Goal: Transaction & Acquisition: Purchase product/service

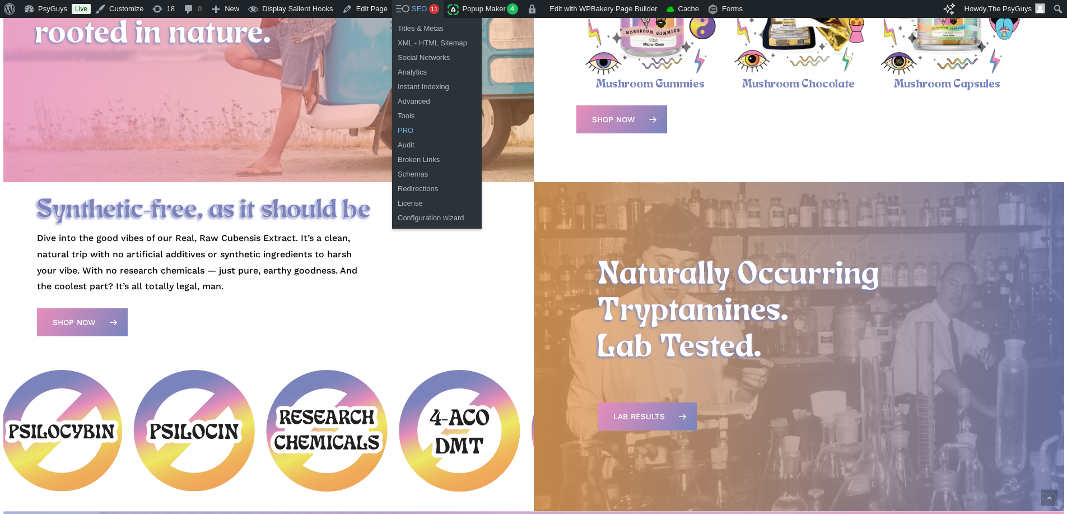
scroll to position [616, 0]
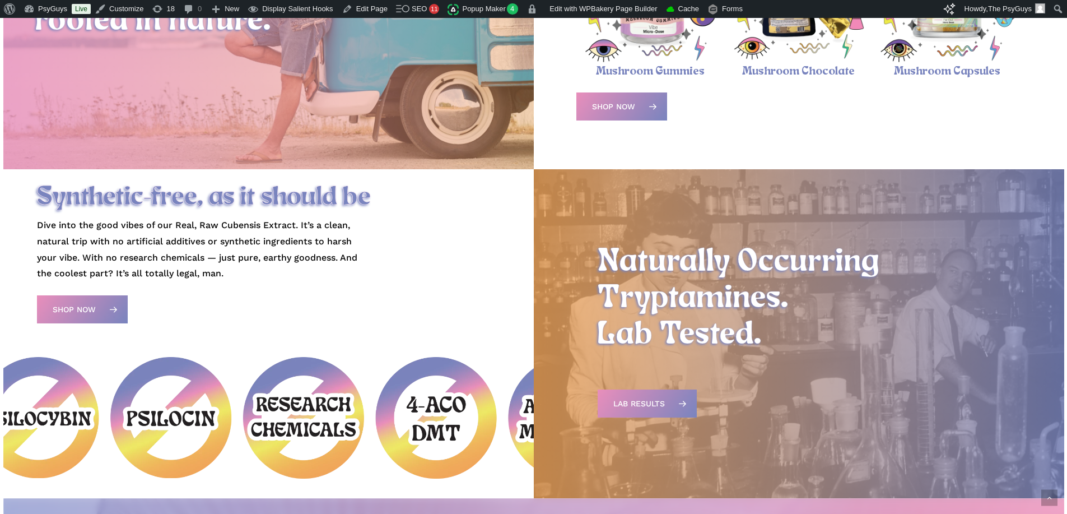
click at [165, 231] on p "Dive into the good vibes of our Real, Raw Cubensis Extract. It’s a clean, natur…" at bounding box center [205, 249] width 336 height 64
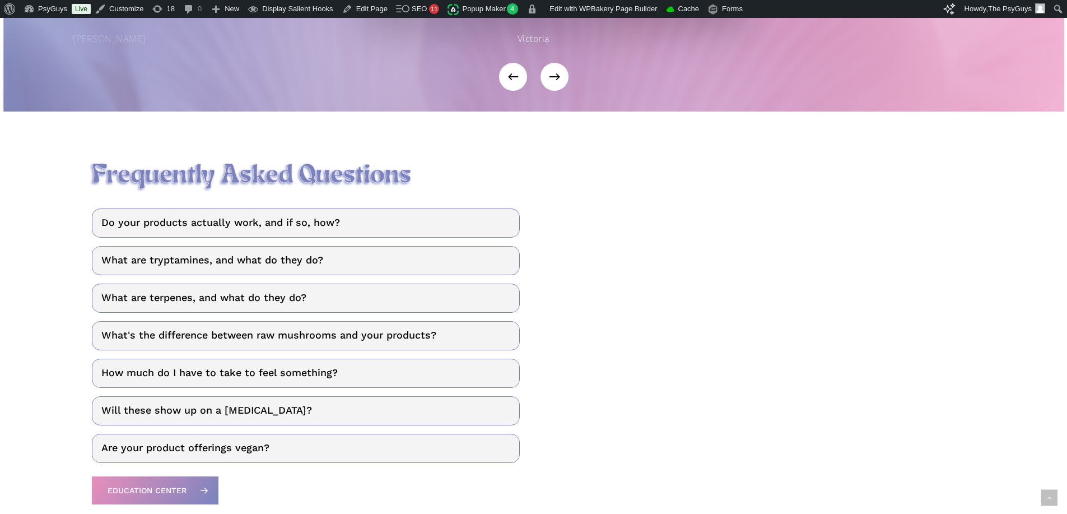
scroll to position [1406, 0]
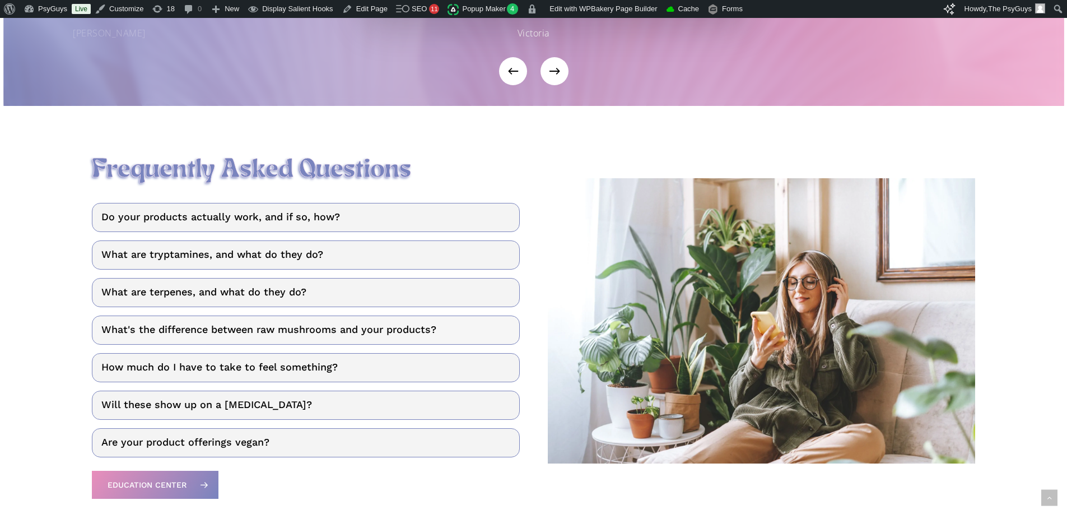
click at [291, 334] on link "What's the difference between raw mushrooms and your products?" at bounding box center [306, 329] width 428 height 29
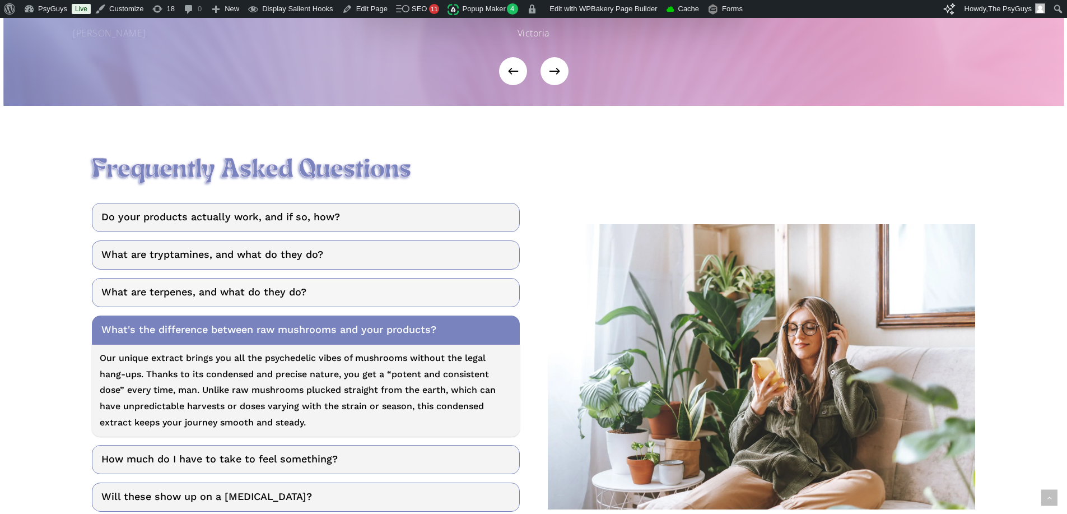
click at [246, 296] on link "What are terpenes, and what do they do?" at bounding box center [306, 292] width 428 height 29
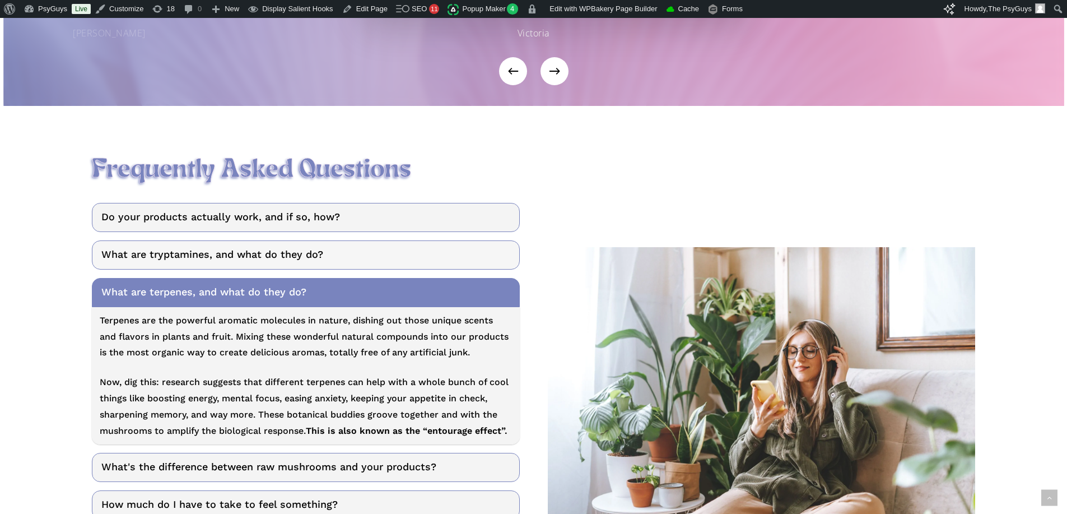
click at [245, 259] on link "What are tryptamines, and what do they do?" at bounding box center [306, 254] width 428 height 29
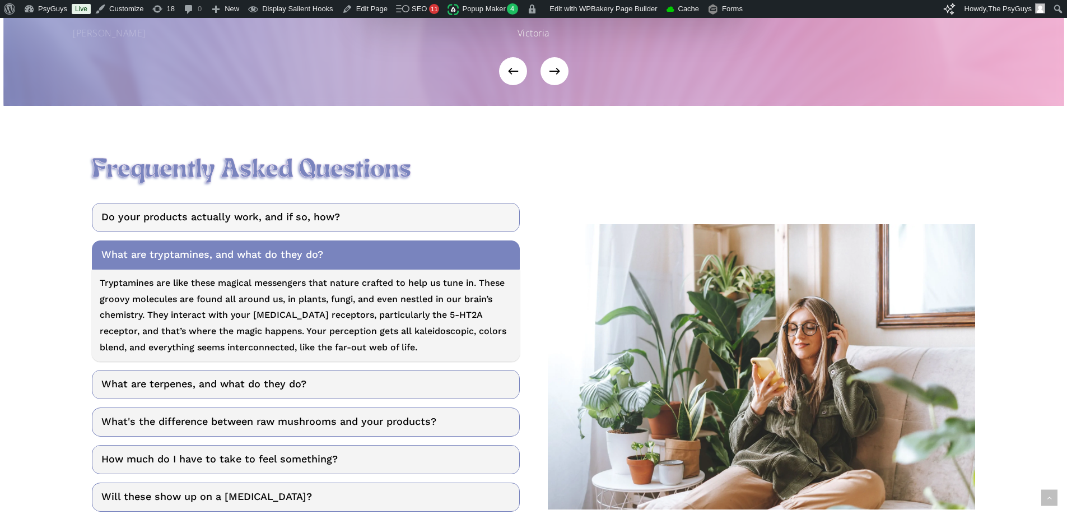
click at [250, 227] on link "Do your products actually work, and if so, how?" at bounding box center [306, 217] width 428 height 29
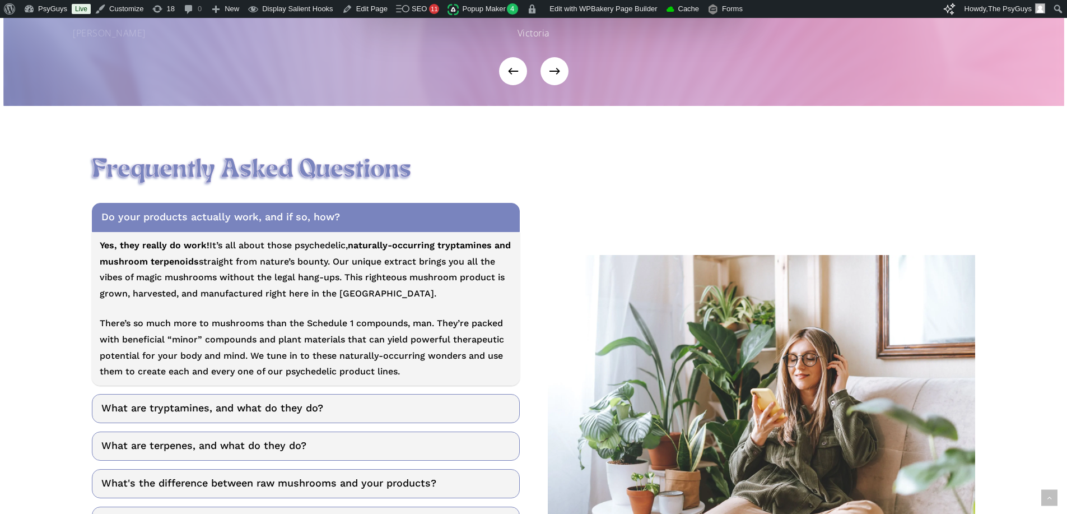
click at [253, 270] on p "Yes, they really do work! It’s all about those psychedelic, naturally-occurring…" at bounding box center [306, 277] width 412 height 78
click at [254, 266] on p "Yes, they really do work! It’s all about those psychedelic, naturally-occurring…" at bounding box center [306, 277] width 412 height 78
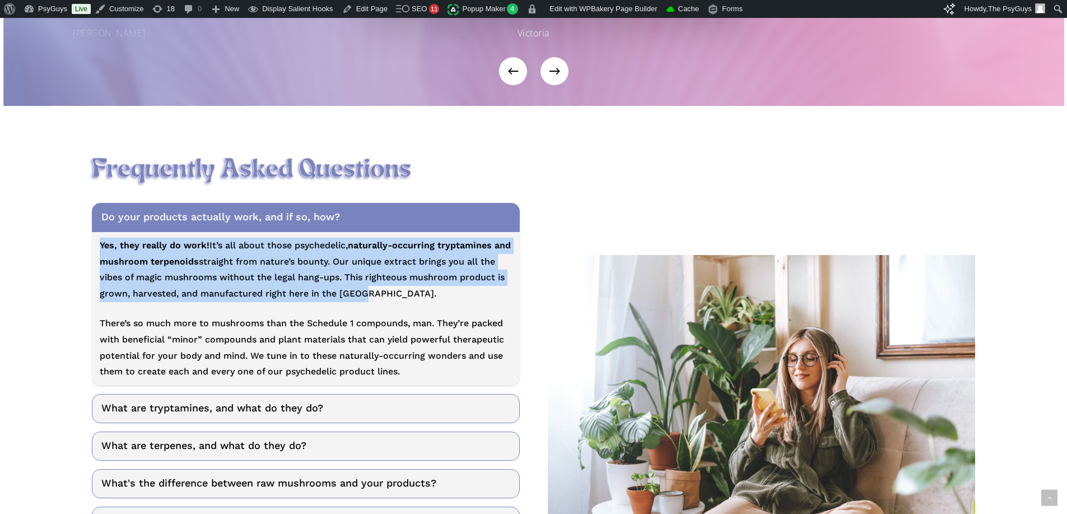
drag, startPoint x: 97, startPoint y: 250, endPoint x: 377, endPoint y: 300, distance: 284.6
click at [377, 300] on p "Yes, they really do work! It’s all about those psychedelic, naturally-occurring…" at bounding box center [306, 277] width 412 height 78
drag, startPoint x: 380, startPoint y: 299, endPoint x: 98, endPoint y: 252, distance: 286.3
click at [100, 252] on p "Yes, they really do work! It’s all about those psychedelic, naturally-occurring…" at bounding box center [306, 277] width 412 height 78
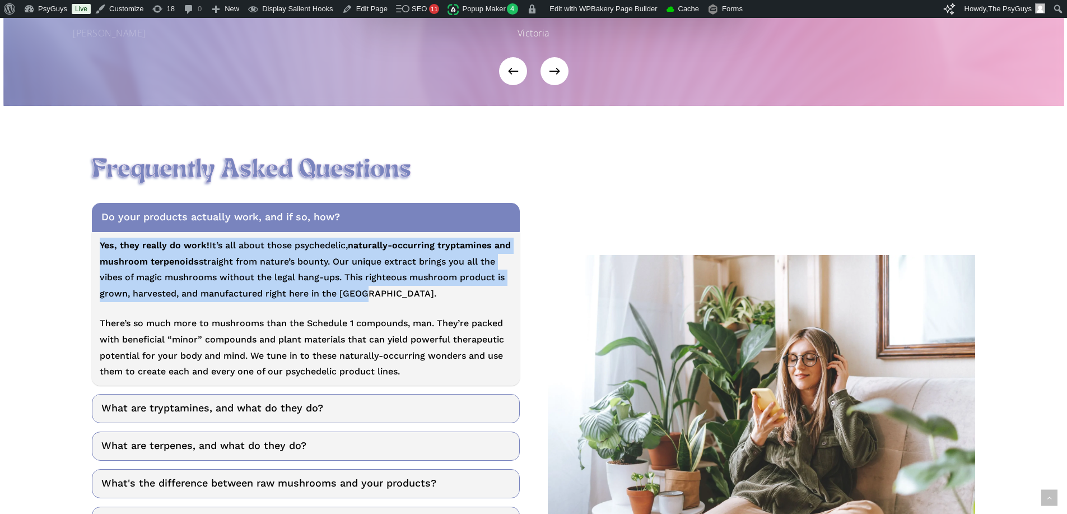
click at [100, 250] on strong "Yes, they really do work!" at bounding box center [155, 245] width 110 height 11
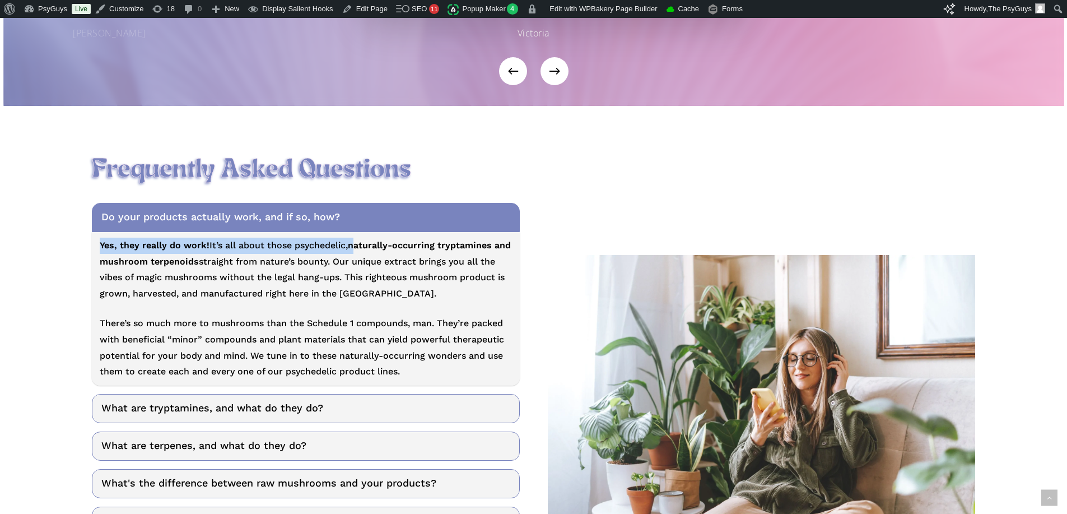
drag, startPoint x: 98, startPoint y: 252, endPoint x: 356, endPoint y: 248, distance: 258.3
click at [356, 248] on p "Yes, they really do work! It’s all about those psychedelic, naturally-occurring…" at bounding box center [306, 277] width 412 height 78
click at [378, 249] on strong "naturally-occurring tryptamines and mushroom terpenoids" at bounding box center [305, 253] width 411 height 27
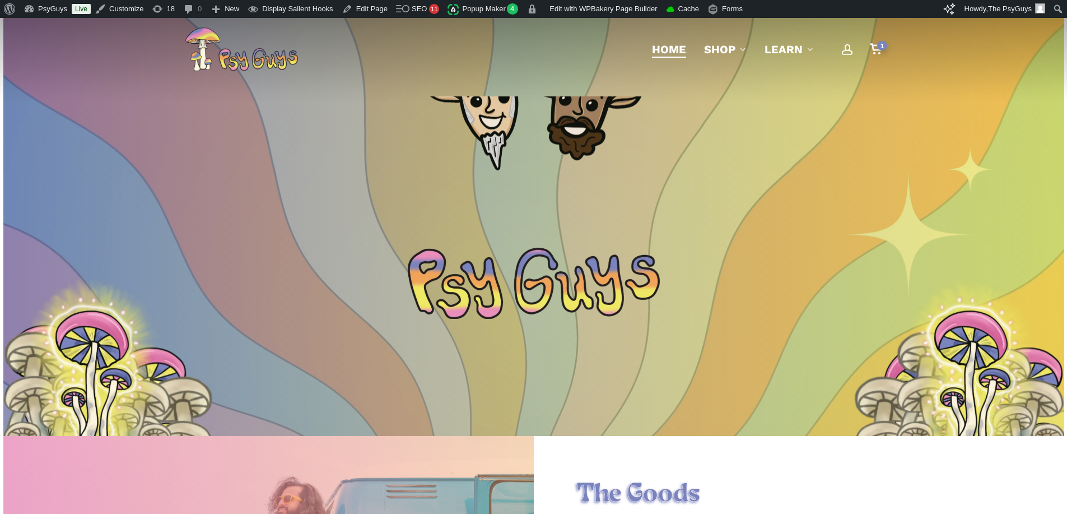
scroll to position [0, 0]
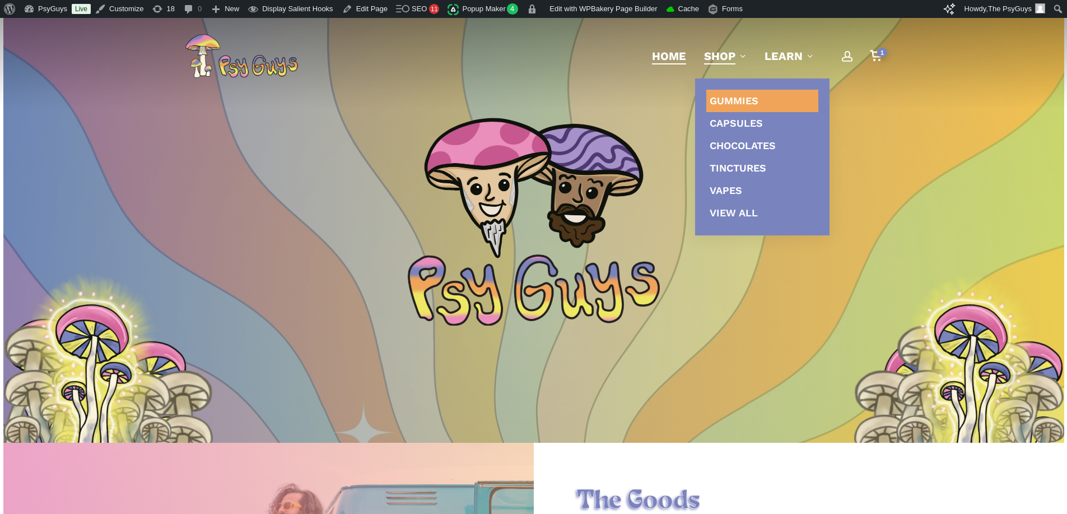
click at [728, 97] on span "Gummies" at bounding box center [734, 101] width 49 height 12
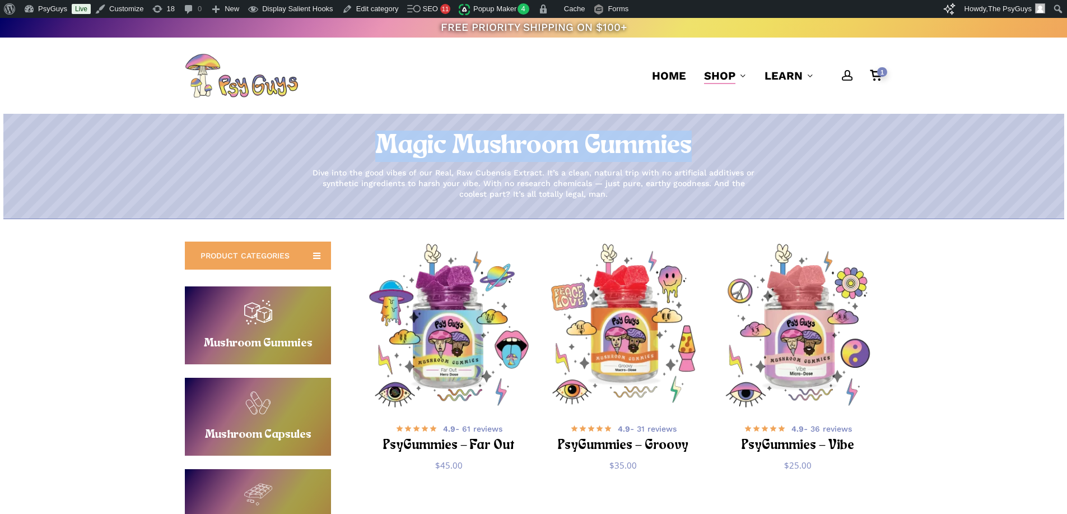
drag, startPoint x: 382, startPoint y: 139, endPoint x: 696, endPoint y: 147, distance: 314.4
click at [696, 147] on h1 "Magic Mushroom Gummies" at bounding box center [533, 146] width 1067 height 31
drag, startPoint x: 731, startPoint y: 147, endPoint x: 355, endPoint y: 135, distance: 376.1
click at [355, 135] on h1 "Magic Mushroom Gummies" at bounding box center [533, 146] width 1067 height 31
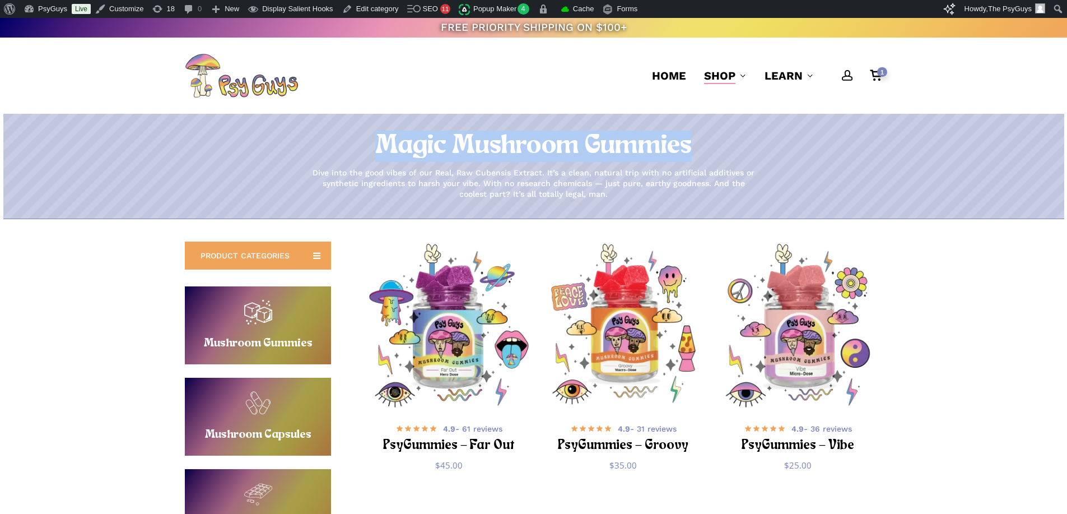
click at [355, 135] on h1 "Magic Mushroom Gummies" at bounding box center [533, 146] width 1067 height 31
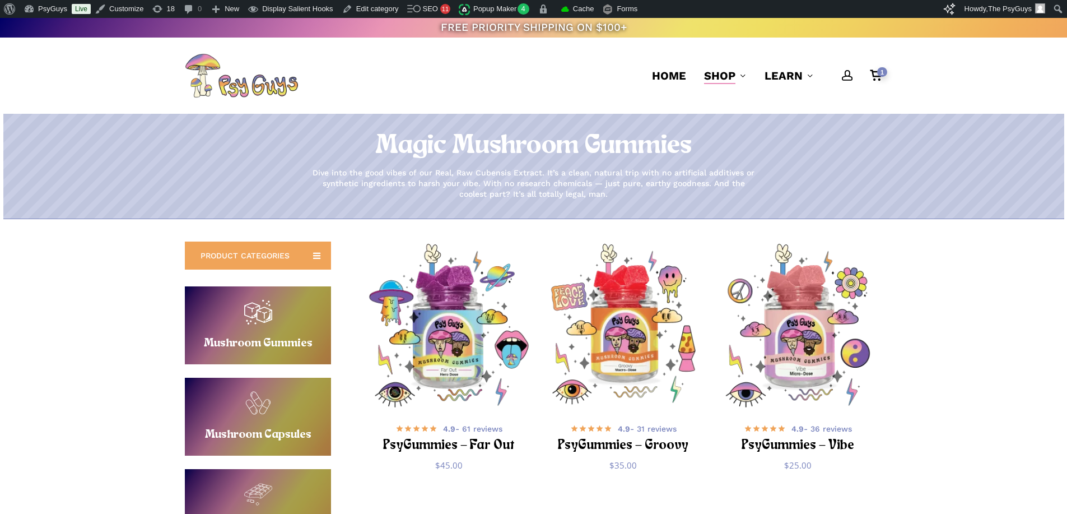
click at [480, 151] on h1 "Magic Mushroom Gummies" at bounding box center [533, 146] width 1067 height 31
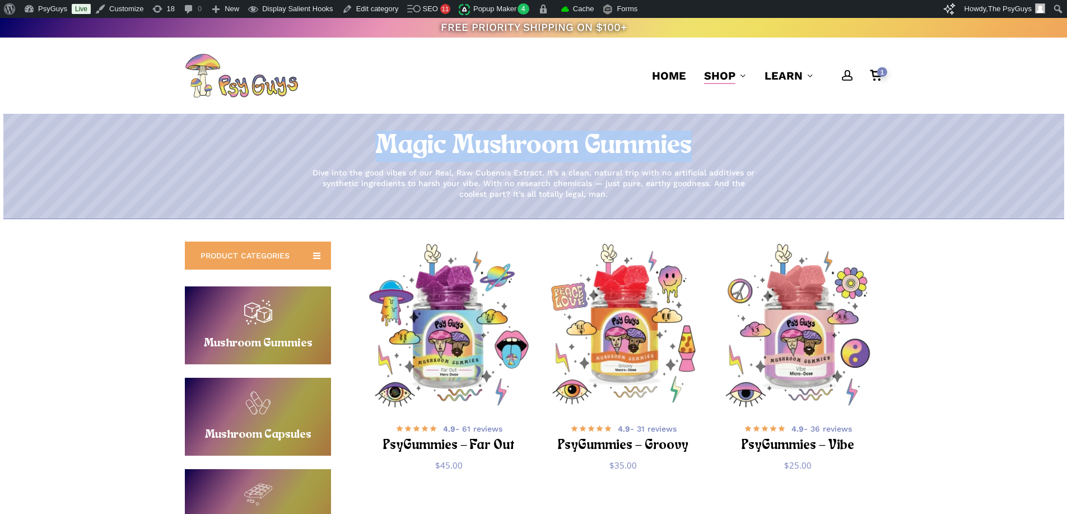
drag, startPoint x: 366, startPoint y: 145, endPoint x: 734, endPoint y: 142, distance: 368.7
click at [734, 142] on h1 "Magic Mushroom Gummies" at bounding box center [533, 146] width 1067 height 31
drag, startPoint x: 701, startPoint y: 142, endPoint x: 340, endPoint y: 139, distance: 361.4
click at [340, 139] on h1 "Magic Mushroom Gummies" at bounding box center [533, 146] width 1067 height 31
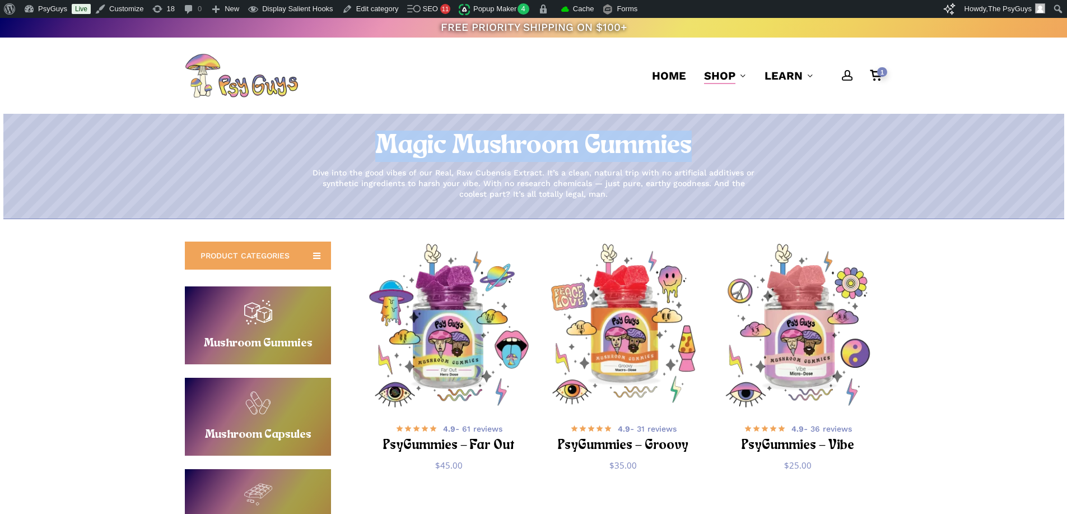
click at [409, 139] on h1 "Magic Mushroom Gummies" at bounding box center [533, 146] width 1067 height 31
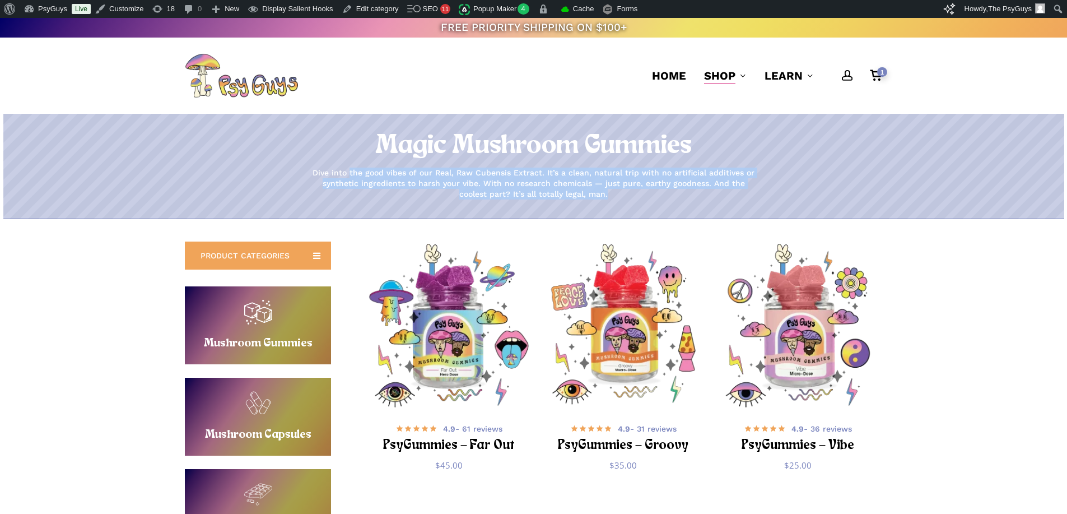
drag, startPoint x: 454, startPoint y: 173, endPoint x: 639, endPoint y: 192, distance: 185.9
click at [639, 192] on p "Dive into the good vibes of our Real, Raw Cubensis Extract. It’s a clean, natur…" at bounding box center [534, 184] width 448 height 32
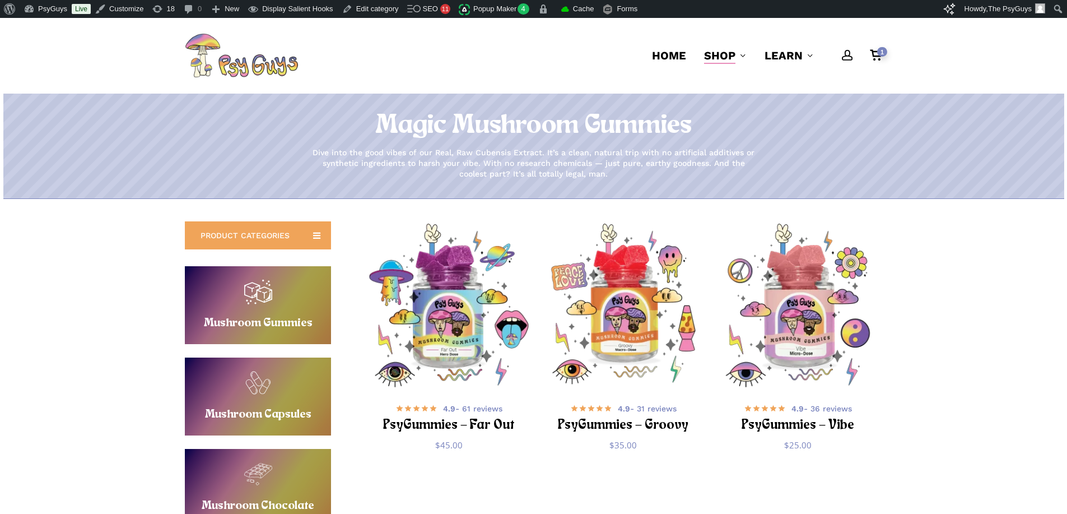
scroll to position [56, 0]
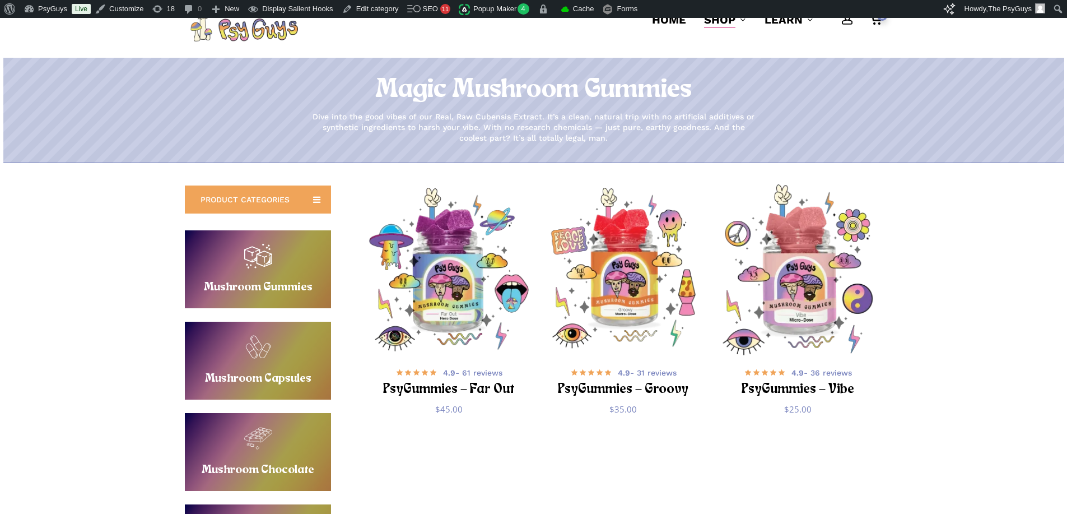
click at [813, 271] on img "PsyGummies - Vibe" at bounding box center [798, 269] width 170 height 170
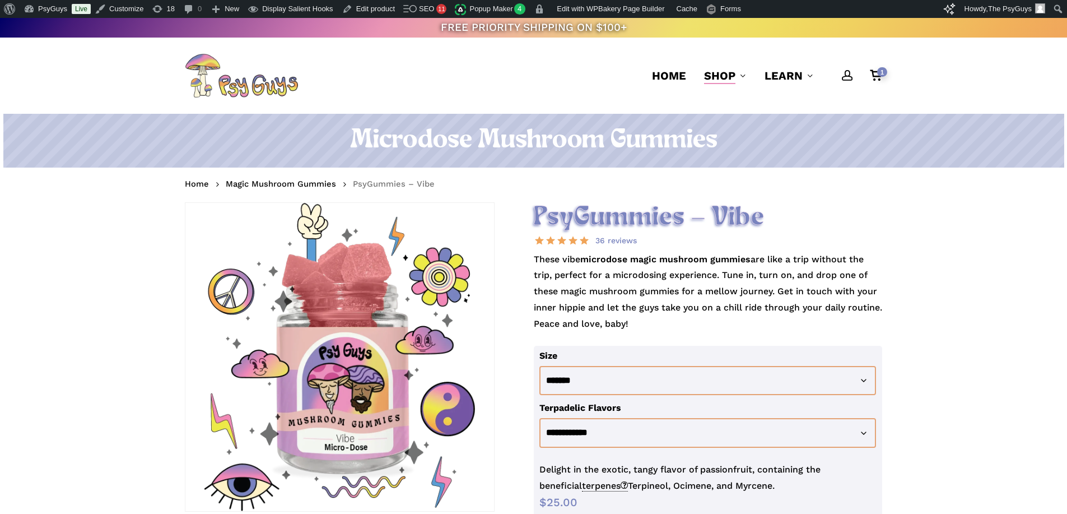
click at [680, 262] on strong "microdose magic mushroom gummies" at bounding box center [665, 259] width 170 height 11
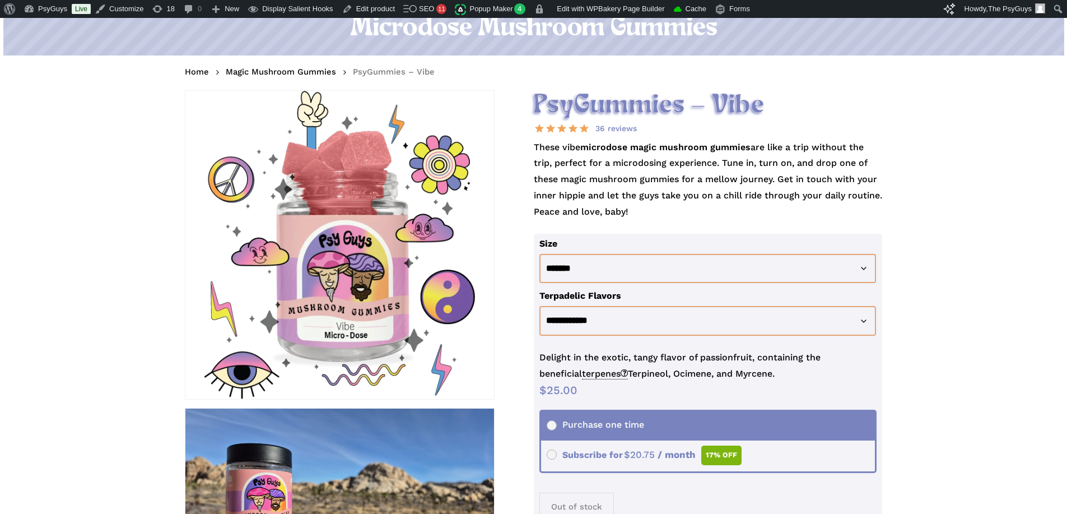
scroll to position [56, 0]
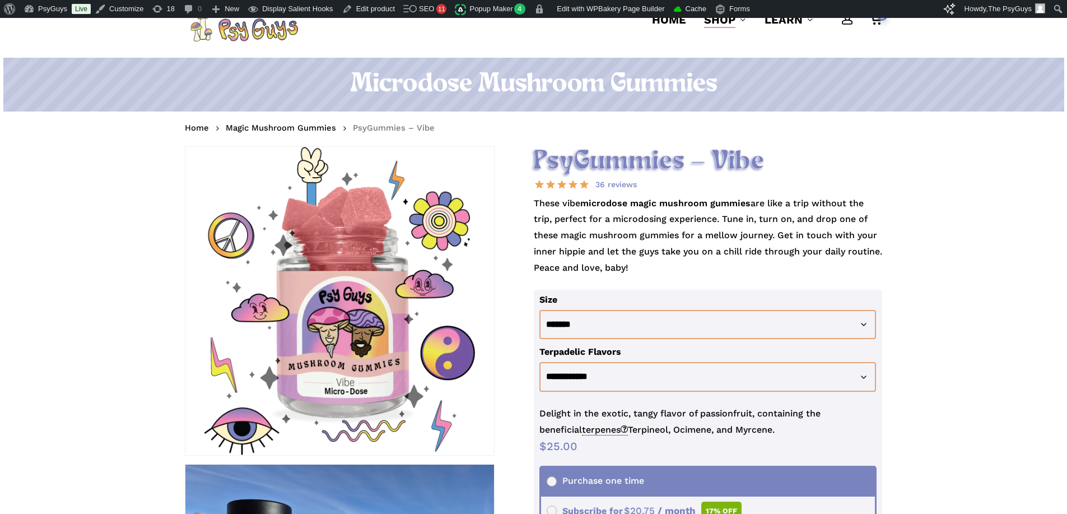
click at [653, 228] on p "These vibe microdose magic mushroom gummies are like a trip without the trip, p…" at bounding box center [708, 243] width 349 height 94
drag, startPoint x: 534, startPoint y: 203, endPoint x: 884, endPoint y: 208, distance: 349.6
click at [710, 218] on p "These vibe microdose magic mushroom gummies are like a trip without the trip, p…" at bounding box center [708, 243] width 349 height 94
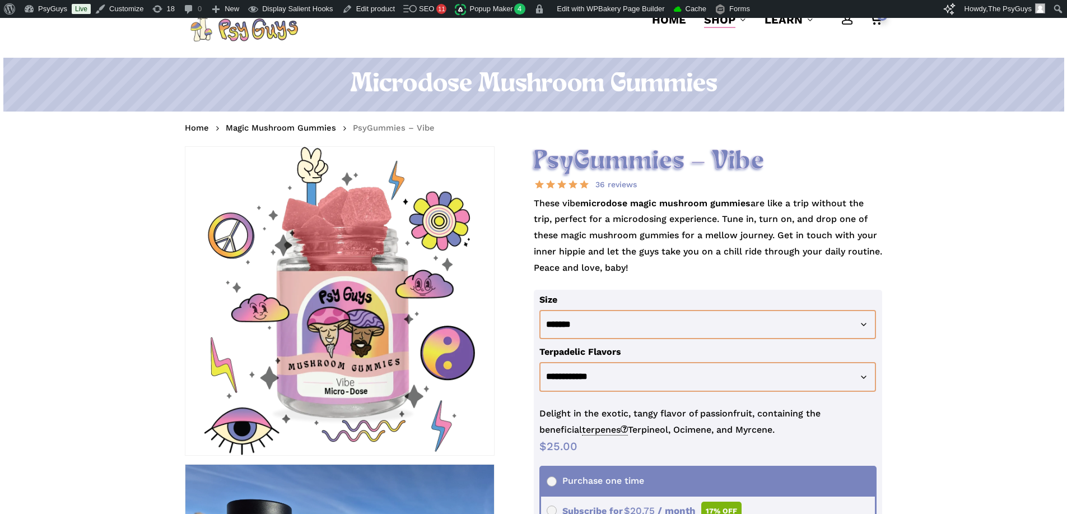
click at [666, 219] on p "These vibe microdose magic mushroom gummies are like a trip without the trip, p…" at bounding box center [708, 243] width 349 height 94
click at [696, 230] on p "These vibe microdose magic mushroom gummies are like a trip without the trip, p…" at bounding box center [708, 243] width 349 height 94
click at [650, 247] on p "These vibe microdose magic mushroom gummies are like a trip without the trip, p…" at bounding box center [708, 243] width 349 height 94
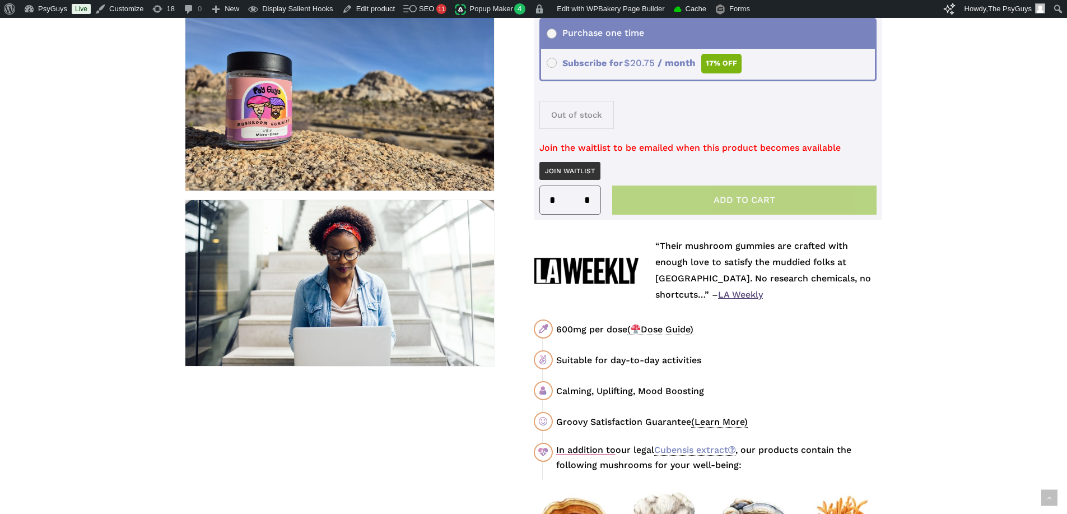
scroll to position [504, 0]
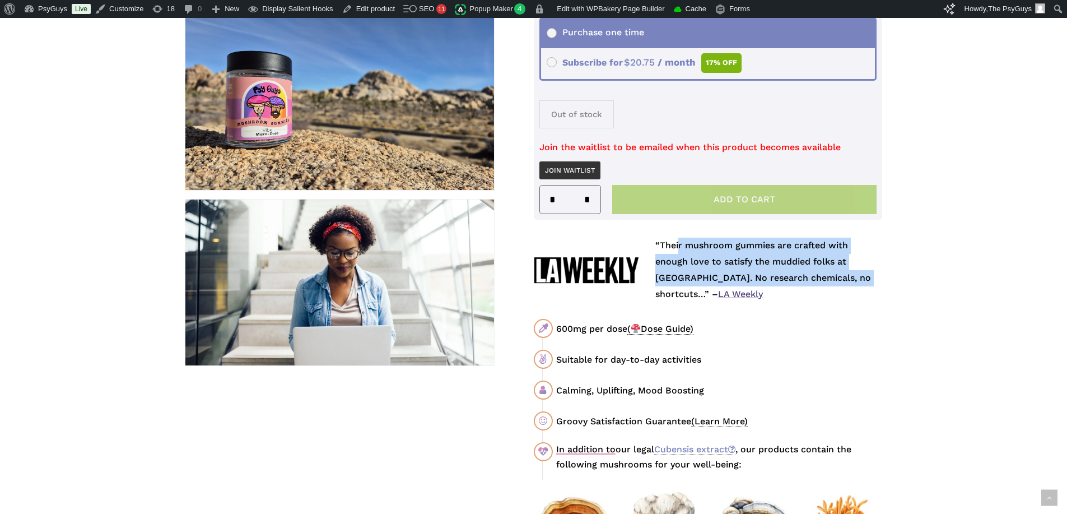
drag, startPoint x: 678, startPoint y: 241, endPoint x: 691, endPoint y: 297, distance: 57.5
click at [691, 297] on p "“Their mushroom gummies are crafted with enough love to satisfy the muddied fol…" at bounding box center [768, 270] width 227 height 64
click at [673, 273] on p "“Their mushroom gummies are crafted with enough love to satisfy the muddied fol…" at bounding box center [768, 270] width 227 height 64
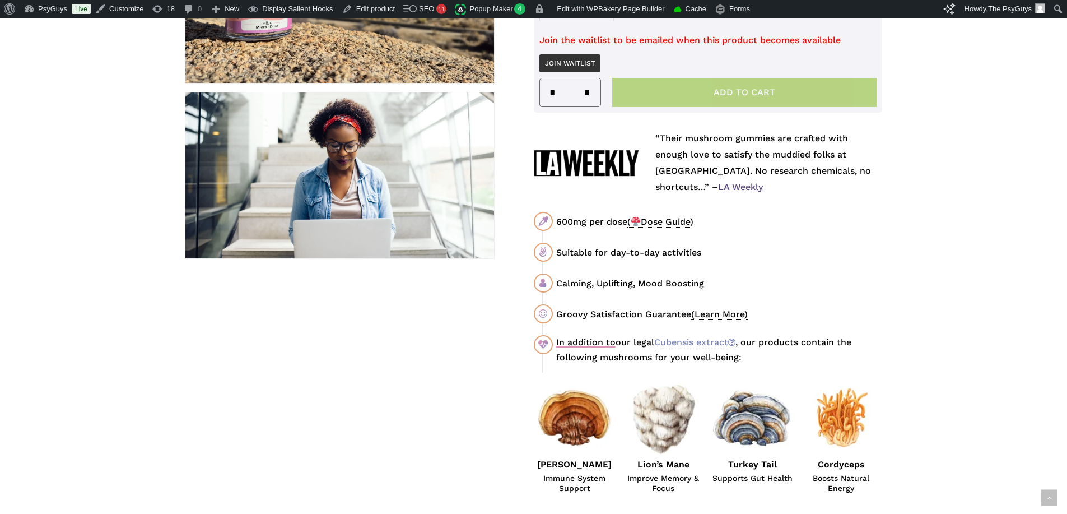
scroll to position [616, 0]
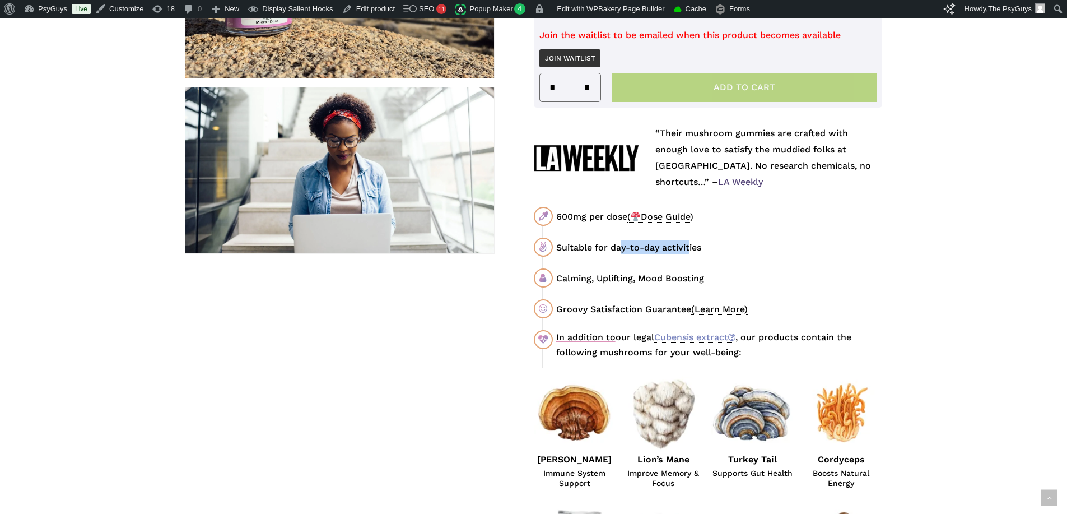
drag, startPoint x: 621, startPoint y: 253, endPoint x: 689, endPoint y: 254, distance: 67.2
click at [689, 254] on div "Suitable for day-to-day activities" at bounding box center [719, 247] width 326 height 14
drag, startPoint x: 597, startPoint y: 281, endPoint x: 691, endPoint y: 277, distance: 93.7
click at [691, 277] on div "Calming, Uplifting, Mood Boosting" at bounding box center [719, 278] width 326 height 14
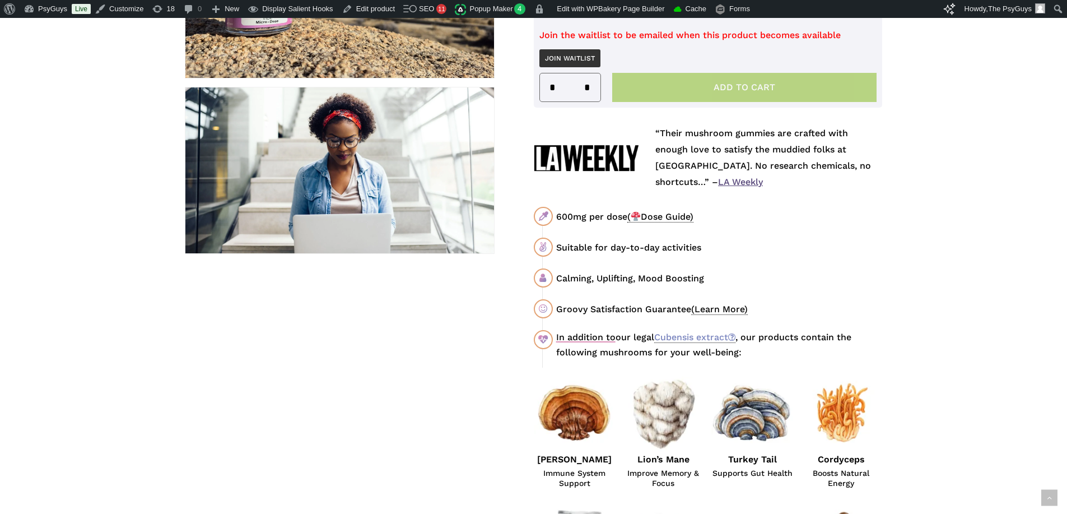
click at [701, 272] on div "Calming, Uplifting, Mood Boosting" at bounding box center [719, 278] width 326 height 14
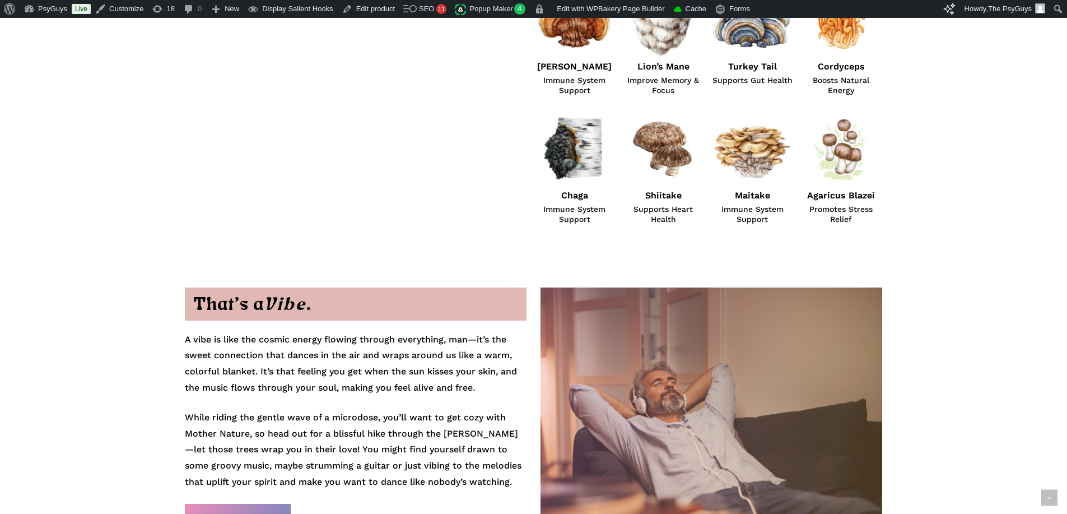
scroll to position [1064, 0]
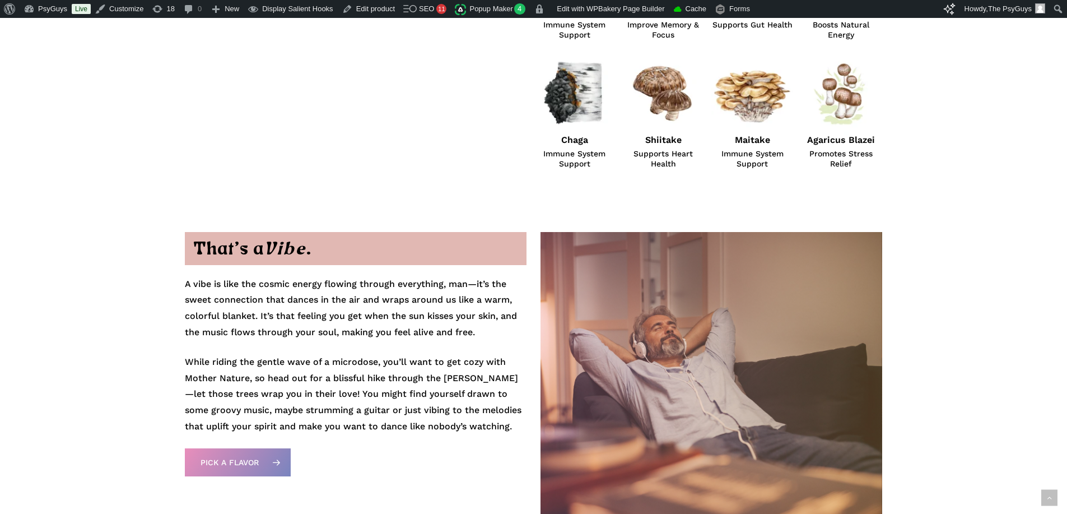
click at [329, 291] on p "A vibe is like the cosmic energy flowing through everything, man—it’s the sweet…" at bounding box center [355, 315] width 341 height 78
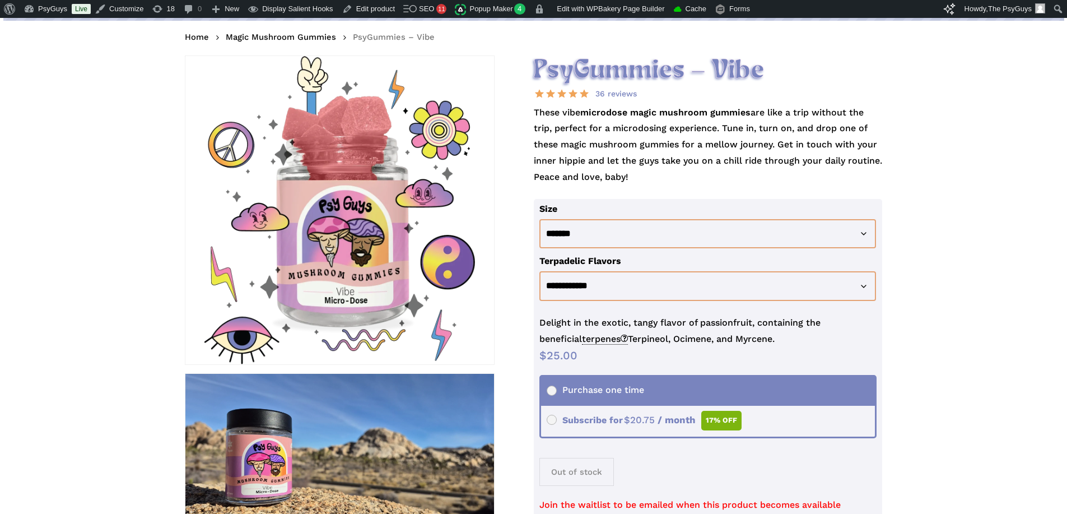
scroll to position [0, 0]
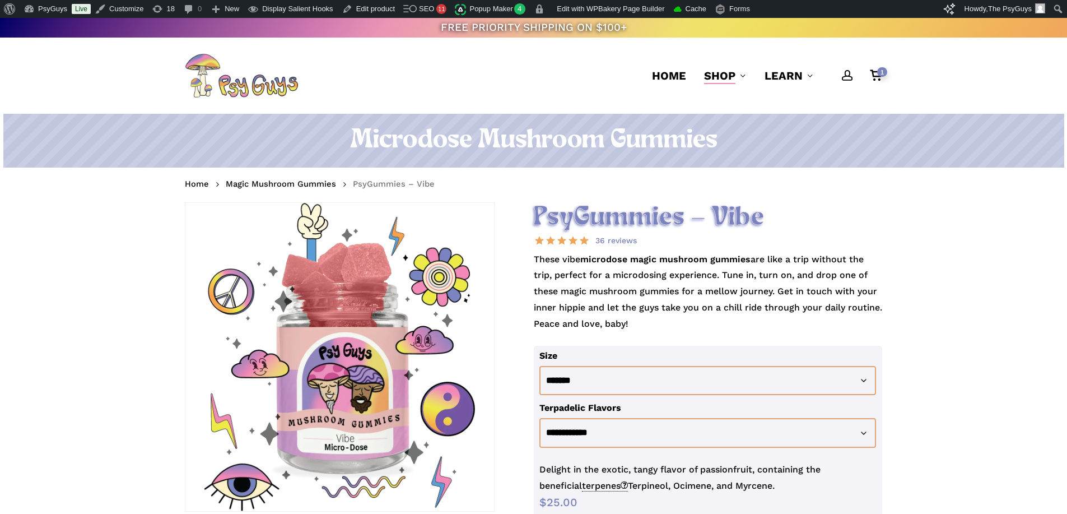
drag, startPoint x: 465, startPoint y: 134, endPoint x: 710, endPoint y: 142, distance: 245.5
click at [710, 142] on h1 "Microdose Mushroom Gummies" at bounding box center [533, 140] width 697 height 31
click at [712, 142] on h1 "Microdose Mushroom Gummies" at bounding box center [533, 140] width 697 height 31
click at [620, 189] on nav "Home Magic Mushroom Gummies PsyGummies – Vibe" at bounding box center [533, 185] width 697 height 18
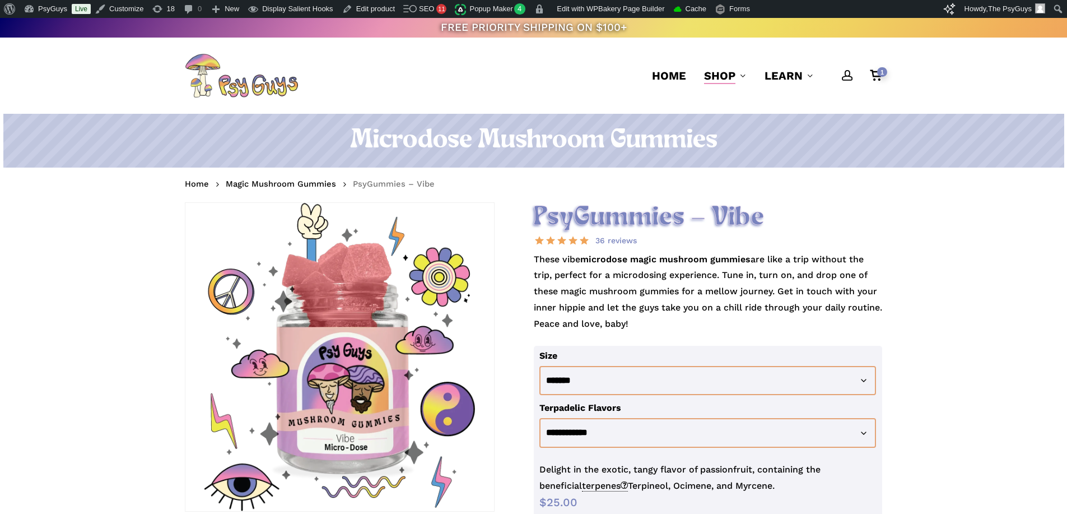
drag, startPoint x: 356, startPoint y: 139, endPoint x: 769, endPoint y: 138, distance: 412.9
click at [769, 138] on h1 "Microdose Mushroom Gummies" at bounding box center [533, 140] width 697 height 31
click at [625, 211] on h2 "PsyGummies – Vibe" at bounding box center [708, 217] width 349 height 31
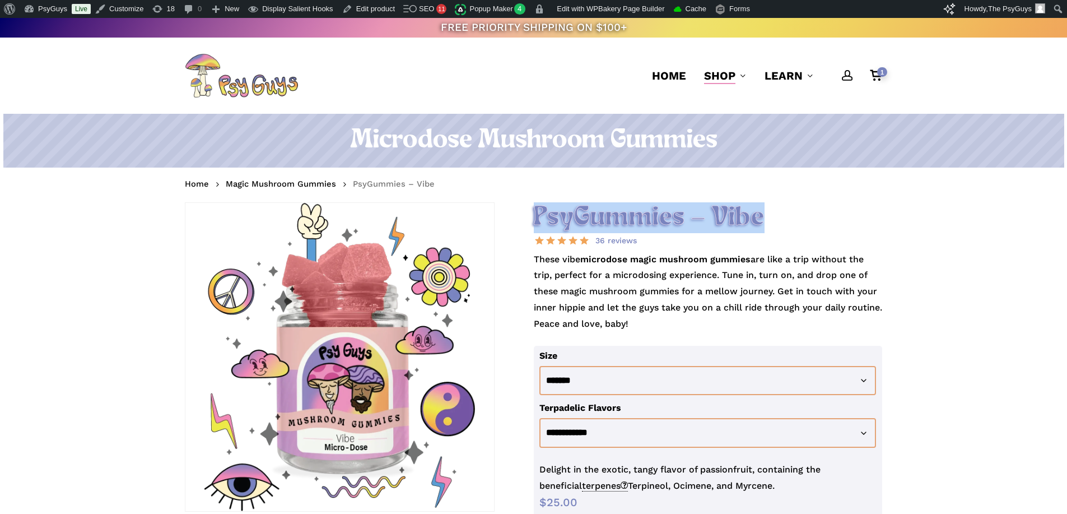
click at [625, 211] on h2 "PsyGummies – Vibe" at bounding box center [708, 217] width 349 height 31
click at [605, 180] on nav "Home Magic Mushroom Gummies PsyGummies – Vibe" at bounding box center [533, 185] width 697 height 18
click at [540, 128] on h1 "Microdose Mushroom Gummies" at bounding box center [533, 140] width 697 height 31
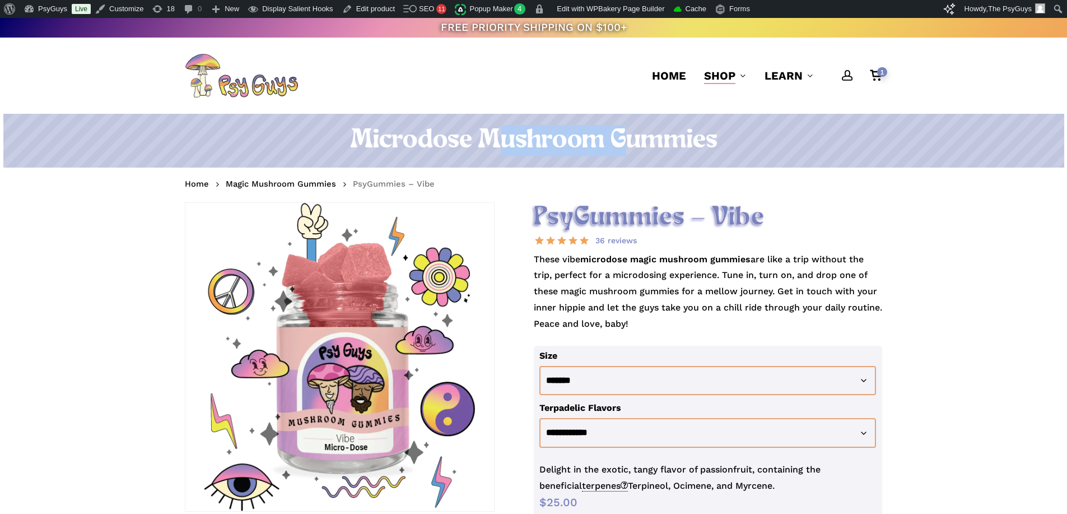
click at [541, 129] on h1 "Microdose Mushroom Gummies" at bounding box center [533, 140] width 697 height 31
click at [602, 133] on h1 "Microdose Mushroom Gummies" at bounding box center [533, 140] width 697 height 31
click at [713, 137] on h1 "Microdose Mushroom Gummies" at bounding box center [533, 140] width 697 height 31
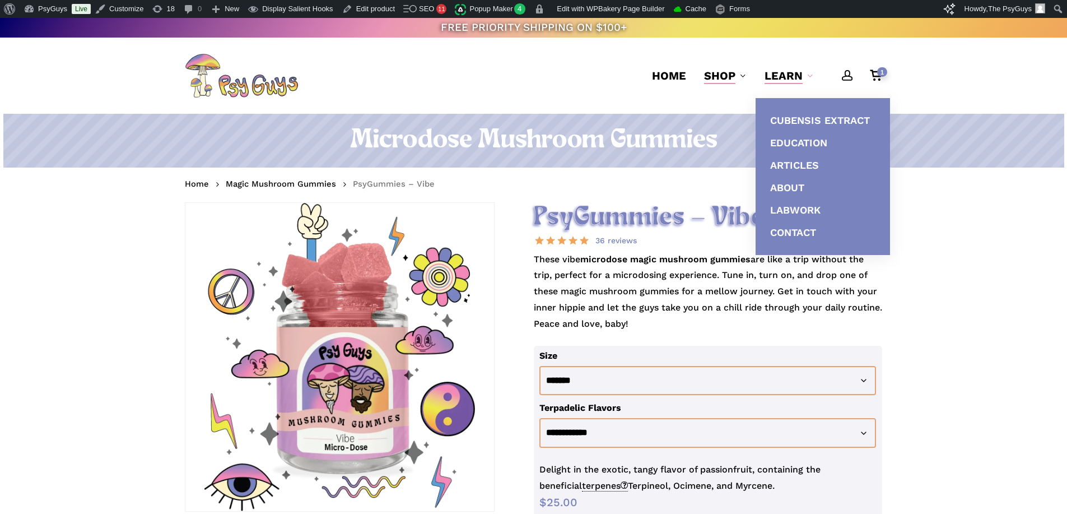
click at [592, 128] on h1 "Microdose Mushroom Gummies" at bounding box center [533, 140] width 697 height 31
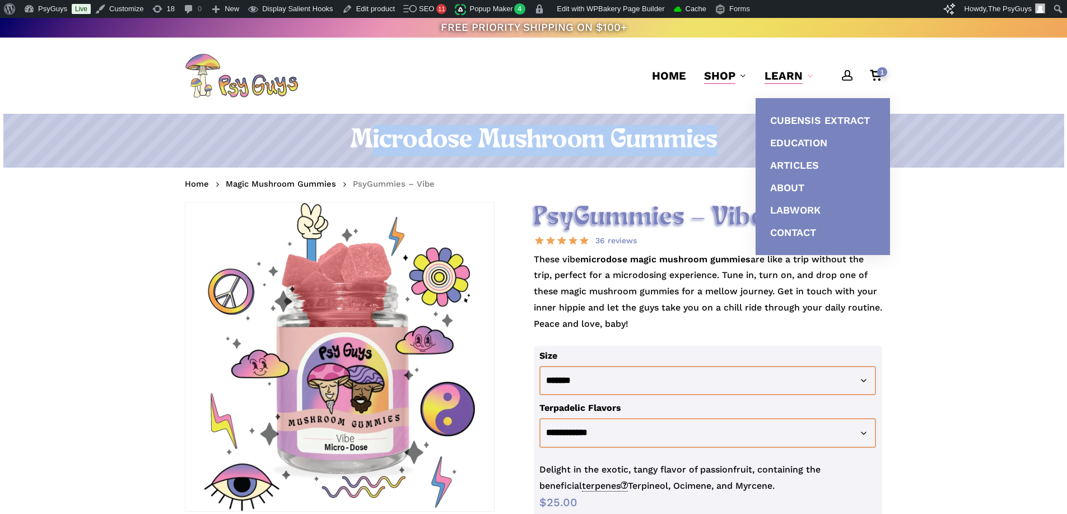
click at [592, 128] on h1 "Microdose Mushroom Gummies" at bounding box center [533, 140] width 697 height 31
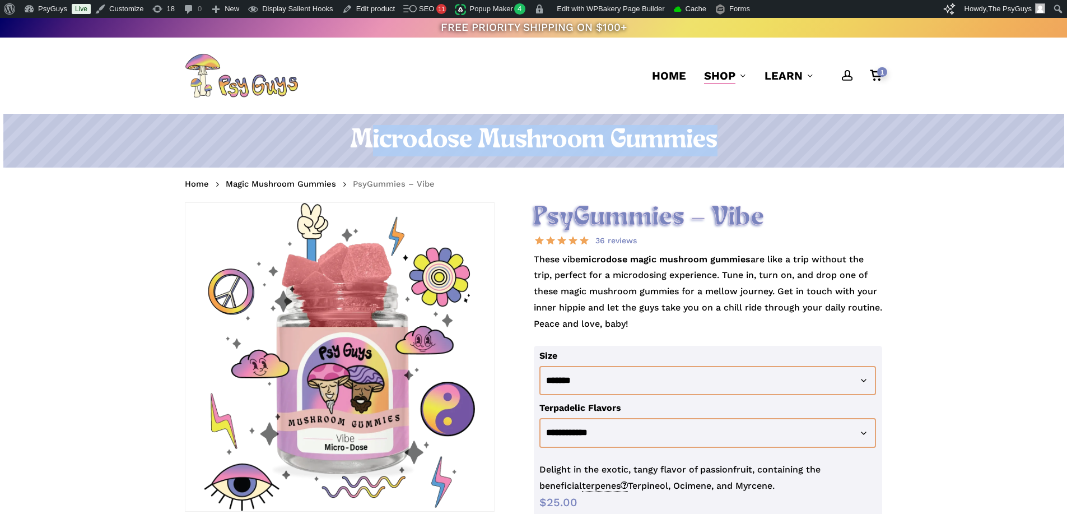
click at [592, 128] on h1 "Microdose Mushroom Gummies" at bounding box center [533, 140] width 697 height 31
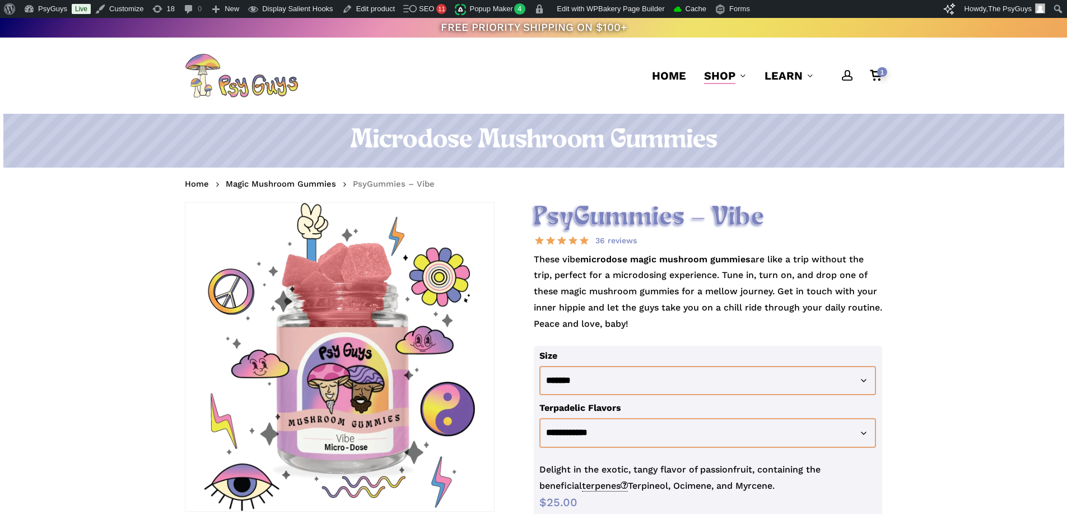
click at [452, 182] on nav "Home Magic Mushroom Gummies PsyGummies – Vibe" at bounding box center [533, 185] width 697 height 18
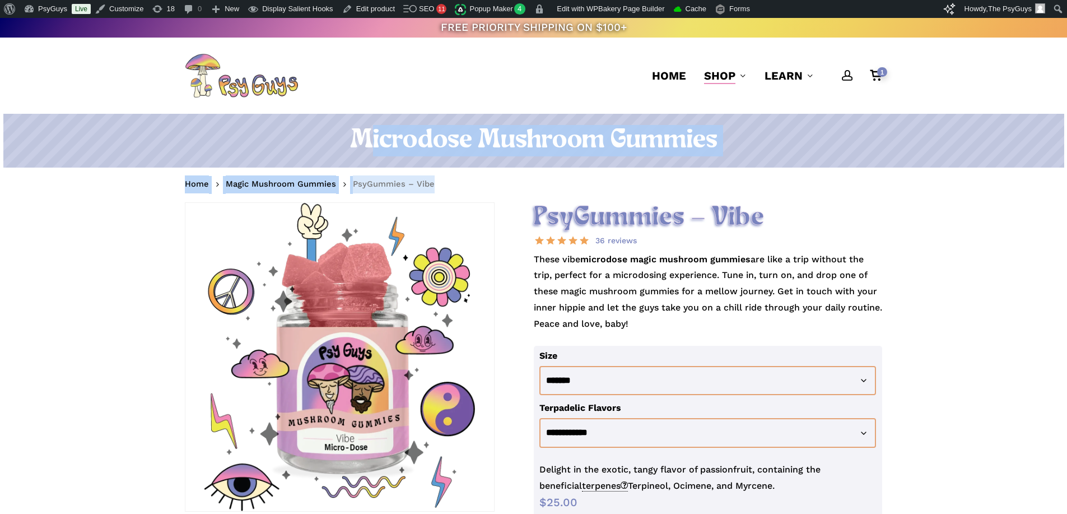
drag, startPoint x: 420, startPoint y: 170, endPoint x: 349, endPoint y: 135, distance: 78.9
click at [349, 135] on h1 "Microdose Mushroom Gummies" at bounding box center [533, 140] width 697 height 31
drag, startPoint x: 430, startPoint y: 175, endPoint x: 463, endPoint y: 190, distance: 36.4
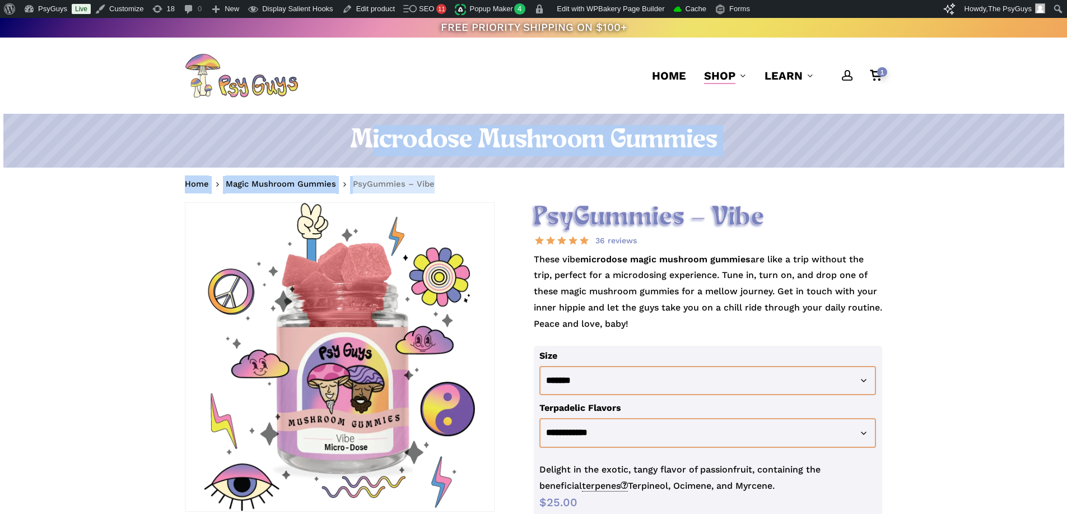
click at [462, 187] on nav "Home Magic Mushroom Gummies PsyGummies – Vibe" at bounding box center [533, 185] width 697 height 18
drag, startPoint x: 454, startPoint y: 178, endPoint x: 348, endPoint y: 129, distance: 116.6
click at [348, 129] on h1 "Microdose Mushroom Gummies" at bounding box center [533, 140] width 697 height 31
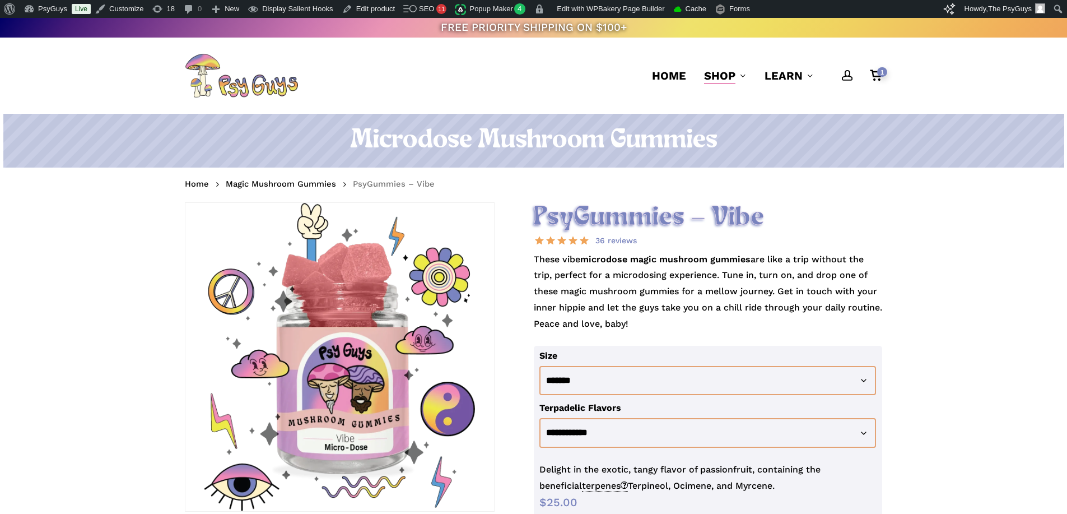
click at [484, 144] on h1 "Microdose Mushroom Gummies" at bounding box center [533, 140] width 697 height 31
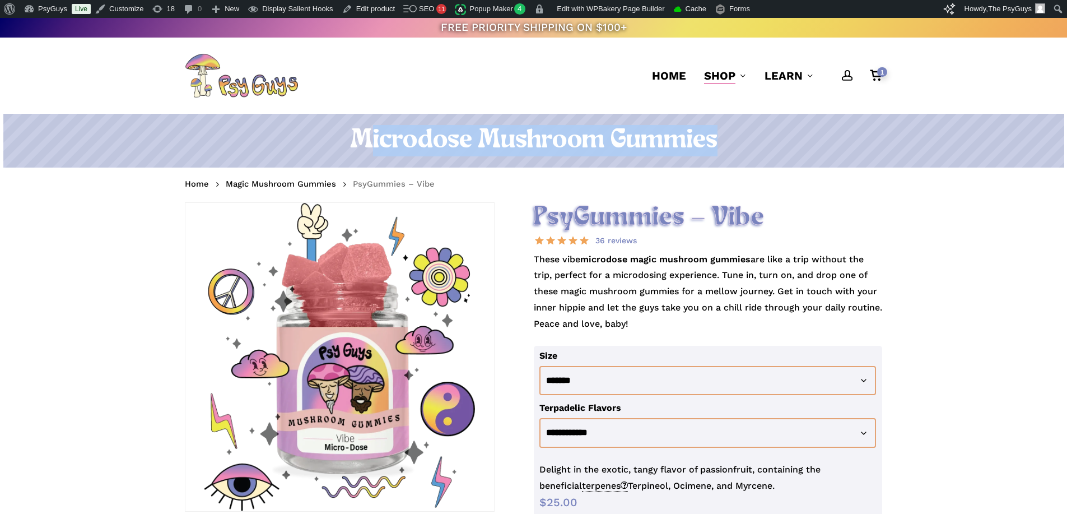
click at [484, 144] on h1 "Microdose Mushroom Gummies" at bounding box center [533, 140] width 697 height 31
click at [546, 146] on h1 "Microdose Mushroom Gummies" at bounding box center [533, 140] width 697 height 31
drag, startPoint x: 745, startPoint y: 134, endPoint x: 338, endPoint y: 140, distance: 407.3
click at [338, 140] on h1 "Microdose Mushroom Gummies" at bounding box center [533, 140] width 697 height 31
click at [339, 138] on h1 "Microdose Mushroom Gummies" at bounding box center [533, 140] width 697 height 31
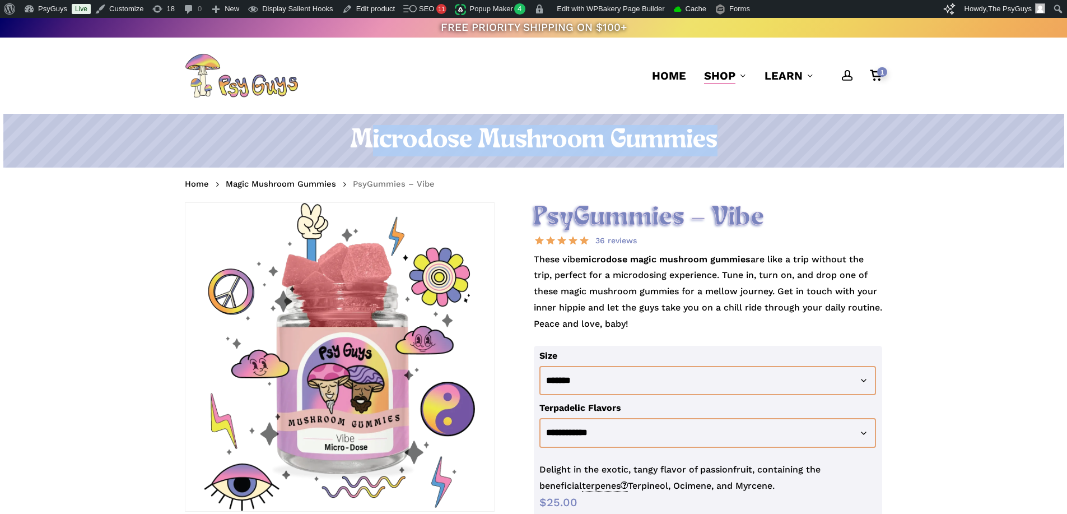
drag, startPoint x: 354, startPoint y: 134, endPoint x: 775, endPoint y: 141, distance: 421.9
click at [775, 141] on h1 "Microdose Mushroom Gummies" at bounding box center [533, 140] width 697 height 31
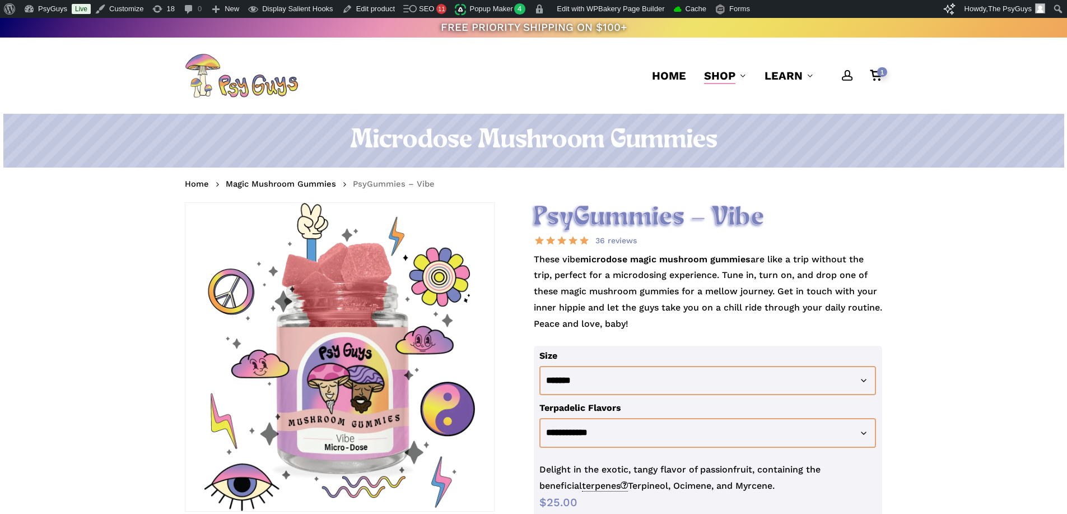
click at [609, 136] on h1 "Microdose Mushroom Gummies" at bounding box center [533, 140] width 697 height 31
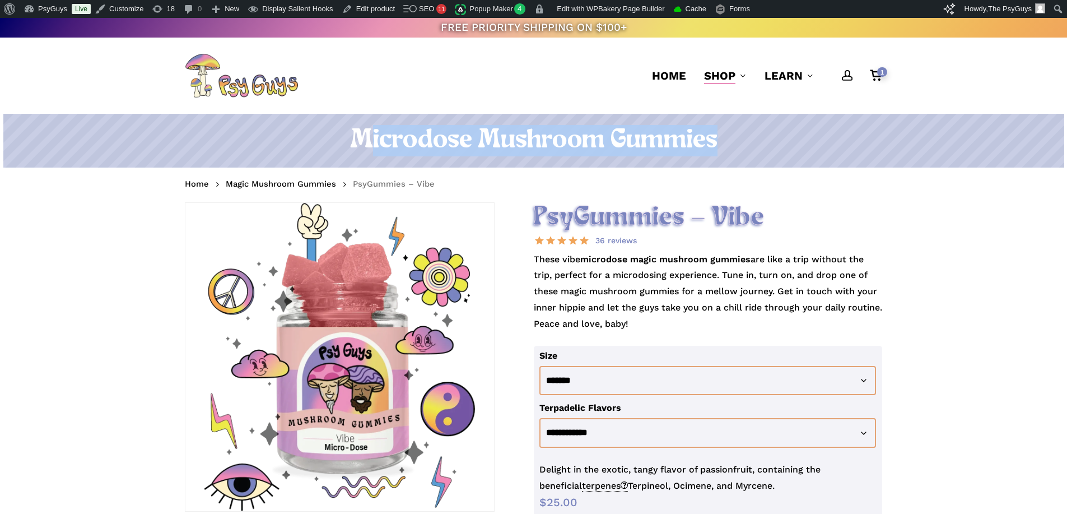
click at [609, 136] on h1 "Microdose Mushroom Gummies" at bounding box center [533, 140] width 697 height 31
click at [578, 136] on h1 "Microdose Mushroom Gummies" at bounding box center [533, 140] width 697 height 31
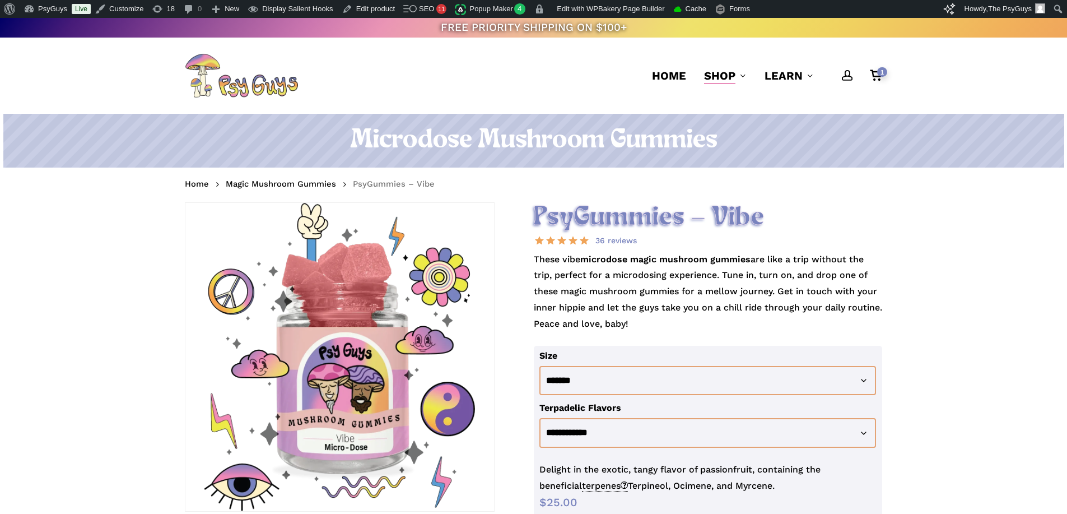
click at [683, 217] on h2 "PsyGummies – Vibe" at bounding box center [708, 217] width 349 height 31
click at [750, 210] on h2 "PsyGummies – Vibe" at bounding box center [708, 217] width 349 height 31
click at [776, 206] on h2 "PsyGummies – Vibe" at bounding box center [708, 217] width 349 height 31
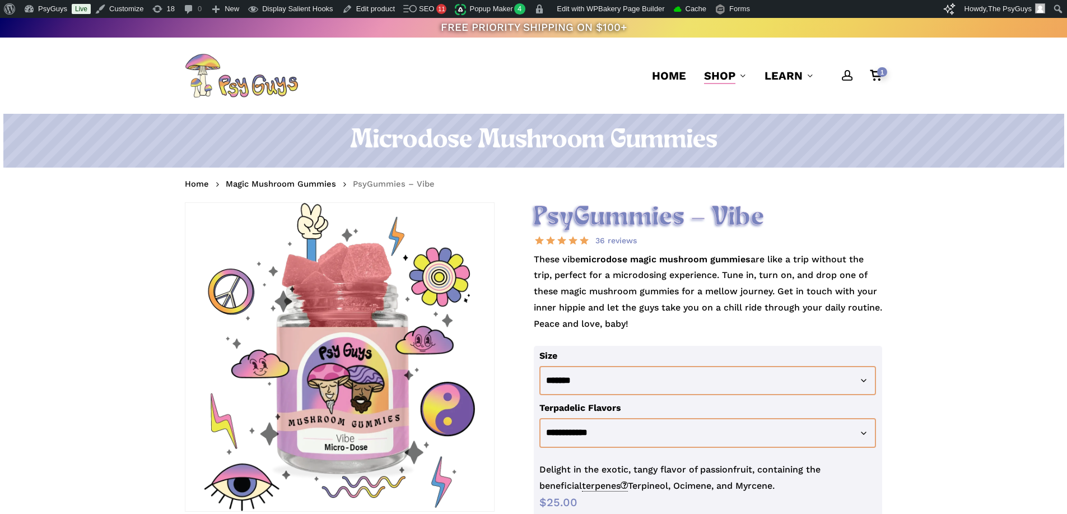
click at [776, 206] on h2 "PsyGummies – Vibe" at bounding box center [708, 217] width 349 height 31
click at [737, 210] on h2 "PsyGummies – Vibe" at bounding box center [708, 217] width 349 height 31
click at [822, 207] on h2 "PsyGummies – Vibe" at bounding box center [708, 217] width 349 height 31
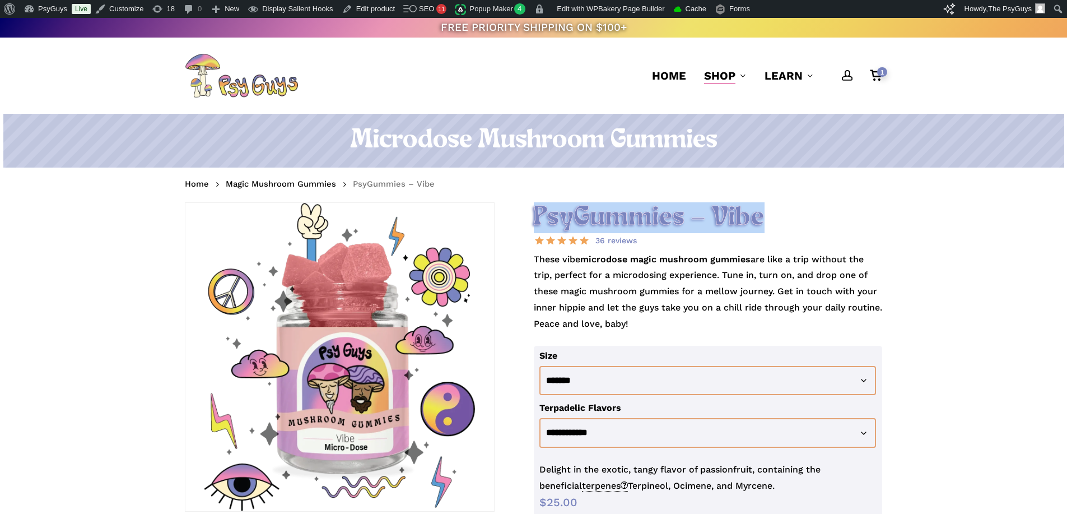
click at [812, 203] on h2 "PsyGummies – Vibe" at bounding box center [708, 217] width 349 height 31
click at [596, 140] on h1 "Microdose Mushroom Gummies" at bounding box center [533, 140] width 697 height 31
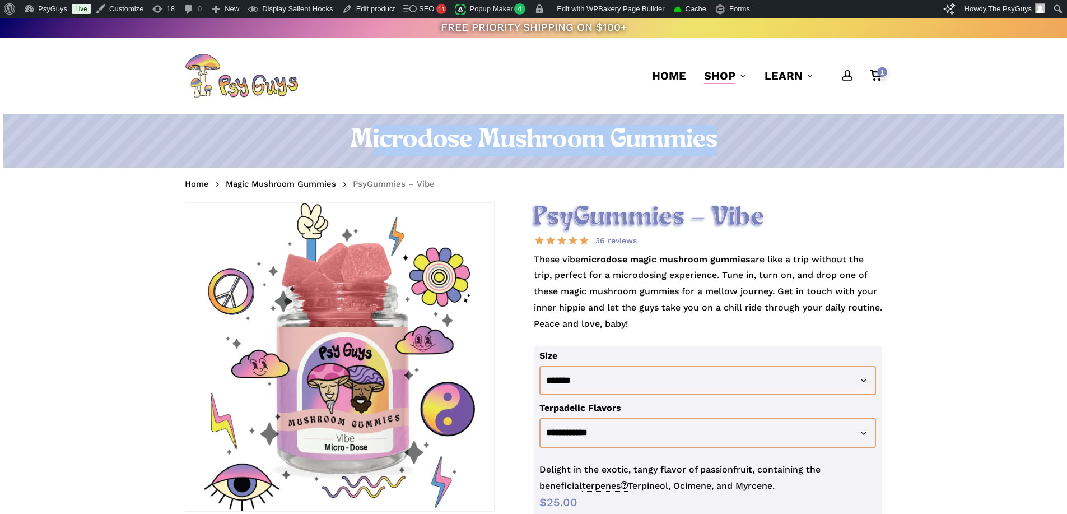
click at [596, 140] on h1 "Microdose Mushroom Gummies" at bounding box center [533, 140] width 697 height 31
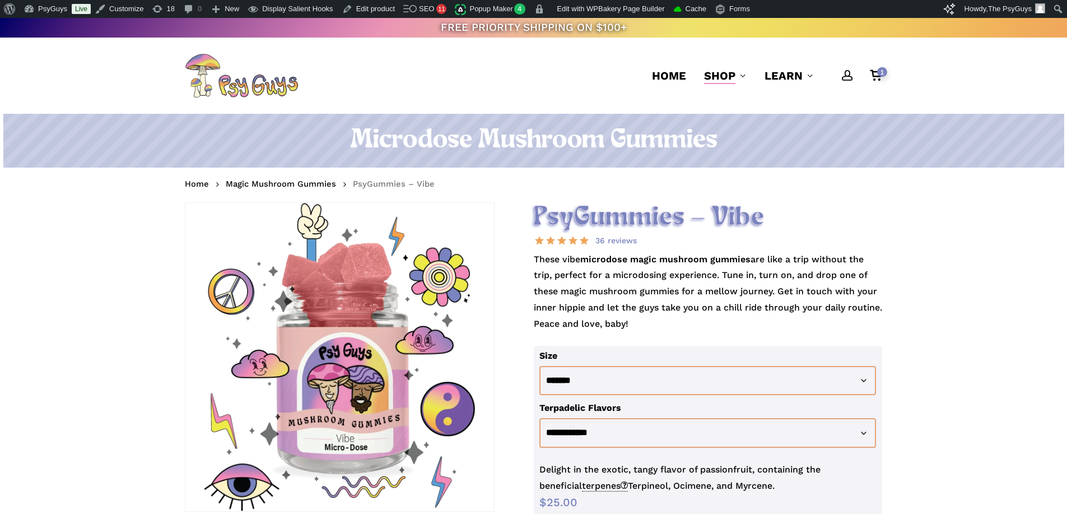
click at [633, 222] on h2 "PsyGummies – Vibe" at bounding box center [708, 217] width 349 height 31
click at [809, 220] on h2 "PsyGummies – Vibe" at bounding box center [708, 217] width 349 height 31
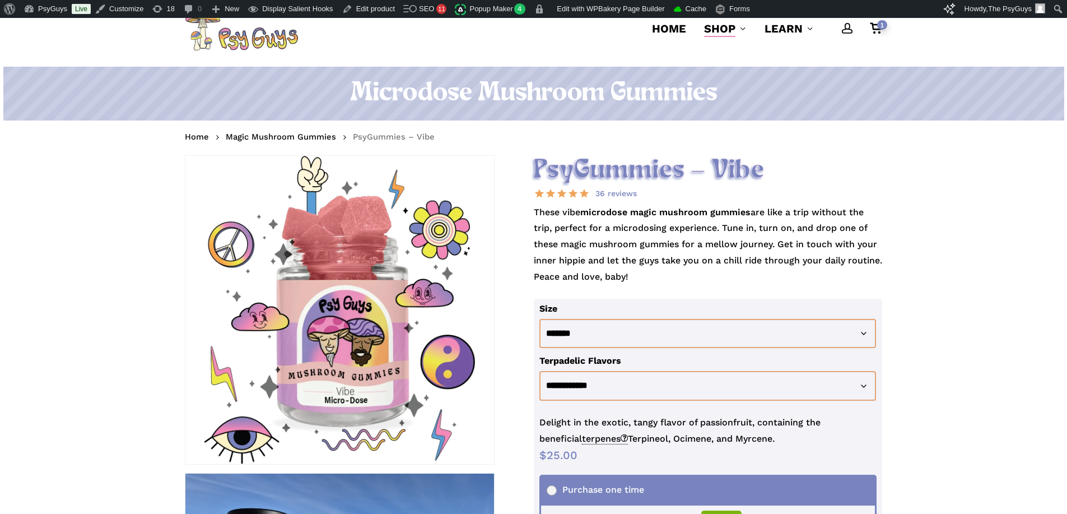
scroll to position [112, 0]
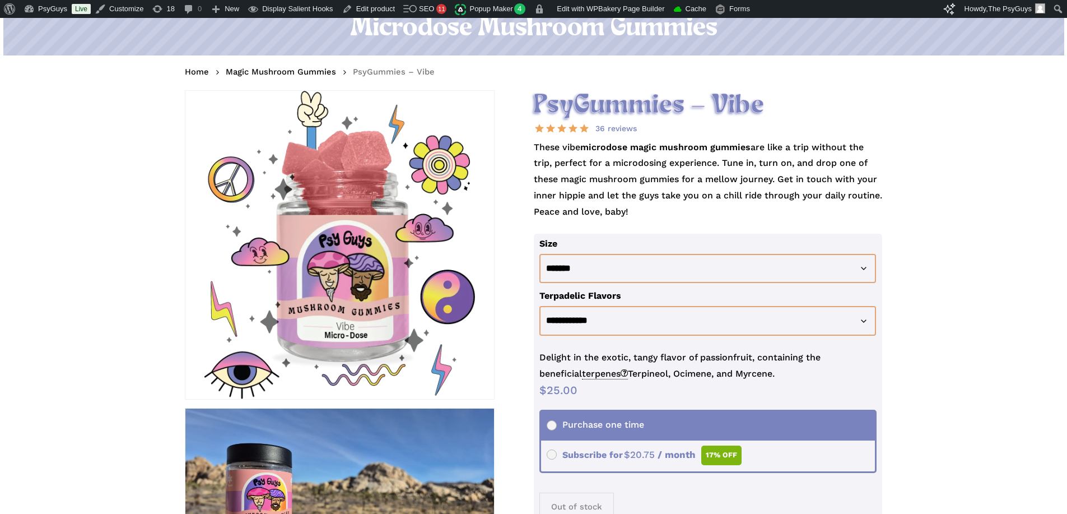
click at [656, 187] on p "These vibe microdose magic mushroom gummies are like a trip without the trip, p…" at bounding box center [708, 186] width 349 height 94
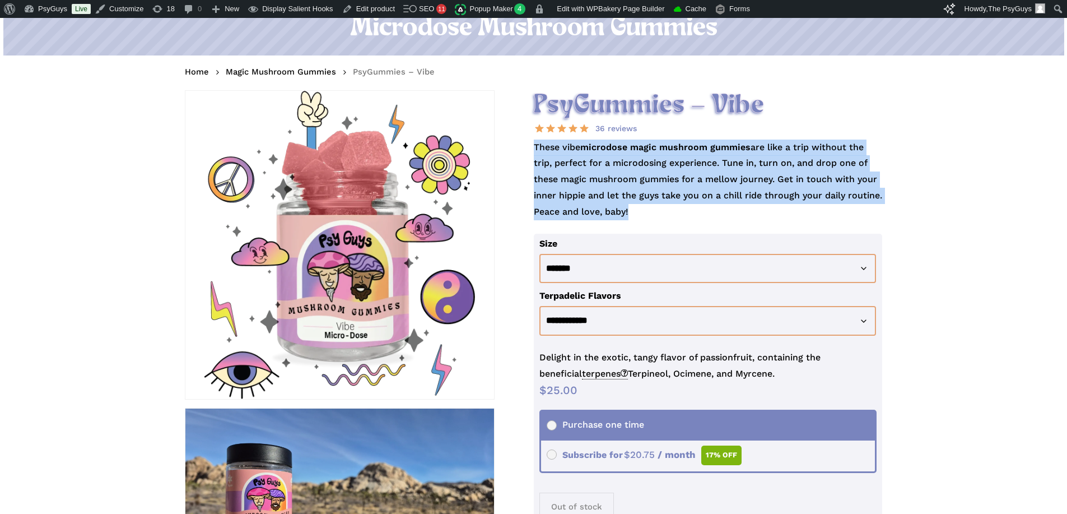
click at [656, 187] on p "These vibe microdose magic mushroom gummies are like a trip without the trip, p…" at bounding box center [708, 186] width 349 height 94
click at [647, 199] on p "These vibe microdose magic mushroom gummies are like a trip without the trip, p…" at bounding box center [708, 186] width 349 height 94
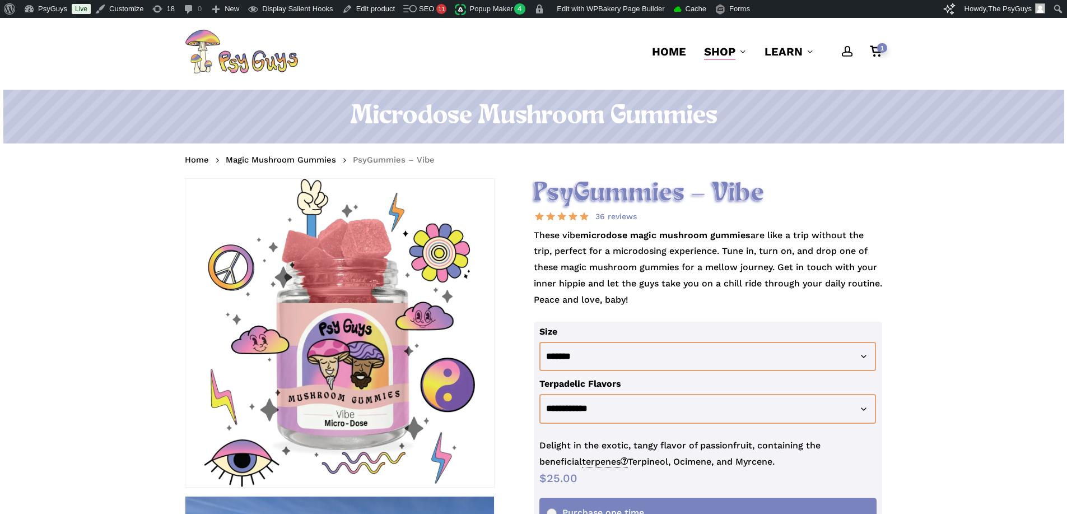
scroll to position [0, 0]
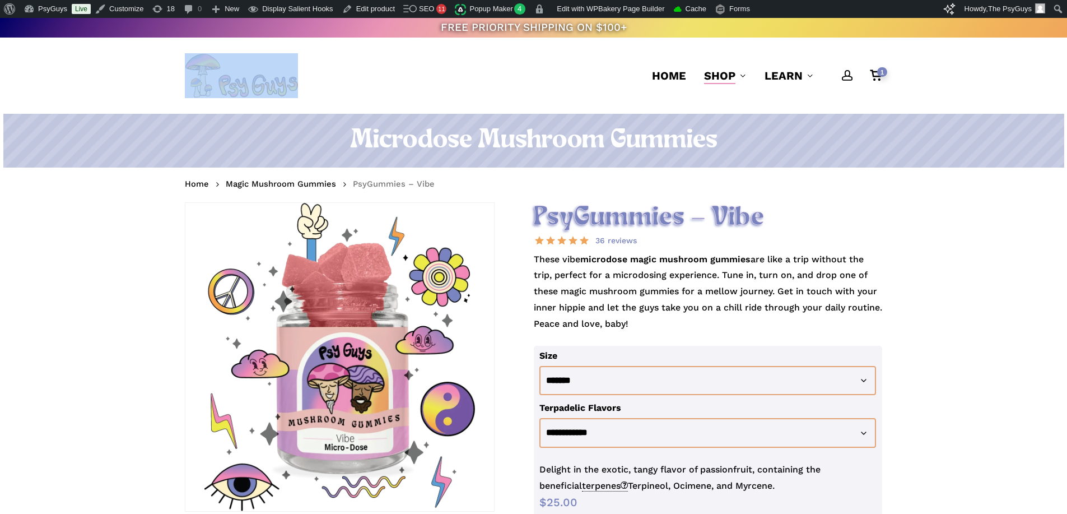
drag, startPoint x: 360, startPoint y: 78, endPoint x: 73, endPoint y: 81, distance: 286.3
click at [73, 81] on header "account 1 Menu Home Shop Gummies Capsules Chocolates Tinctures Vapes View All L…" at bounding box center [533, 76] width 1067 height 76
drag, startPoint x: 75, startPoint y: 83, endPoint x: 423, endPoint y: 88, distance: 348.5
click at [423, 88] on header "account 1 Menu Home Shop Gummies Capsules Chocolates Tinctures Vapes View All L…" at bounding box center [533, 76] width 1067 height 76
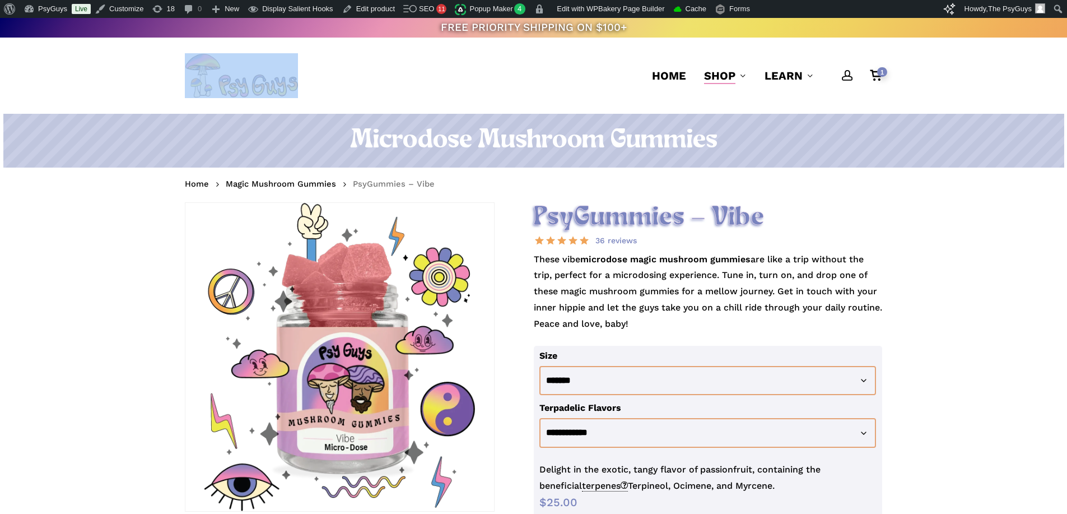
click at [423, 88] on div "account 1 Menu Home Shop Gummies Capsules Chocolates Tinctures Vapes View All L…" at bounding box center [533, 76] width 697 height 76
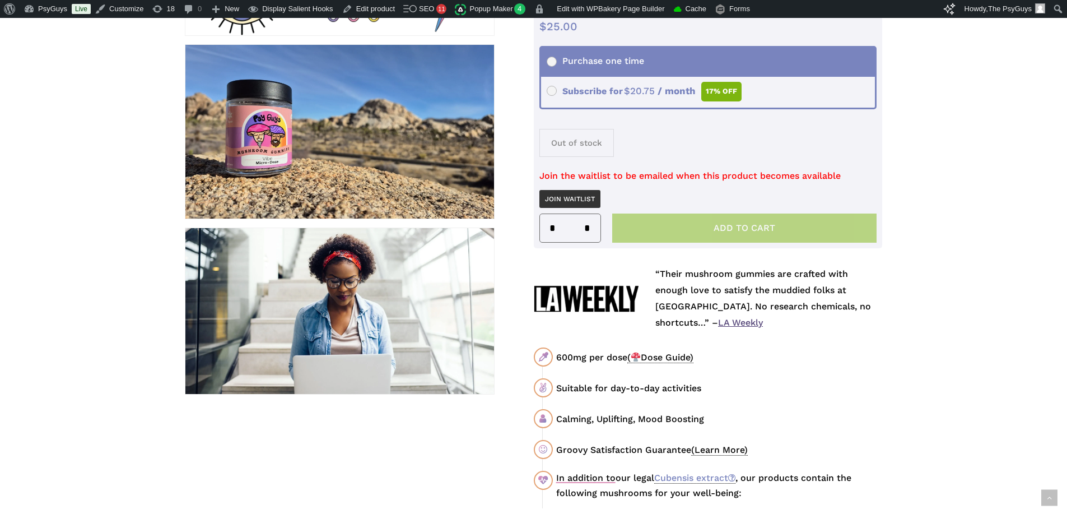
scroll to position [224, 0]
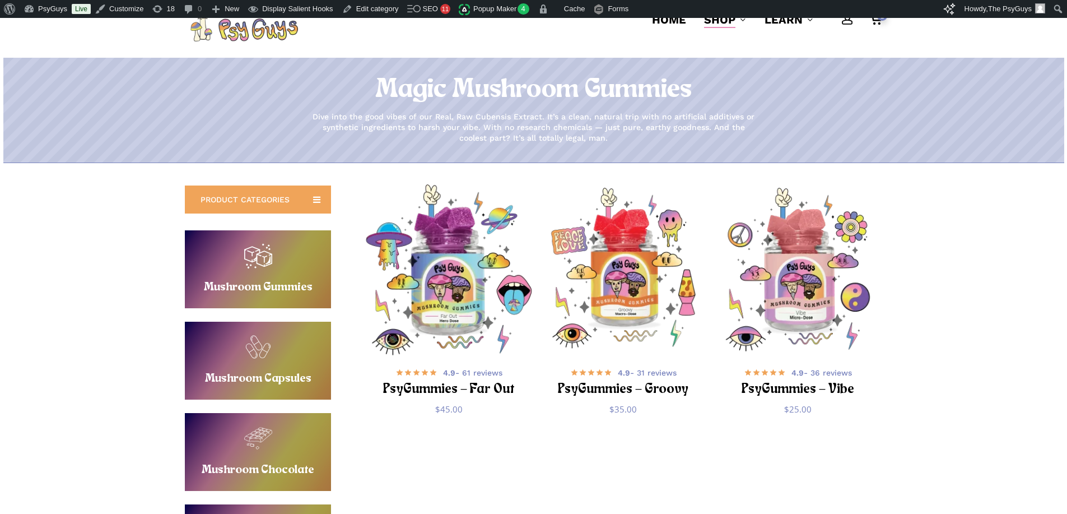
click at [424, 256] on img "PsyGummies - Far Out" at bounding box center [449, 269] width 170 height 170
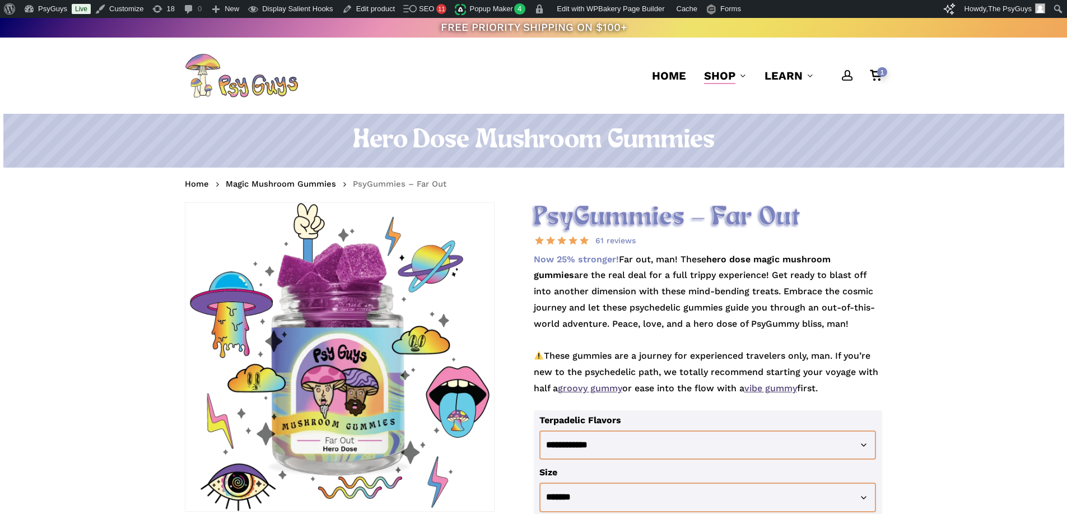
click at [658, 336] on p "Now 25% stronger! Far out, man! These hero dose magic mushroom gummies are the …" at bounding box center [708, 331] width 349 height 159
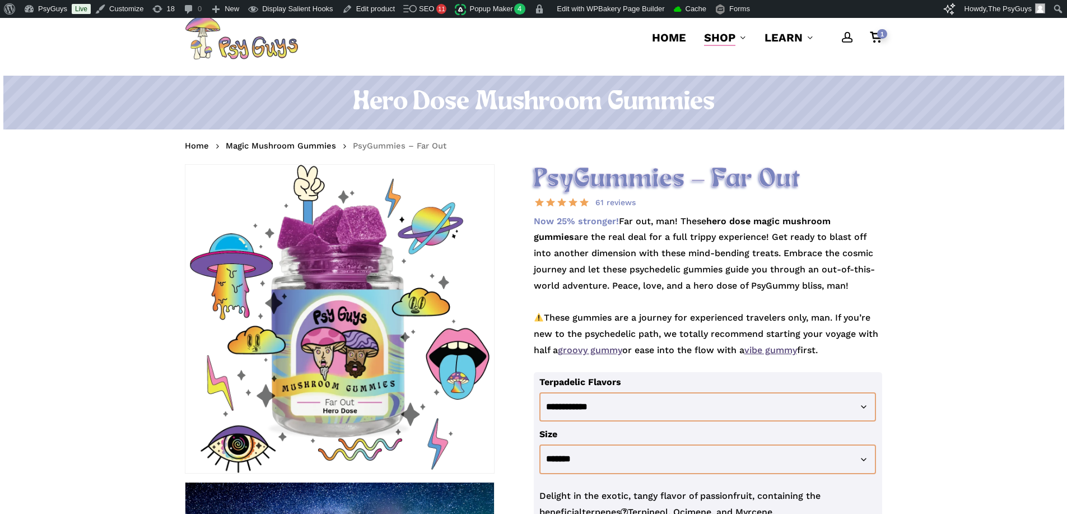
scroll to position [112, 0]
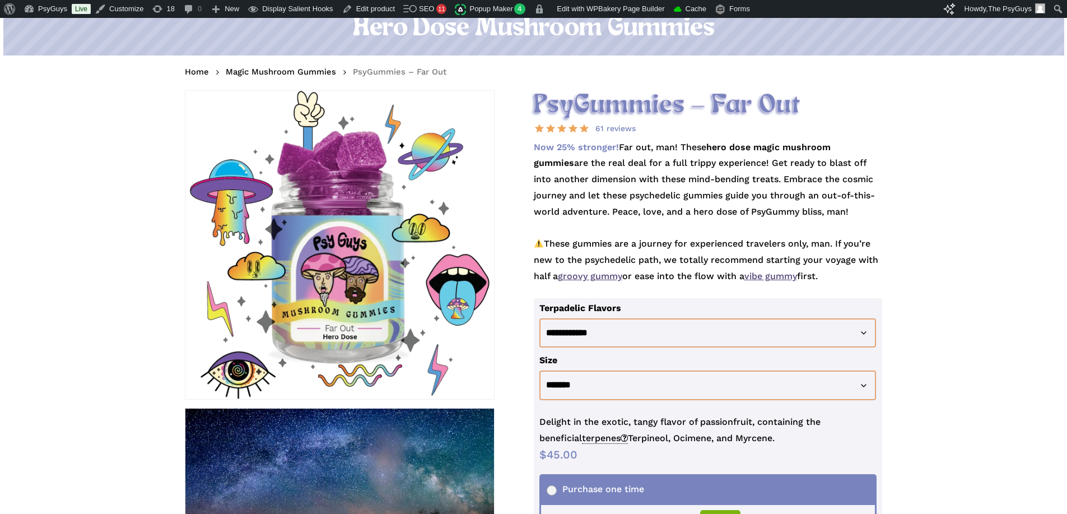
click at [673, 248] on p "Now 25% stronger! Far out, man! These hero dose magic mushroom gummies are the …" at bounding box center [708, 218] width 349 height 159
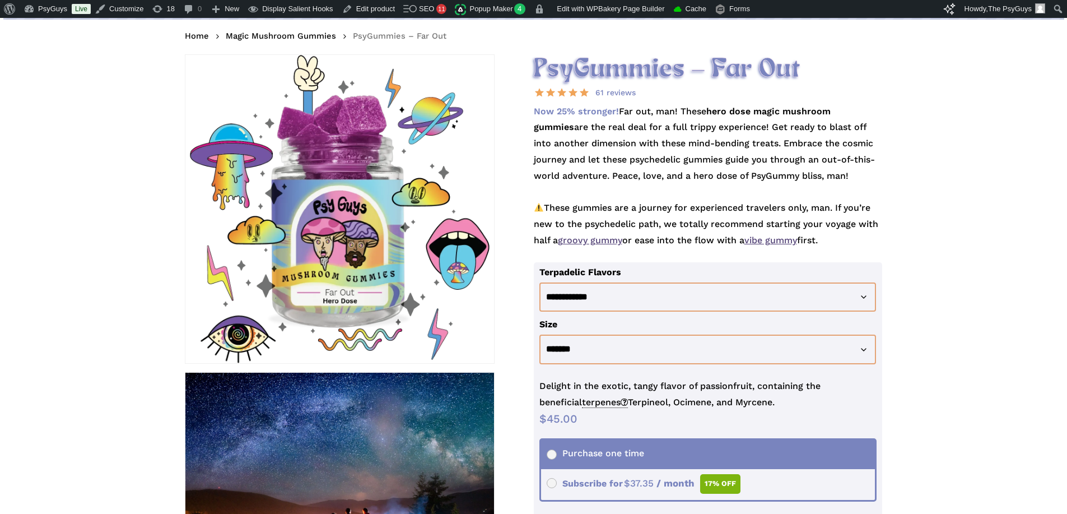
scroll to position [168, 0]
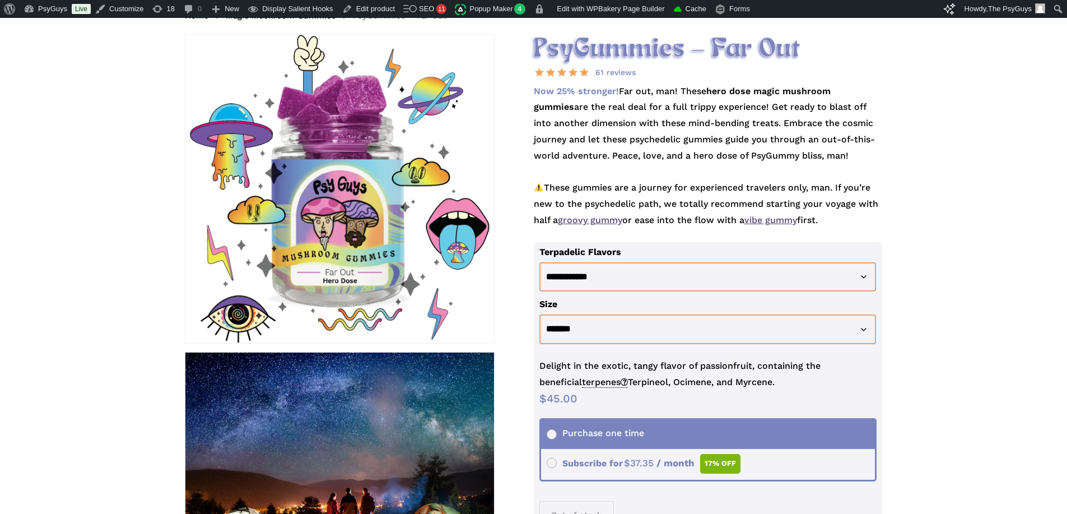
drag, startPoint x: 849, startPoint y: 222, endPoint x: 531, endPoint y: 39, distance: 366.4
click at [689, 124] on p "Now 25% stronger! Far out, man! These hero dose magic mushroom gummies are the …" at bounding box center [708, 162] width 349 height 159
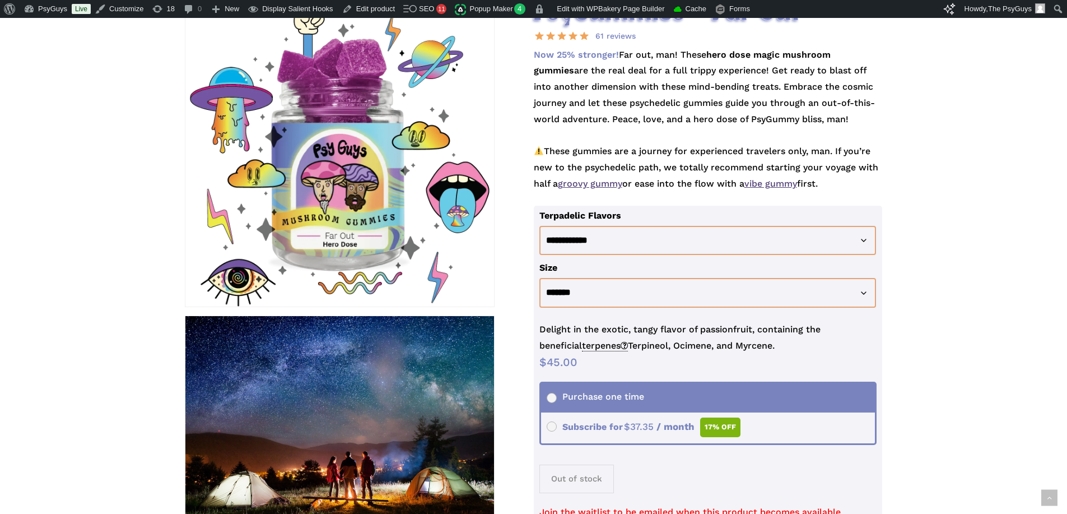
scroll to position [224, 0]
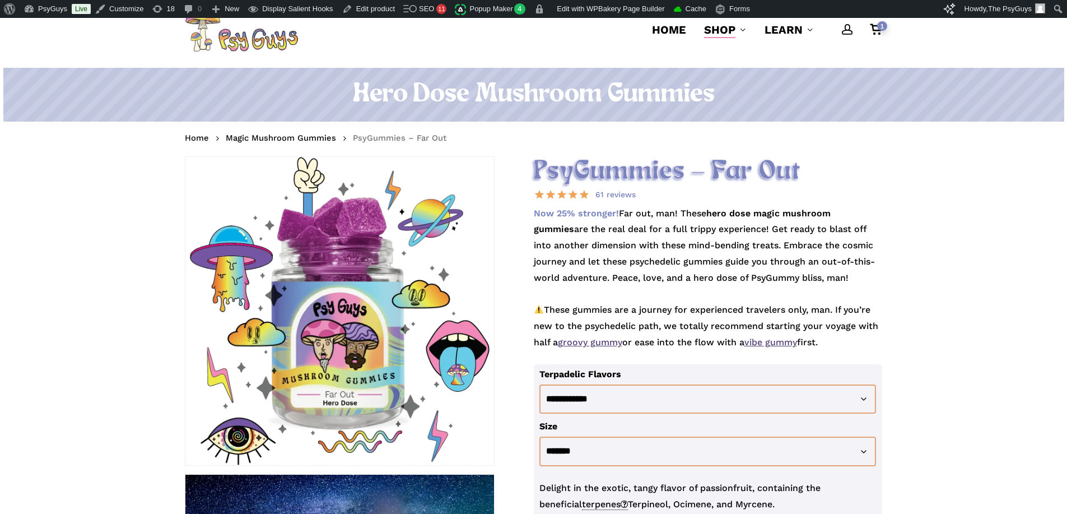
scroll to position [0, 0]
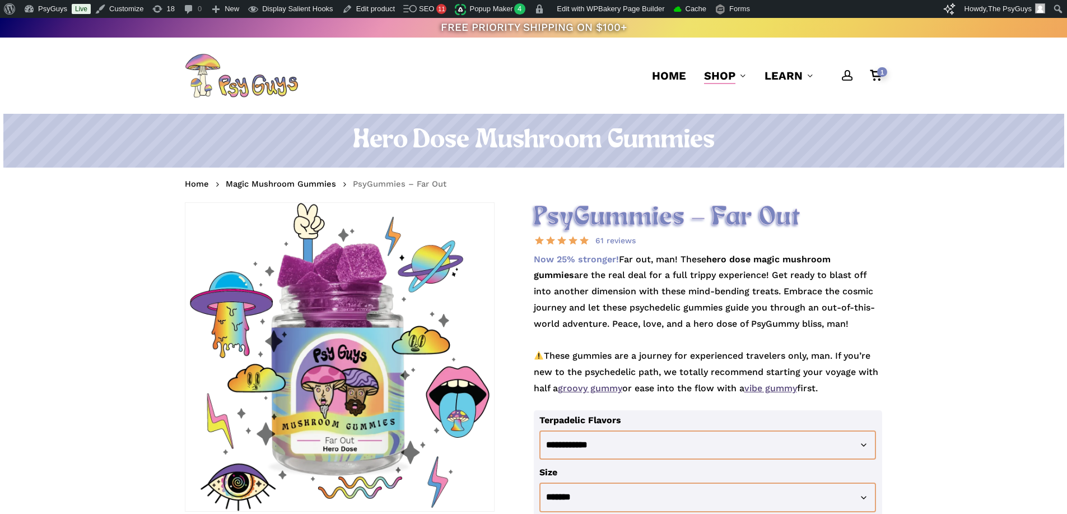
drag, startPoint x: 534, startPoint y: 215, endPoint x: 862, endPoint y: 391, distance: 372.0
click at [862, 391] on p "Now 25% stronger! Far out, man! These hero dose magic mushroom gummies are the …" at bounding box center [708, 331] width 349 height 159
drag, startPoint x: 535, startPoint y: 213, endPoint x: 857, endPoint y: 387, distance: 365.2
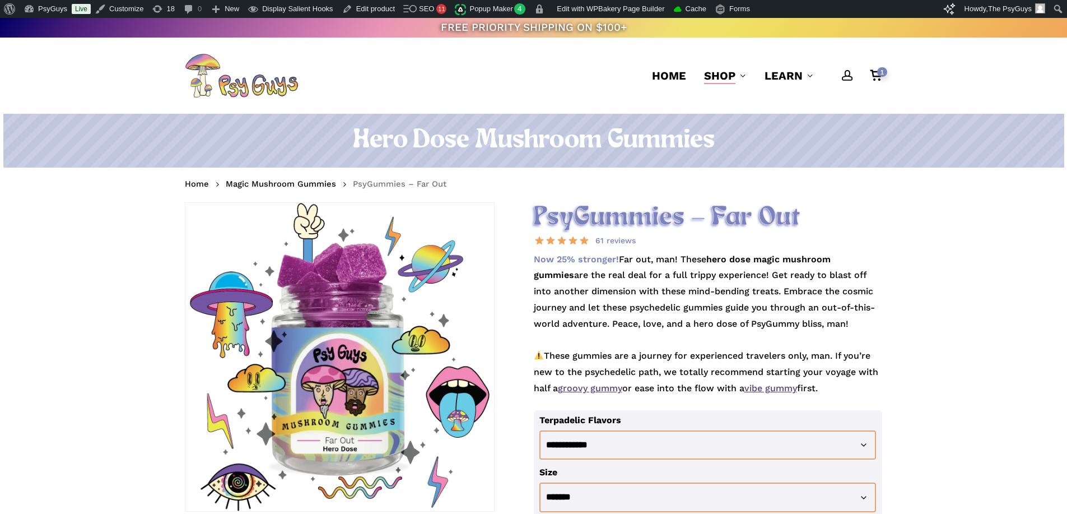
click at [857, 385] on p "Now 25% stronger! Far out, man! These hero dose magic mushroom gummies are the …" at bounding box center [708, 331] width 349 height 159
drag, startPoint x: 697, startPoint y: 300, endPoint x: 527, endPoint y: 204, distance: 195.4
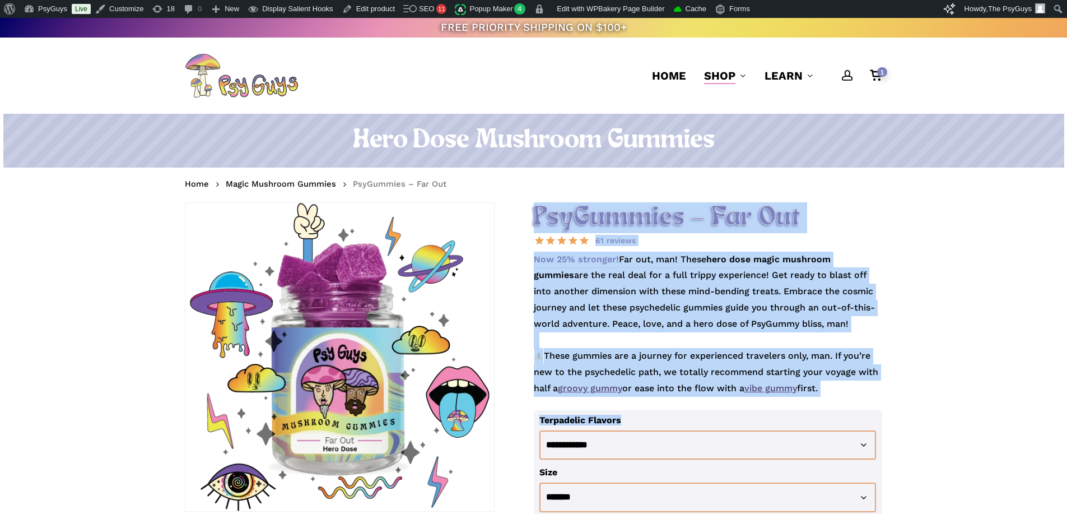
drag, startPoint x: 536, startPoint y: 213, endPoint x: 854, endPoint y: 397, distance: 367.9
drag, startPoint x: 849, startPoint y: 389, endPoint x: 827, endPoint y: 371, distance: 28.3
click at [849, 389] on p "Now 25% stronger! Far out, man! These hero dose magic mushroom gummies are the …" at bounding box center [708, 331] width 349 height 159
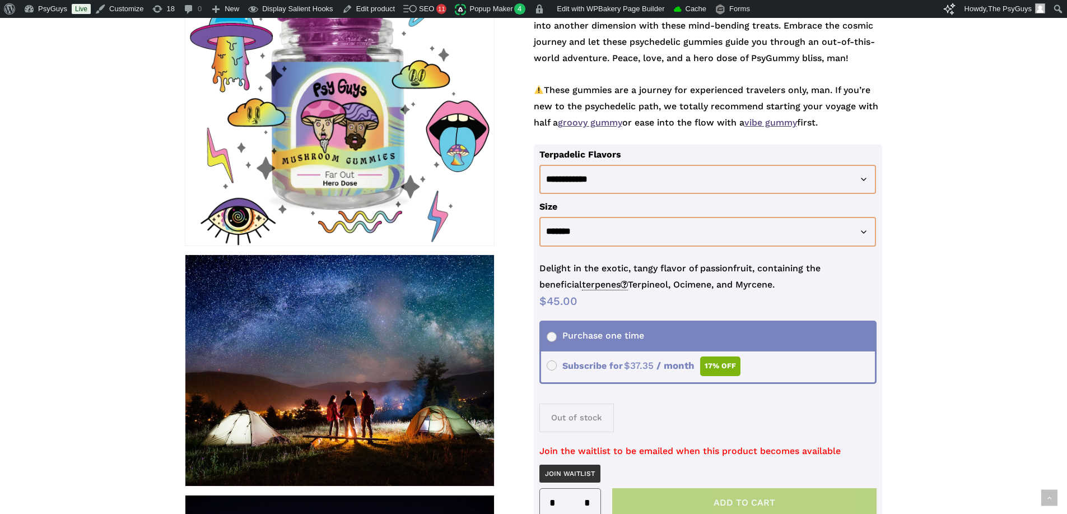
scroll to position [280, 0]
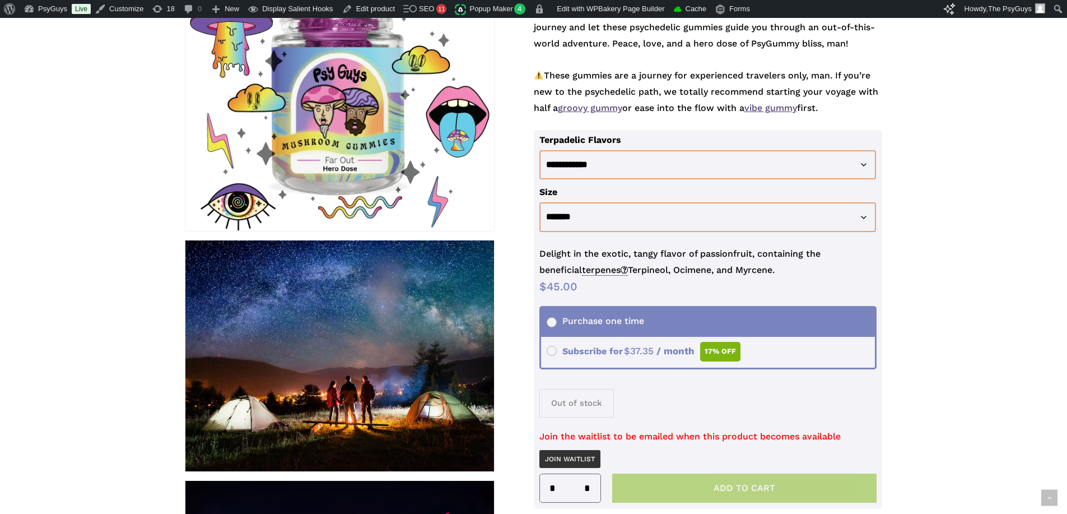
drag, startPoint x: 746, startPoint y: 269, endPoint x: 522, endPoint y: 248, distance: 225.6
click at [522, 248] on div "**********" at bounding box center [533, 495] width 697 height 1147
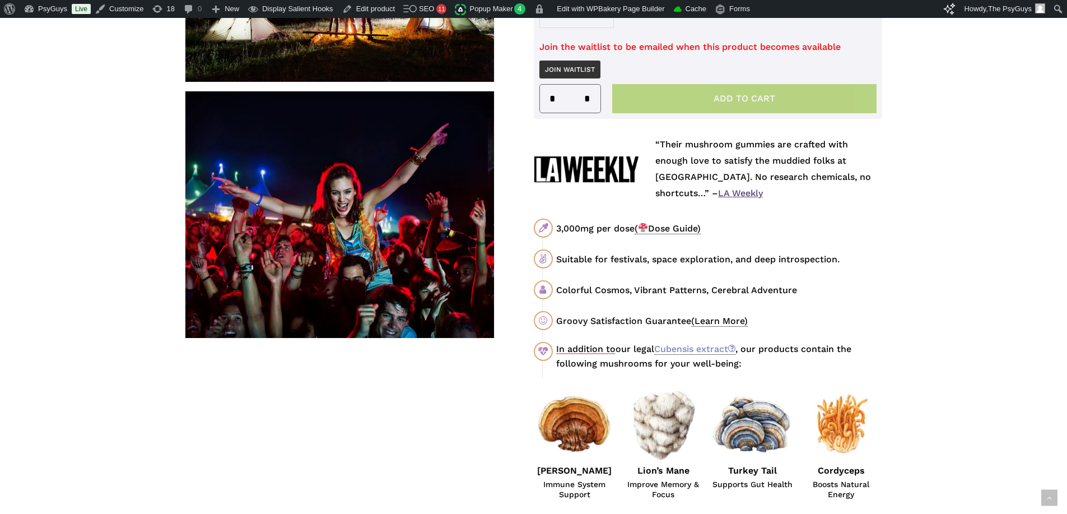
scroll to position [672, 0]
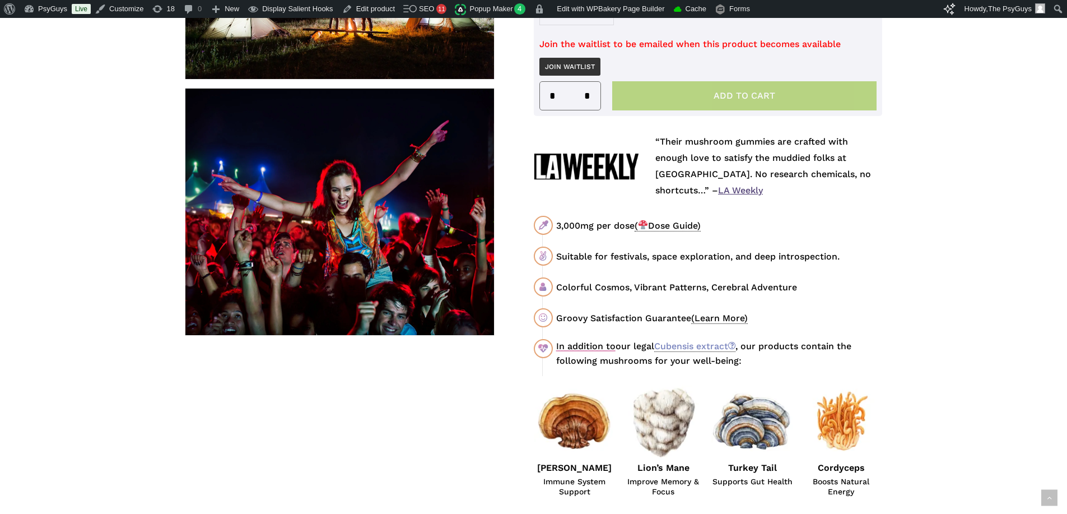
click at [621, 262] on div "Suitable for festivals, space exploration, and deep introspection." at bounding box center [719, 256] width 326 height 14
click at [622, 257] on div "Suitable for festivals, space exploration, and deep introspection." at bounding box center [719, 256] width 326 height 14
click at [695, 259] on div "Suitable for festivals, space exploration, and deep introspection." at bounding box center [719, 256] width 326 height 14
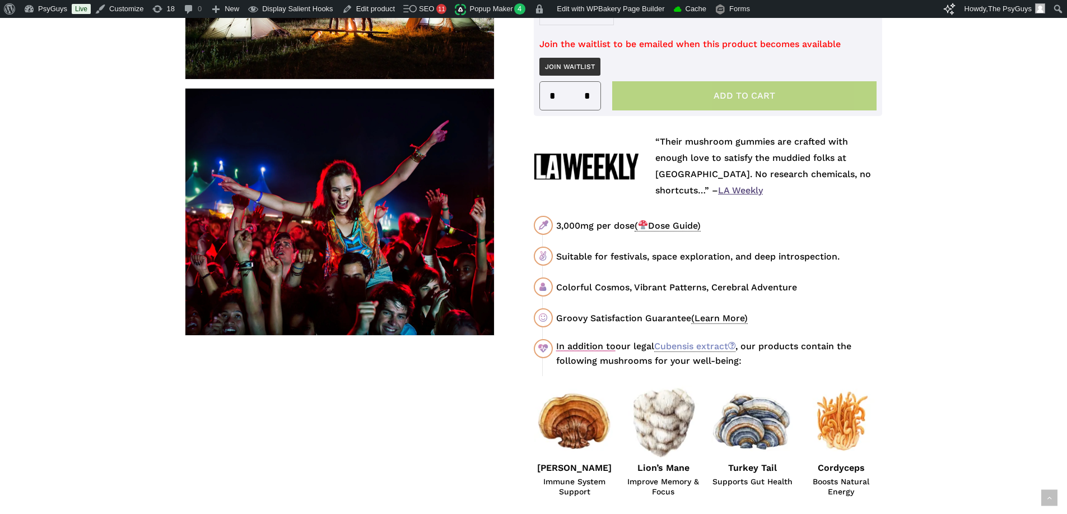
click at [760, 287] on div "Colorful Cosmos, Vibrant Patterns, Cerebral Adventure" at bounding box center [719, 287] width 326 height 14
click at [811, 286] on div "Colorful Cosmos, Vibrant Patterns, Cerebral Adventure" at bounding box center [719, 287] width 326 height 14
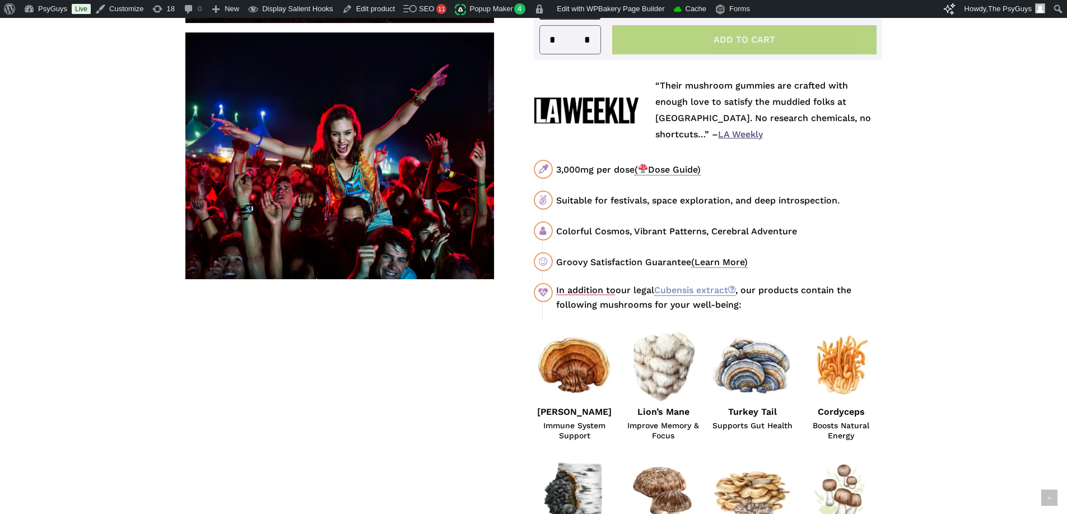
click at [803, 285] on div "In addition to our legal Cubensis extract , our products contain the following …" at bounding box center [719, 297] width 326 height 29
click at [829, 277] on div "3,000mg per dose ( Dose Guide) Suitable for festivals, space exploration, and d…" at bounding box center [708, 236] width 348 height 152
click at [885, 282] on div "“Their mushroom gummies are crafted with enough love to satisfy the muddied fol…" at bounding box center [708, 330] width 356 height 504
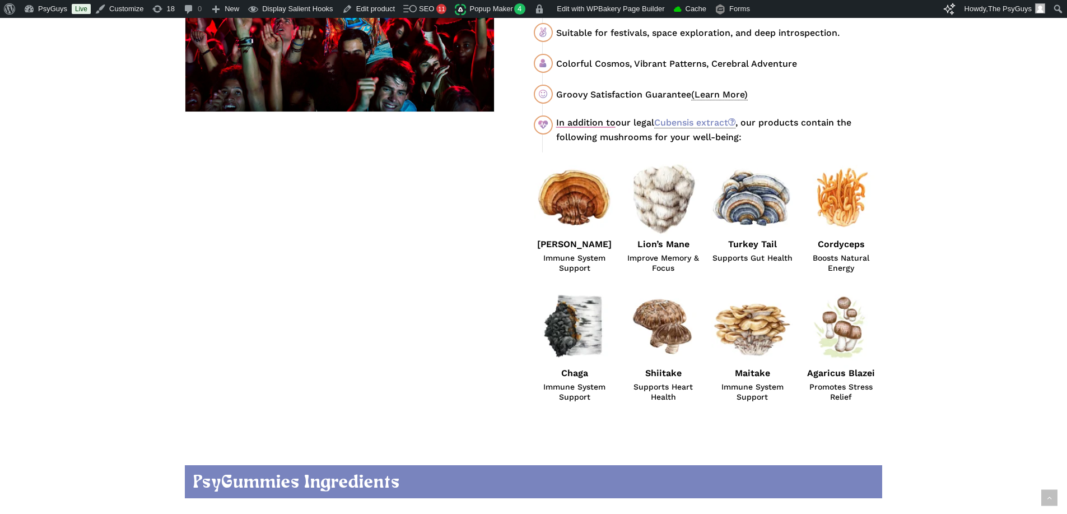
scroll to position [896, 0]
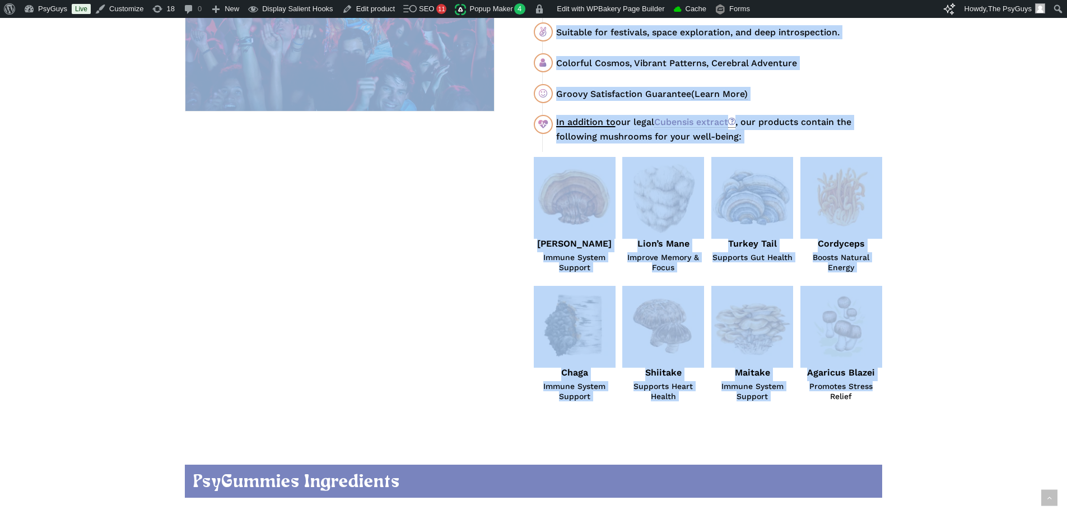
drag, startPoint x: 891, startPoint y: 389, endPoint x: 529, endPoint y: 201, distance: 408.2
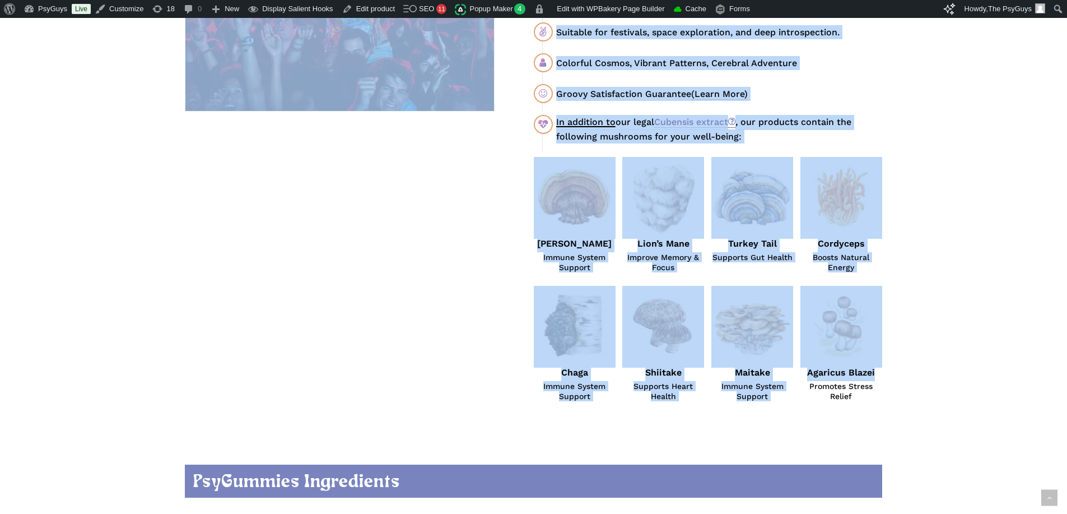
drag, startPoint x: 501, startPoint y: 196, endPoint x: 875, endPoint y: 370, distance: 413.0
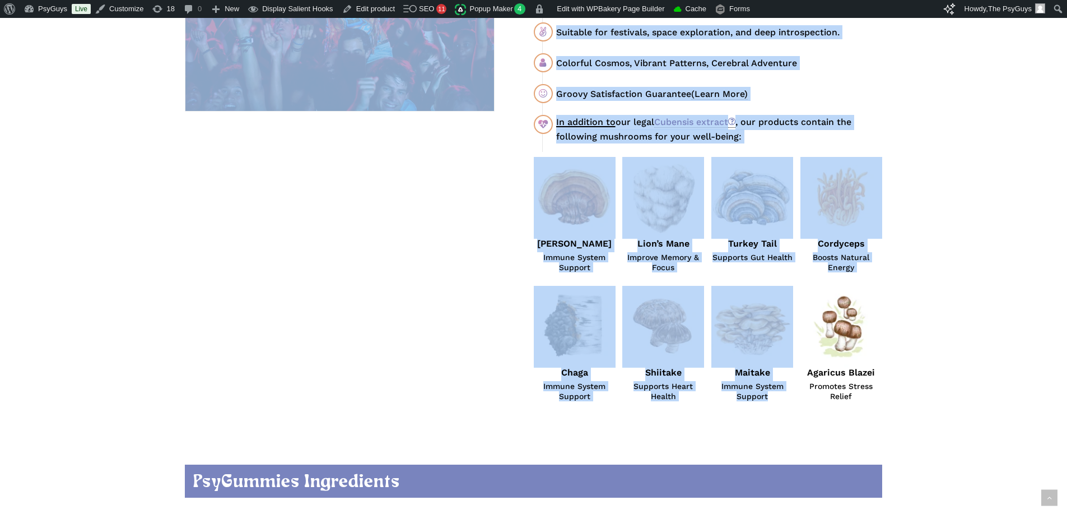
click at [877, 370] on div at bounding box center [842, 331] width 82 height 90
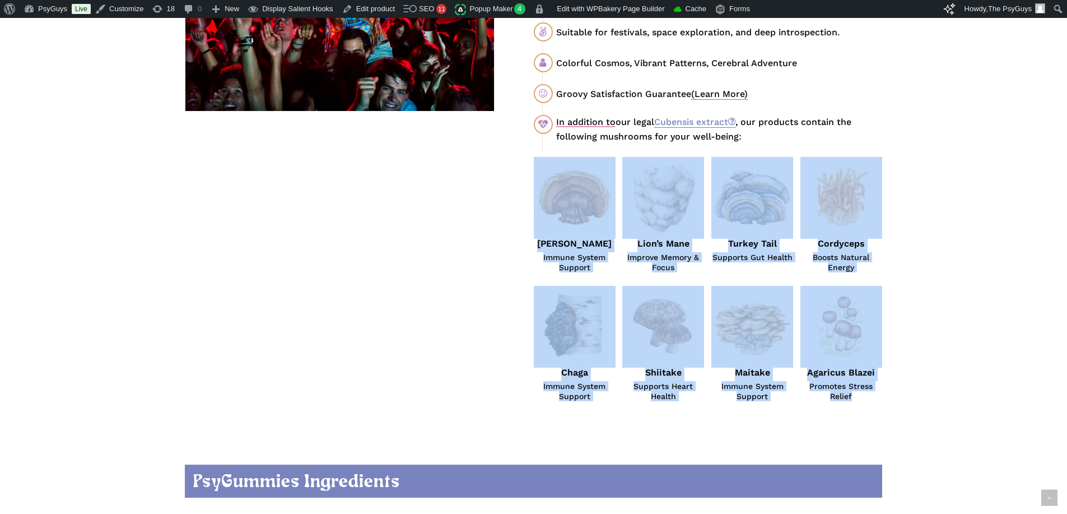
drag, startPoint x: 880, startPoint y: 393, endPoint x: 553, endPoint y: 206, distance: 376.9
click at [553, 206] on div "“Their mushroom gummies are crafted with enough love to satisfy the muddied fol…" at bounding box center [708, 155] width 348 height 491
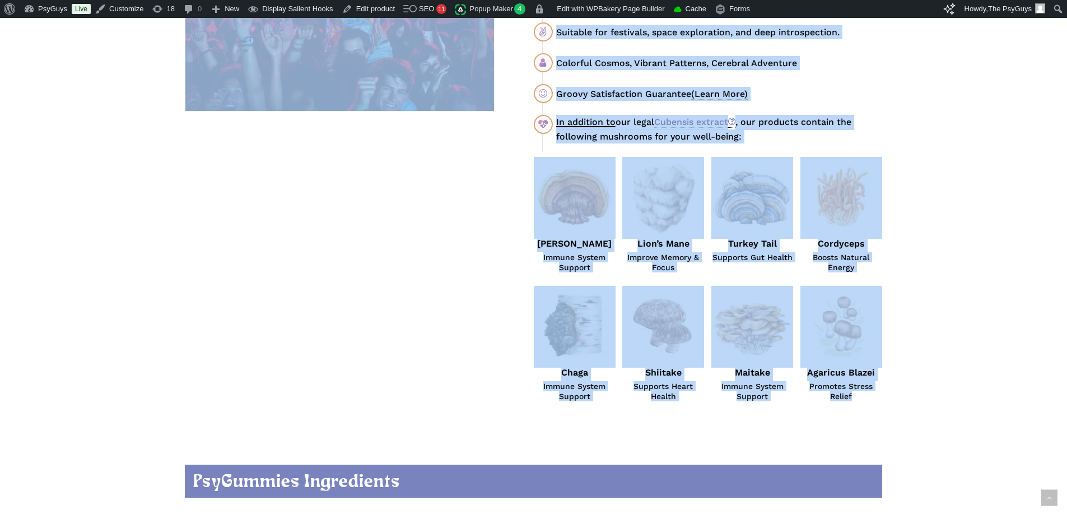
drag, startPoint x: 524, startPoint y: 196, endPoint x: 865, endPoint y: 401, distance: 397.6
click at [865, 401] on span "Promotes Stress Relief" at bounding box center [842, 391] width 82 height 20
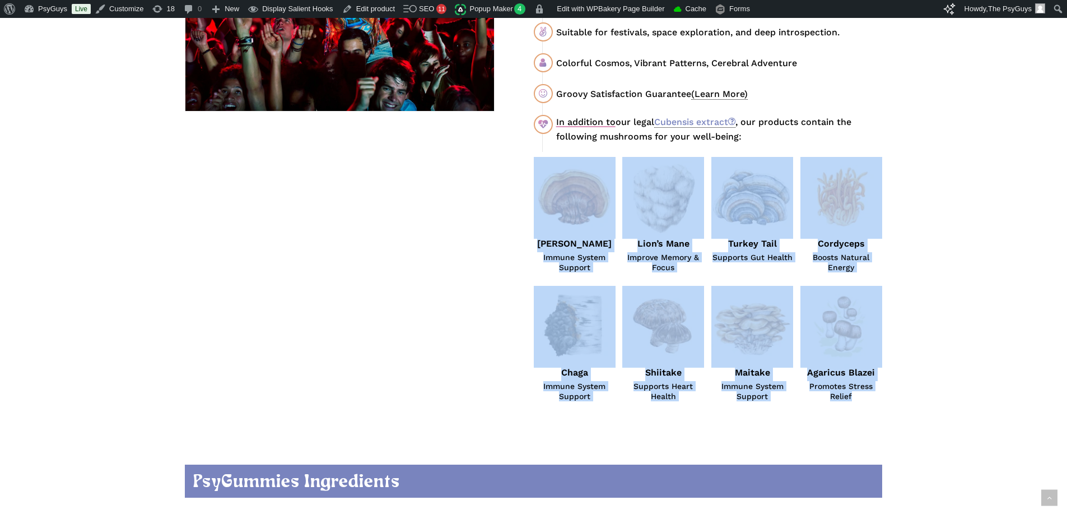
drag, startPoint x: 726, startPoint y: 323, endPoint x: 556, endPoint y: 233, distance: 192.2
click at [557, 233] on div "“Their mushroom gummies are crafted with enough love to satisfy the muddied fol…" at bounding box center [708, 155] width 348 height 491
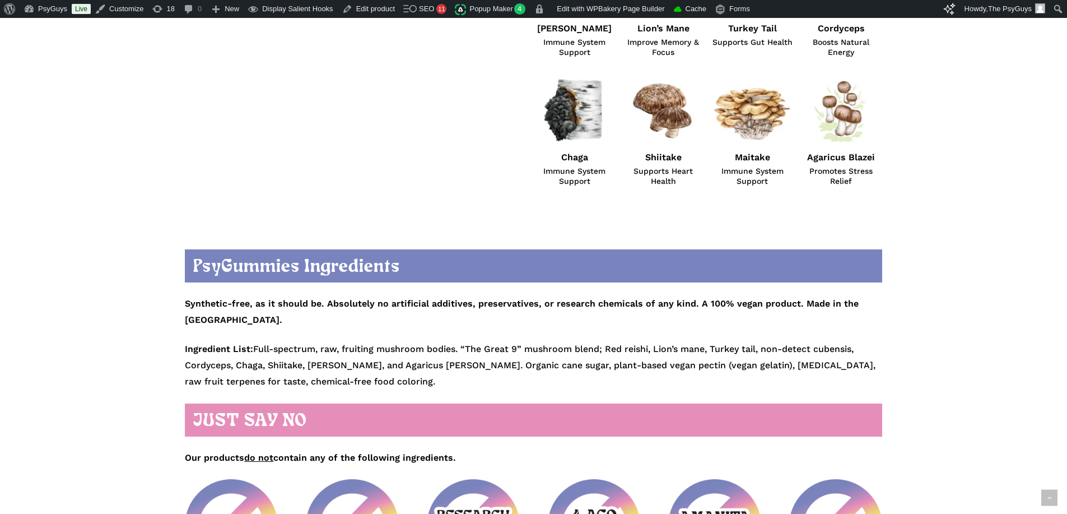
scroll to position [1120, 0]
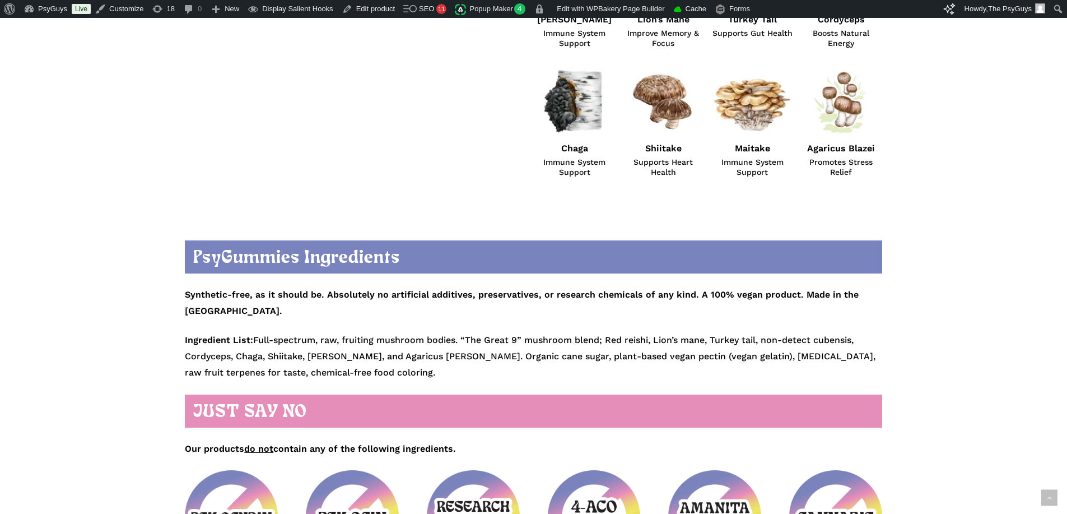
click at [449, 304] on p "Synthetic-free, as it should be. Absolutely no artificial additives, preservati…" at bounding box center [533, 304] width 697 height 57
click at [449, 303] on p "Synthetic-free, as it should be. Absolutely no artificial additives, preservati…" at bounding box center [533, 304] width 697 height 57
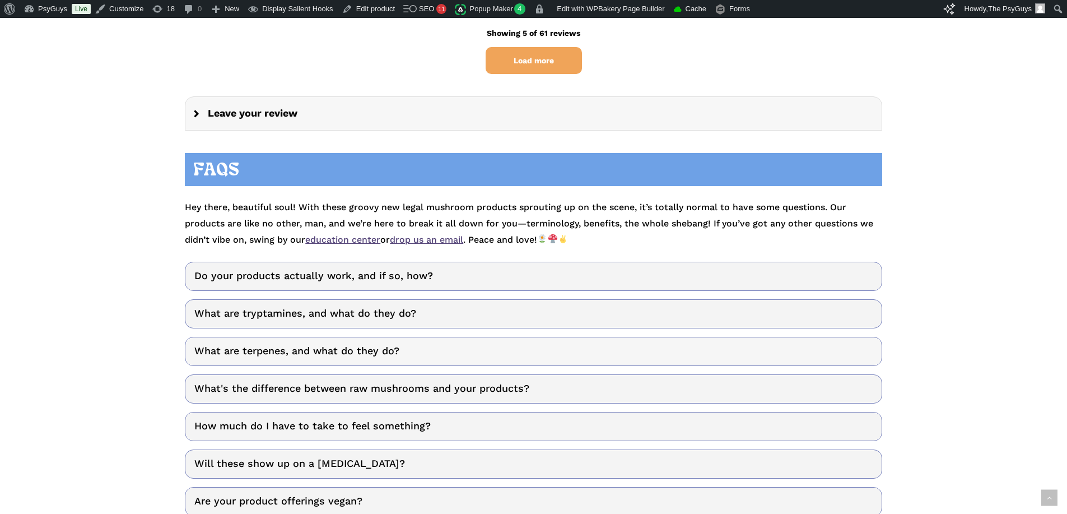
scroll to position [3137, 0]
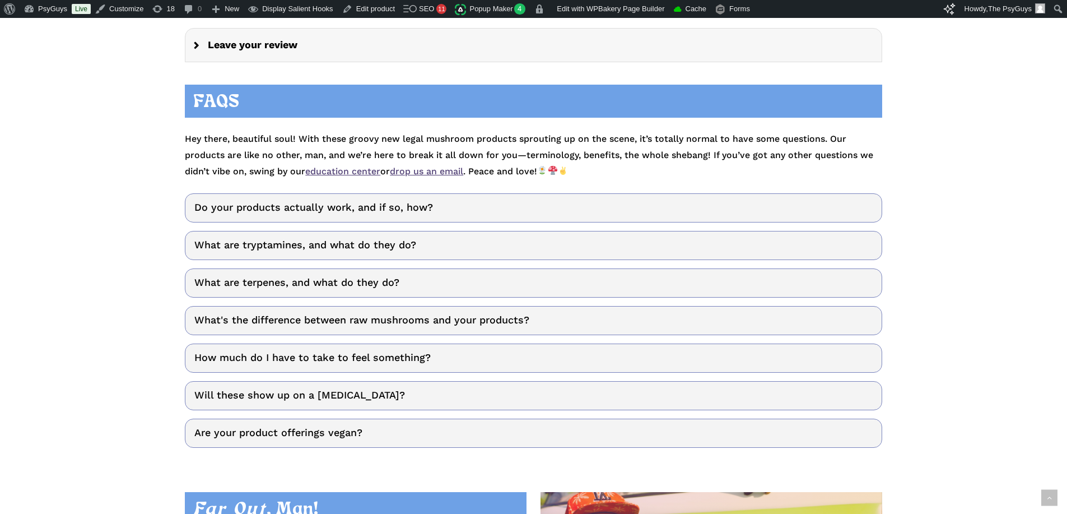
click at [352, 306] on link "What's the difference between raw mushrooms and your products?" at bounding box center [533, 320] width 697 height 29
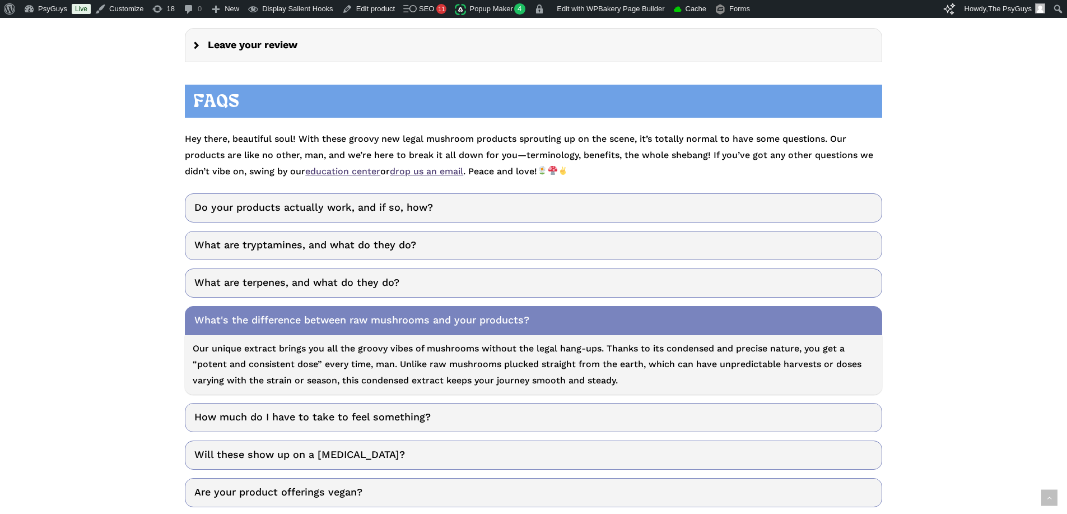
click at [352, 306] on link "What's the difference between raw mushrooms and your products?" at bounding box center [533, 320] width 697 height 29
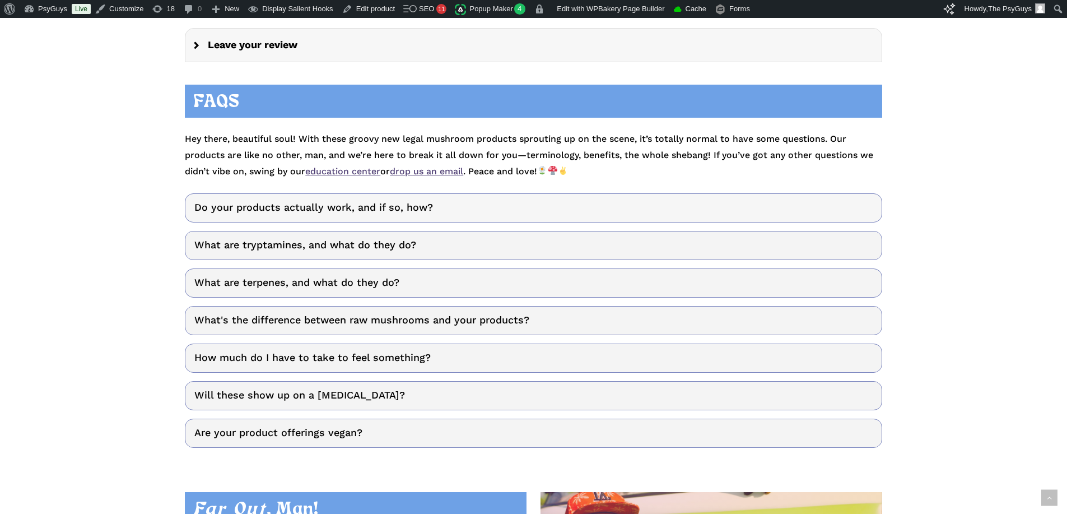
click at [284, 193] on link "Do your products actually work, and if so, how?" at bounding box center [533, 207] width 697 height 29
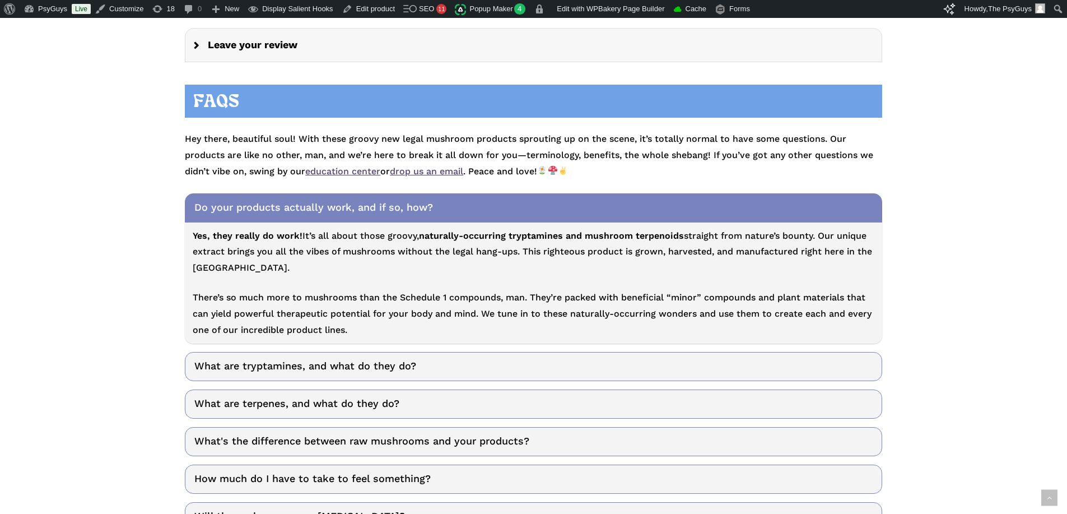
click at [287, 193] on link "Do your products actually work, and if so, how?" at bounding box center [533, 207] width 697 height 29
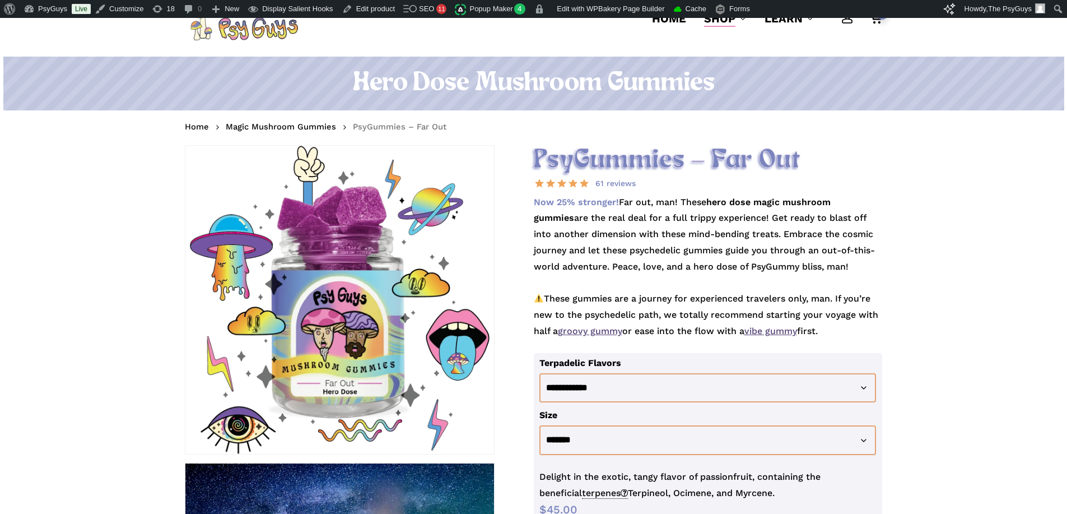
scroll to position [0, 0]
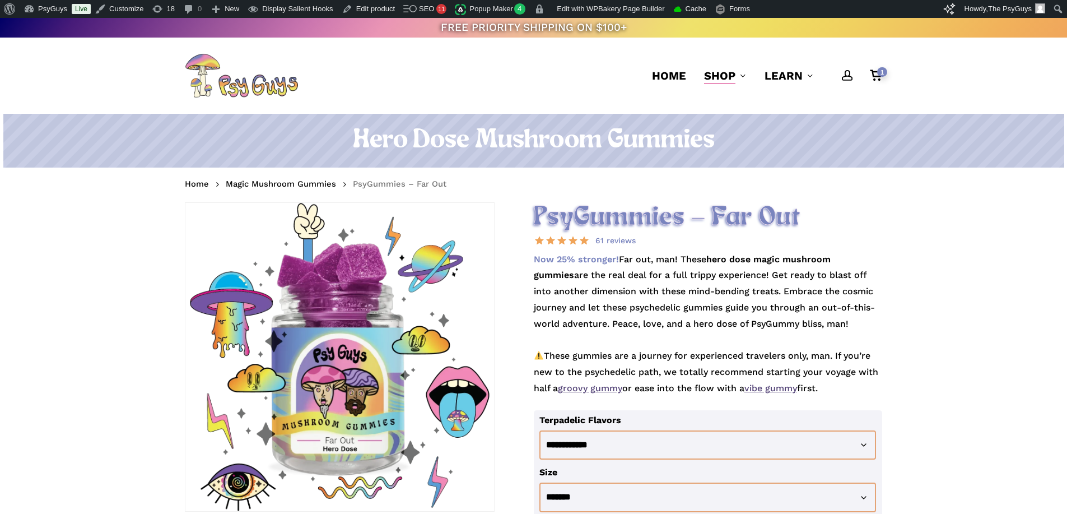
drag, startPoint x: 118, startPoint y: 294, endPoint x: 111, endPoint y: 373, distance: 79.3
click at [617, 298] on p "Now 25% stronger! Far out, man! These hero dose magic mushroom gummies are the …" at bounding box center [708, 331] width 349 height 159
click at [636, 327] on p "Now 25% stronger! Far out, man! These hero dose magic mushroom gummies are the …" at bounding box center [708, 331] width 349 height 159
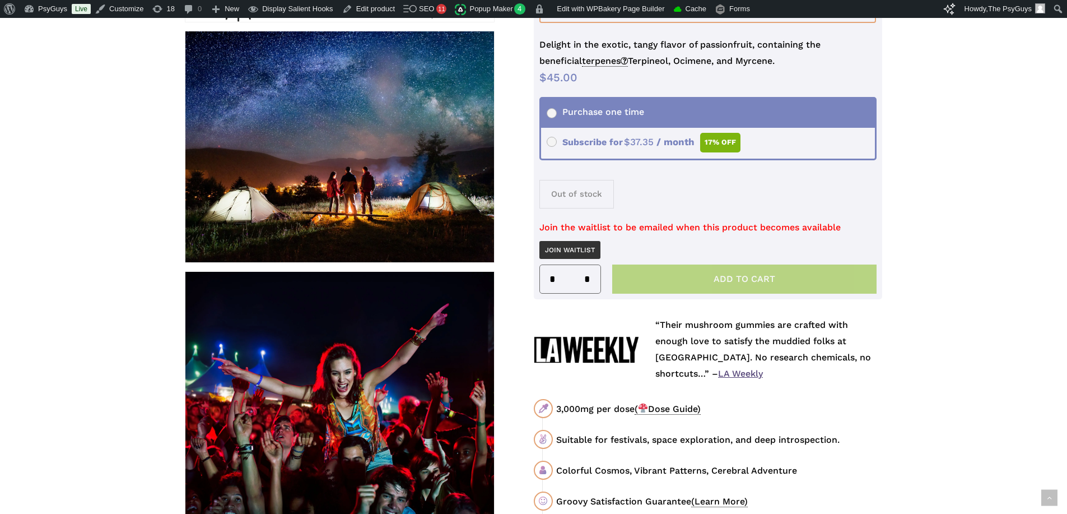
scroll to position [504, 0]
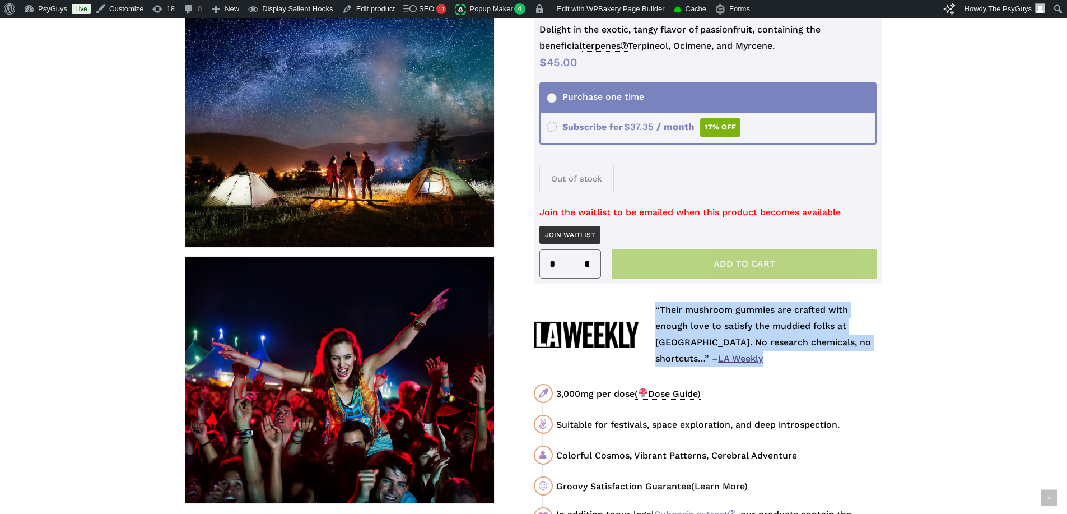
drag, startPoint x: 652, startPoint y: 307, endPoint x: 802, endPoint y: 354, distance: 156.8
click at [802, 354] on div "“Their mushroom gummies are crafted with enough love to satisfy the muddied fol…" at bounding box center [769, 334] width 244 height 64
click at [802, 354] on p "“Their mushroom gummies are crafted with enough love to satisfy the muddied fol…" at bounding box center [768, 334] width 227 height 64
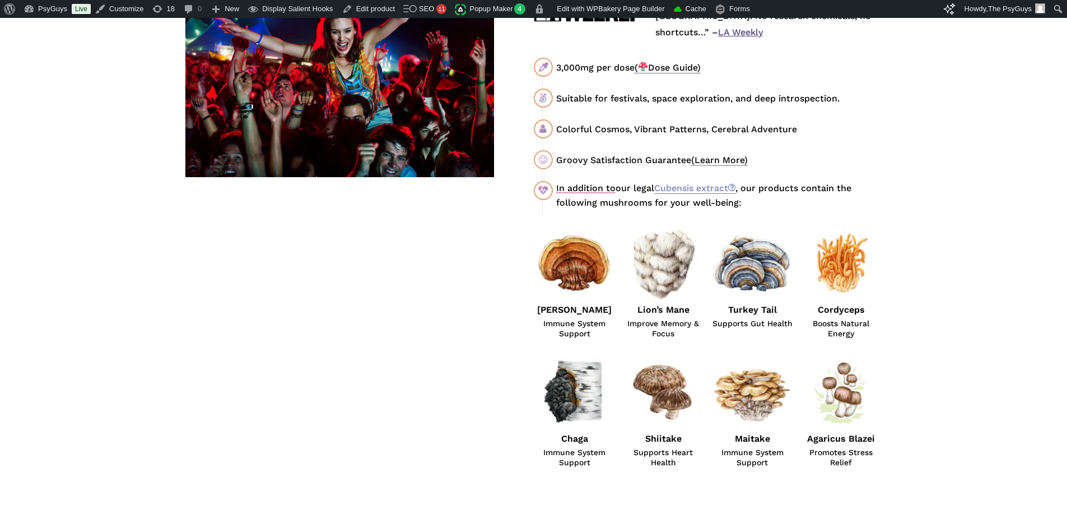
scroll to position [0, 0]
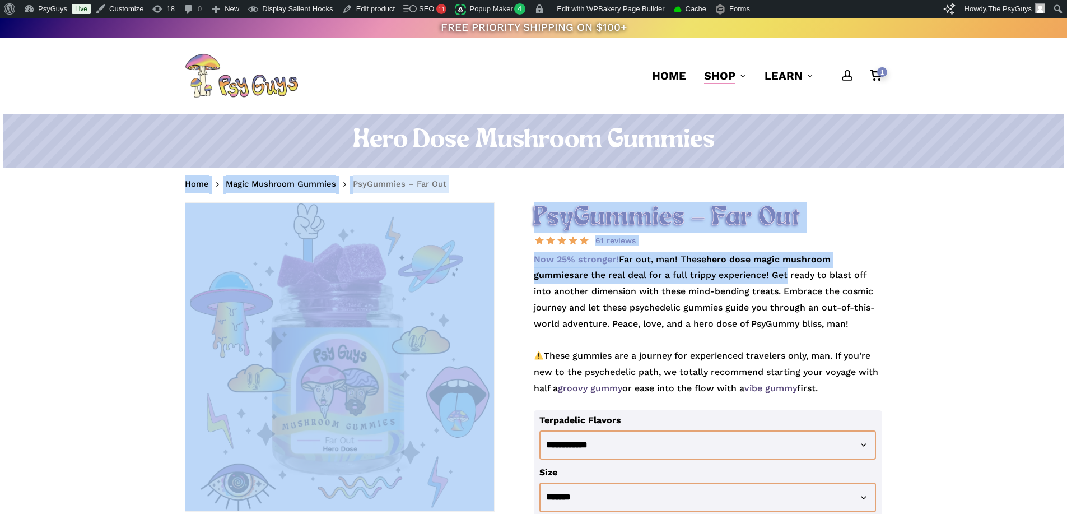
drag, startPoint x: 160, startPoint y: 184, endPoint x: 748, endPoint y: 283, distance: 596.5
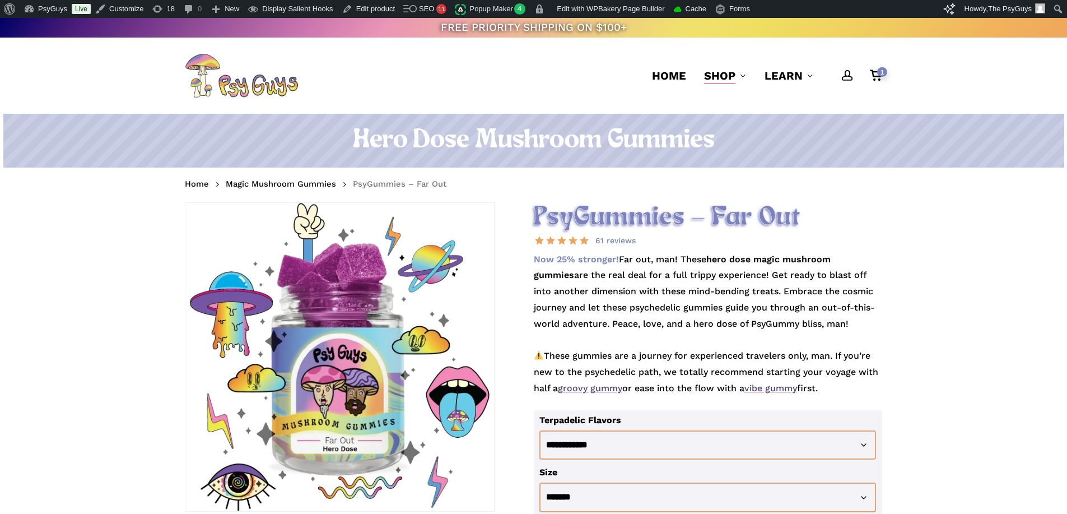
click at [731, 319] on p "Now 25% stronger! Far out, man! These hero dose magic mushroom gummies are the …" at bounding box center [708, 331] width 349 height 159
click at [722, 310] on p "Now 25% stronger! Far out, man! These hero dose magic mushroom gummies are the …" at bounding box center [708, 331] width 349 height 159
click at [720, 300] on p "Now 25% stronger! Far out, man! These hero dose magic mushroom gummies are the …" at bounding box center [708, 331] width 349 height 159
click at [624, 290] on p "Now 25% stronger! Far out, man! These hero dose magic mushroom gummies are the …" at bounding box center [708, 331] width 349 height 159
click at [723, 224] on h2 "PsyGummies – Far Out" at bounding box center [708, 217] width 349 height 31
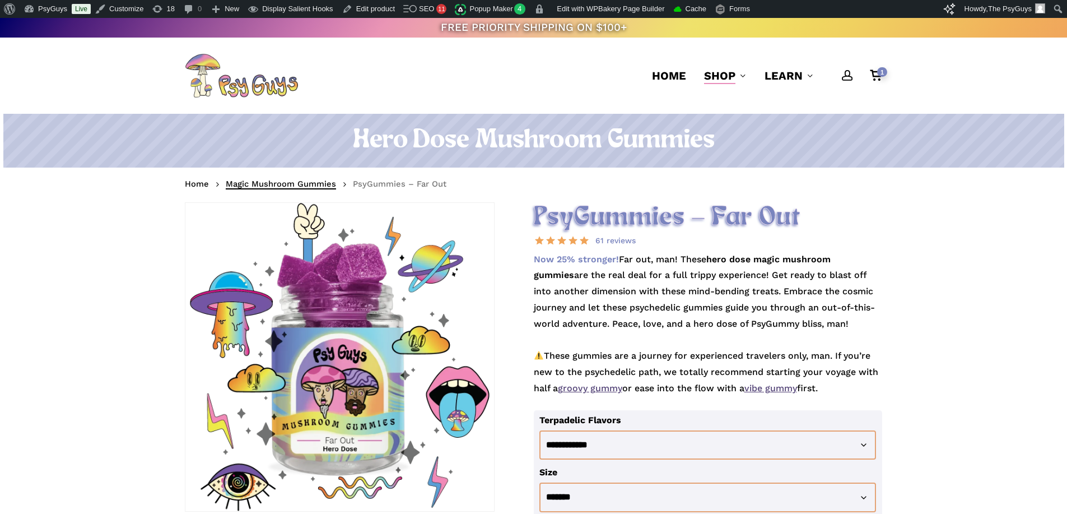
click at [302, 184] on link "Magic Mushroom Gummies" at bounding box center [281, 183] width 110 height 11
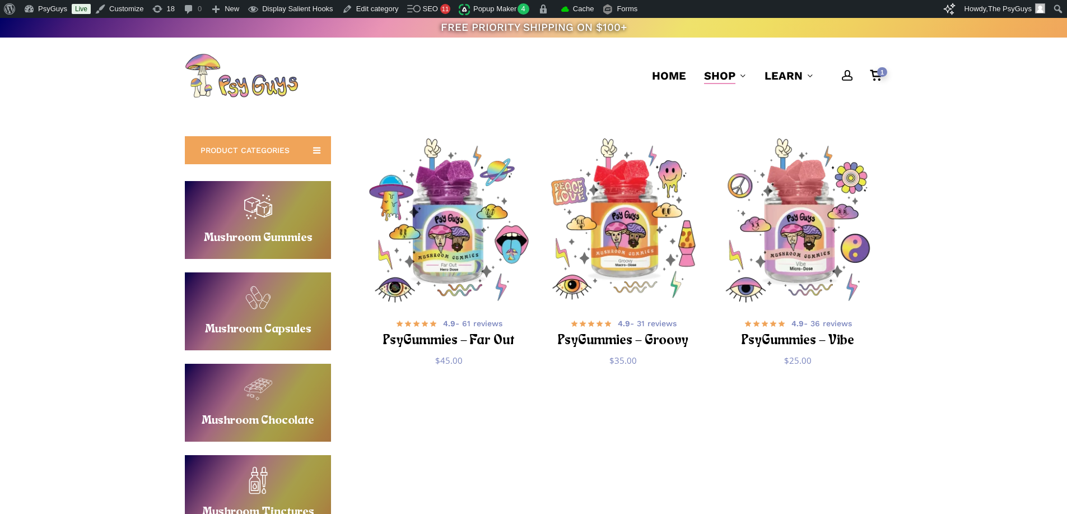
click at [948, 222] on div "**********" at bounding box center [533, 397] width 1067 height 567
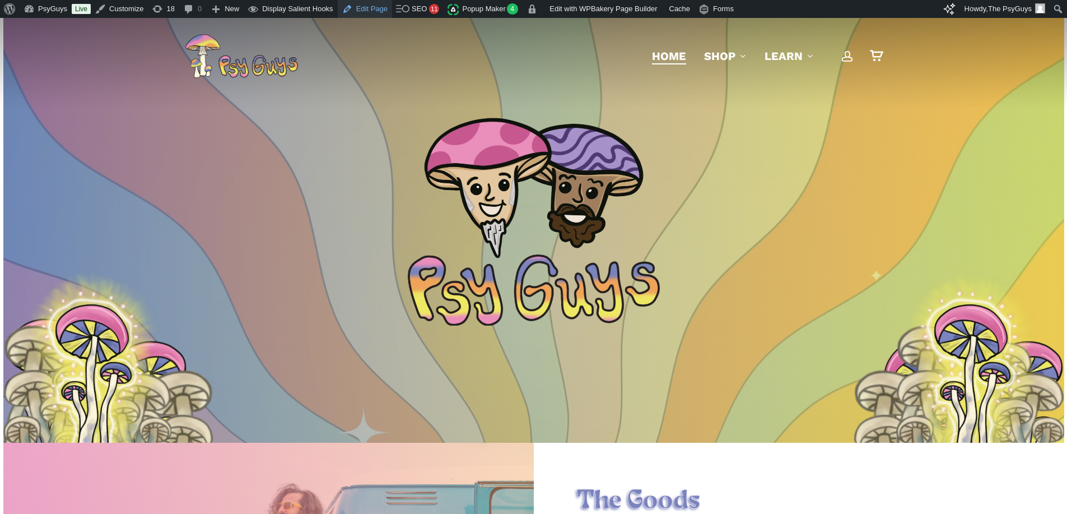
click at [360, 11] on link "Edit Page" at bounding box center [365, 9] width 54 height 18
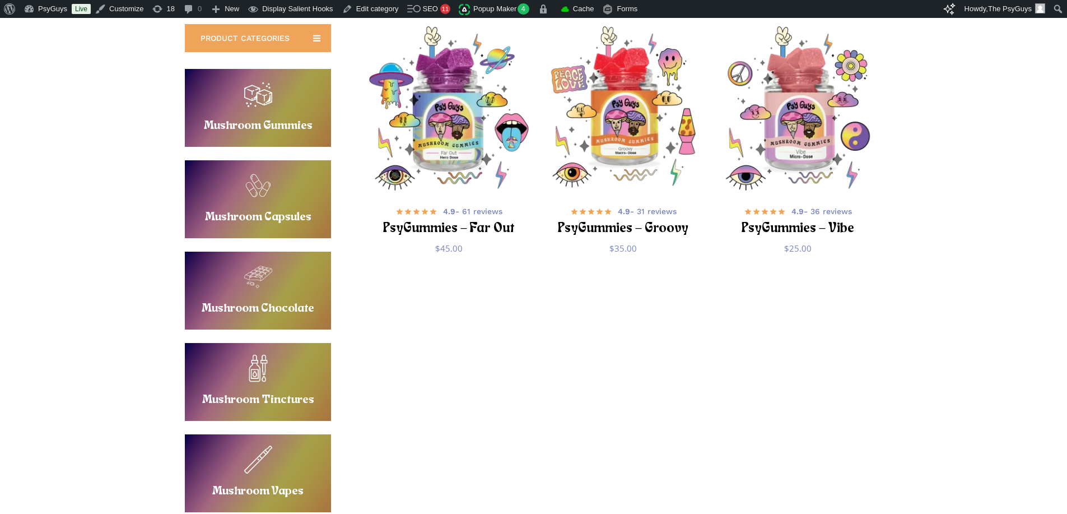
scroll to position [168, 0]
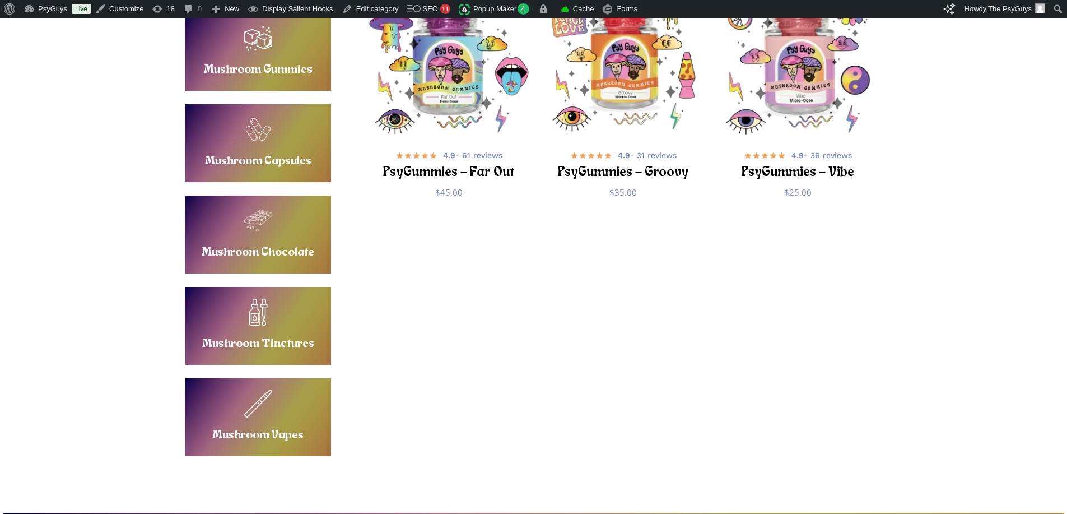
click at [248, 248] on link "Buy Mushroom Chocolate" at bounding box center [258, 235] width 146 height 78
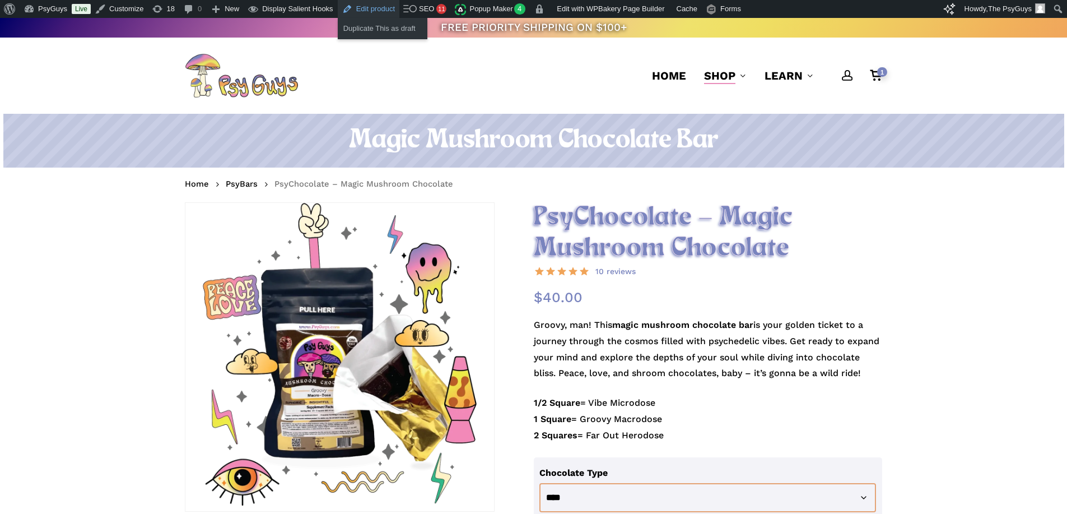
click at [369, 9] on link "Edit product" at bounding box center [369, 9] width 62 height 18
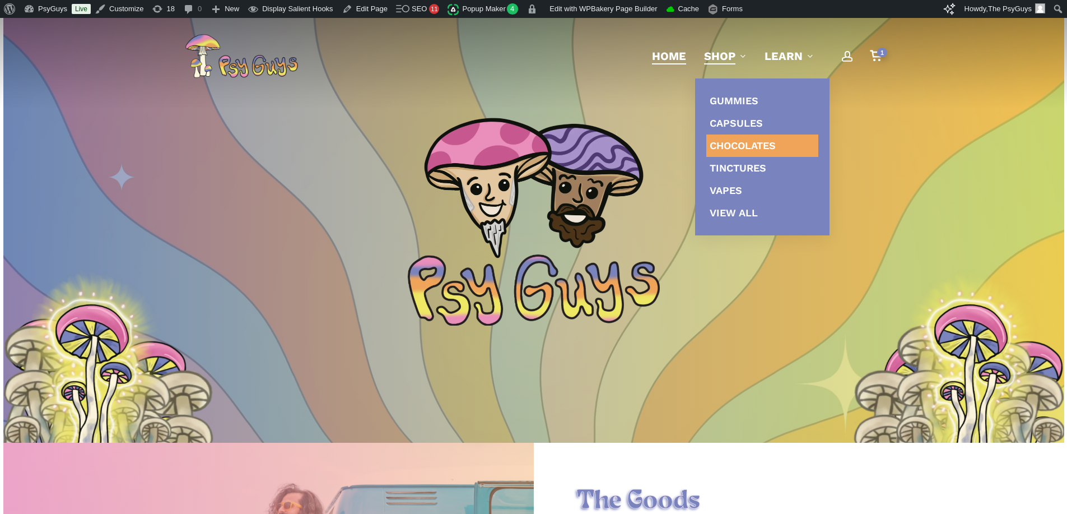
click at [730, 148] on span "Chocolates" at bounding box center [743, 145] width 66 height 12
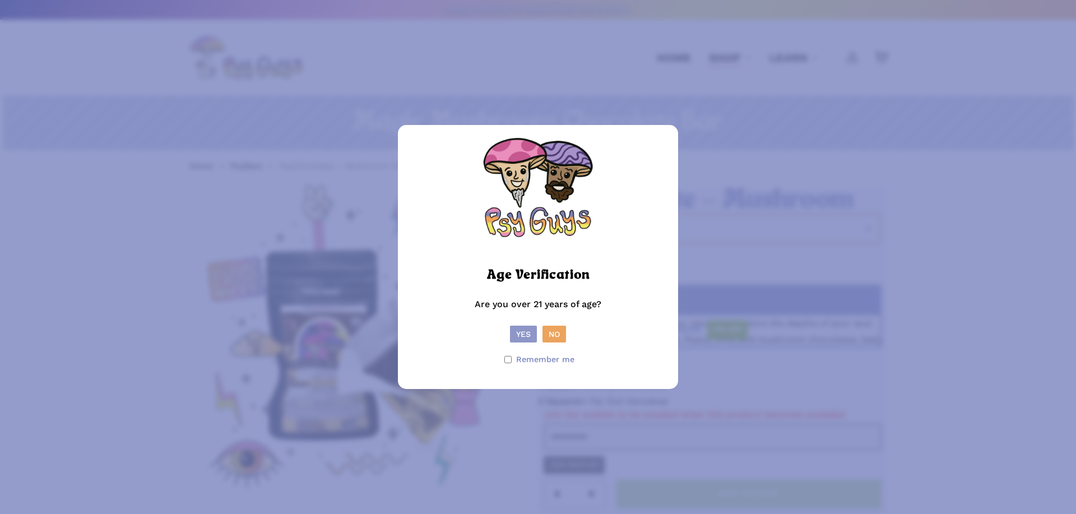
click at [523, 328] on button "Yes" at bounding box center [523, 333] width 27 height 17
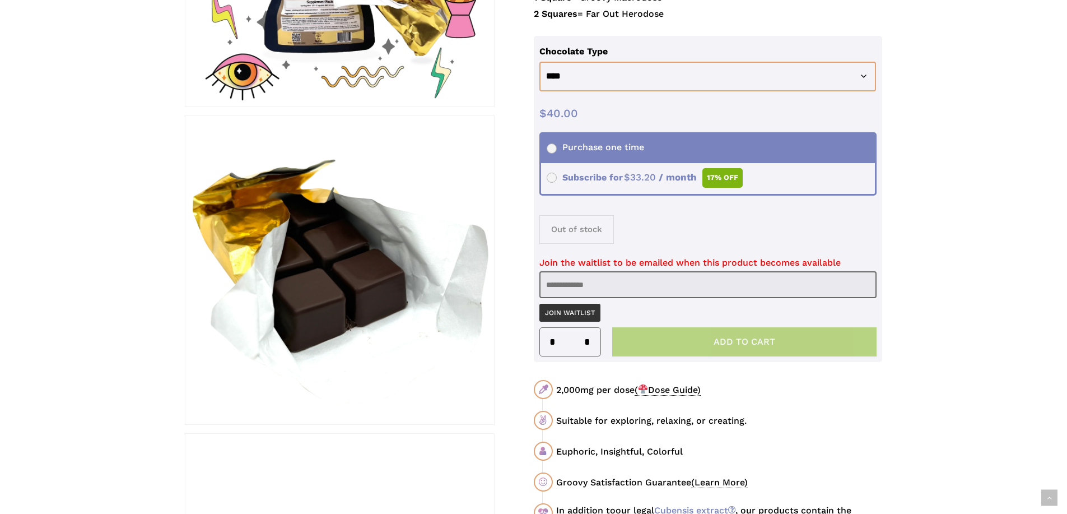
scroll to position [560, 0]
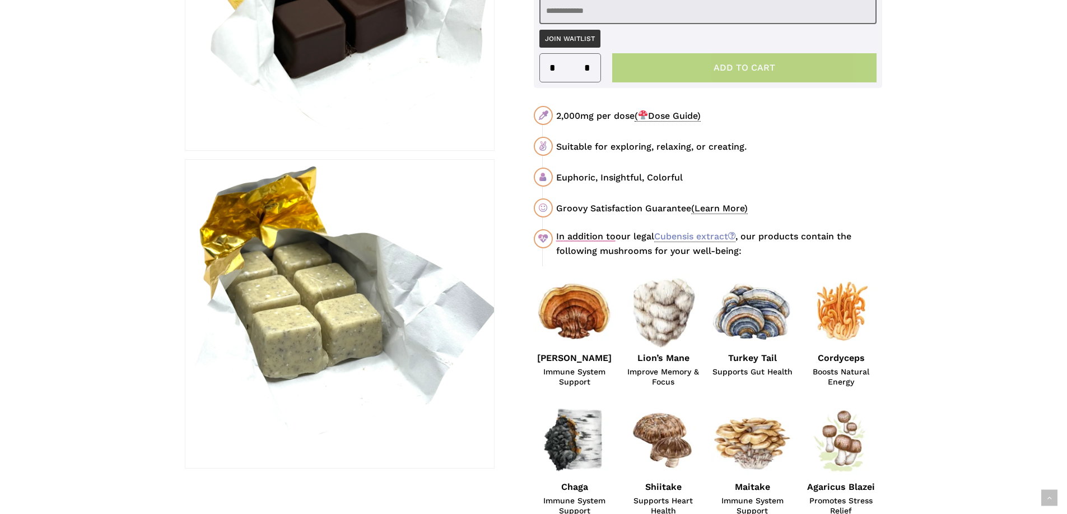
scroll to position [672, 0]
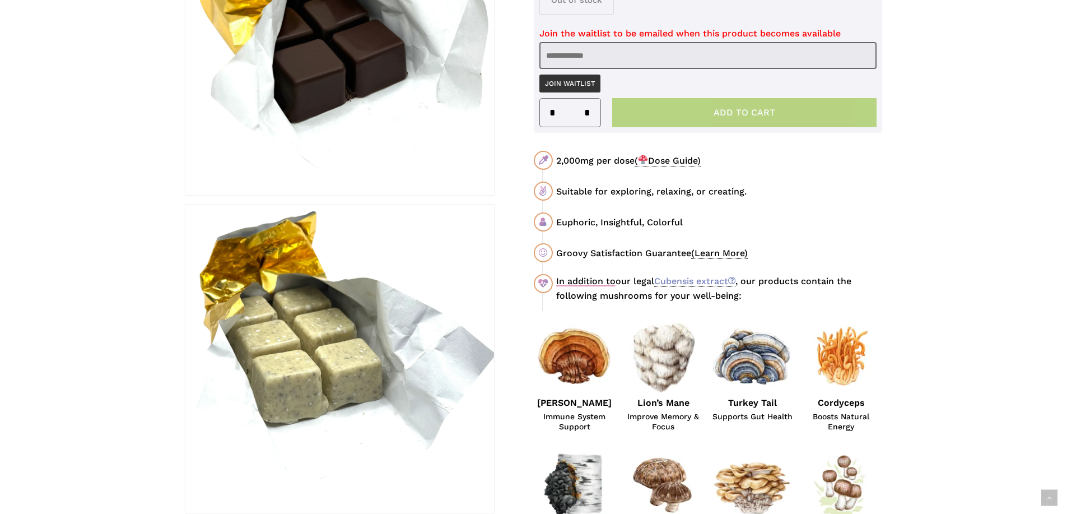
click at [694, 221] on div "Euphoric, Insightful, Colorful" at bounding box center [719, 222] width 326 height 14
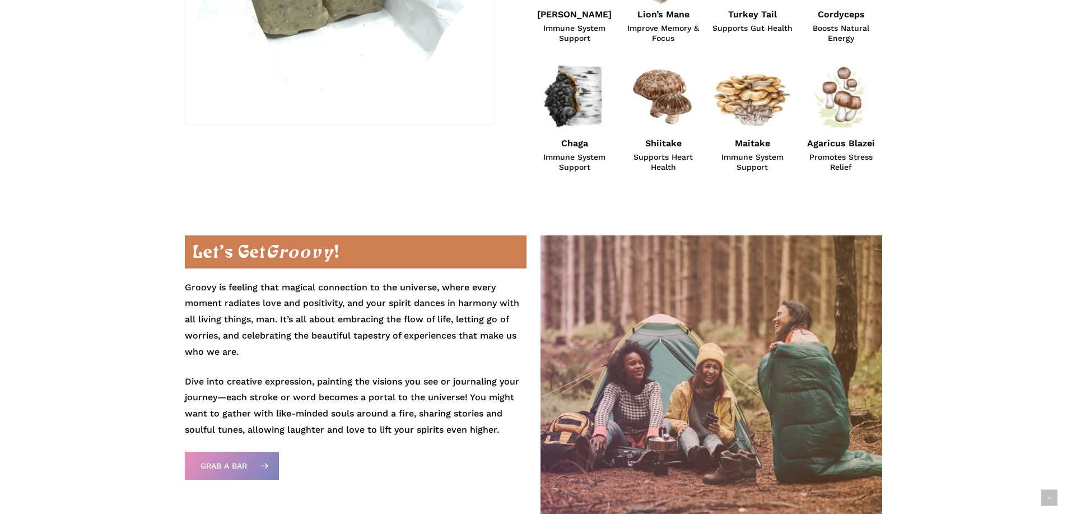
scroll to position [1008, 0]
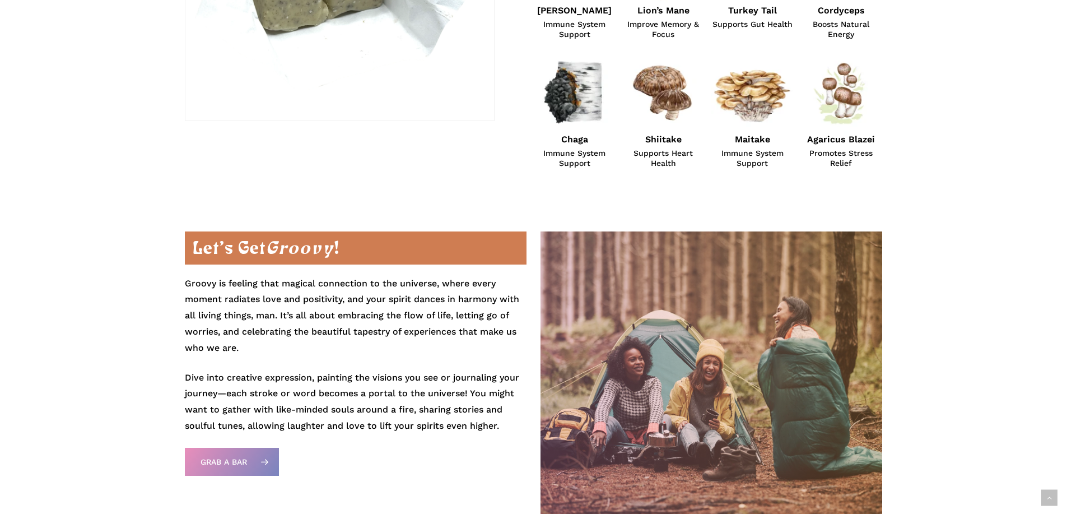
click at [295, 285] on p "Groovy is feeling that magical connection to the universe, where every moment r…" at bounding box center [355, 323] width 341 height 94
drag, startPoint x: 361, startPoint y: 251, endPoint x: 201, endPoint y: 247, distance: 160.3
click at [201, 247] on h2 "Let’s Get Groovy !" at bounding box center [355, 247] width 341 height 33
click at [268, 263] on h2 "Let’s Get Groovy !" at bounding box center [355, 247] width 341 height 33
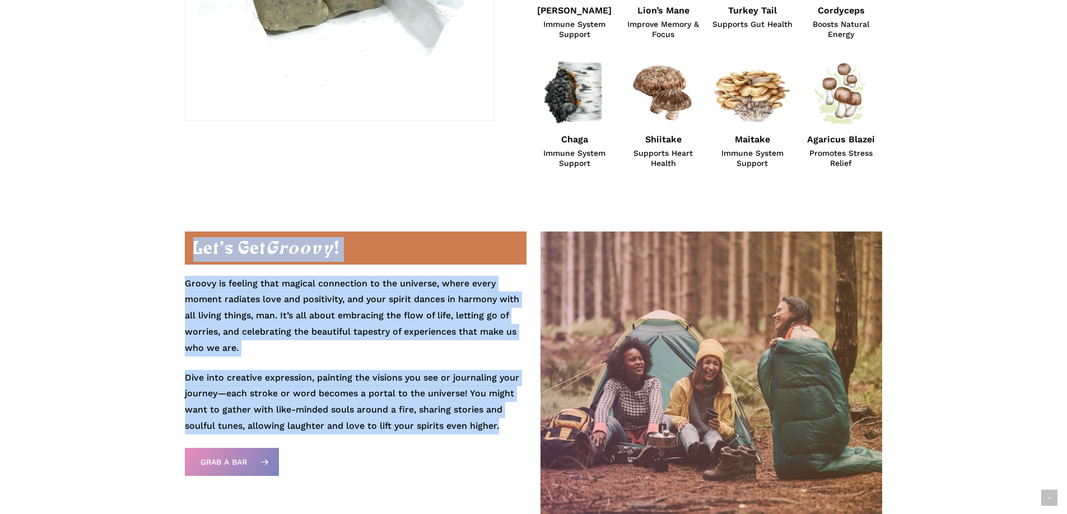
drag, startPoint x: 193, startPoint y: 242, endPoint x: 513, endPoint y: 419, distance: 365.1
click at [513, 419] on div "Let’s Get Groovy ! Groovy is feeling that magical connection to the universe, w…" at bounding box center [355, 332] width 341 height 203
click at [513, 419] on p "Dive into creative expression, painting the visions you see or journaling your …" at bounding box center [355, 402] width 341 height 64
drag, startPoint x: 507, startPoint y: 422, endPoint x: 193, endPoint y: 240, distance: 363.5
click at [193, 240] on div "Let’s Get Groovy ! Groovy is feeling that magical connection to the universe, w…" at bounding box center [355, 332] width 341 height 203
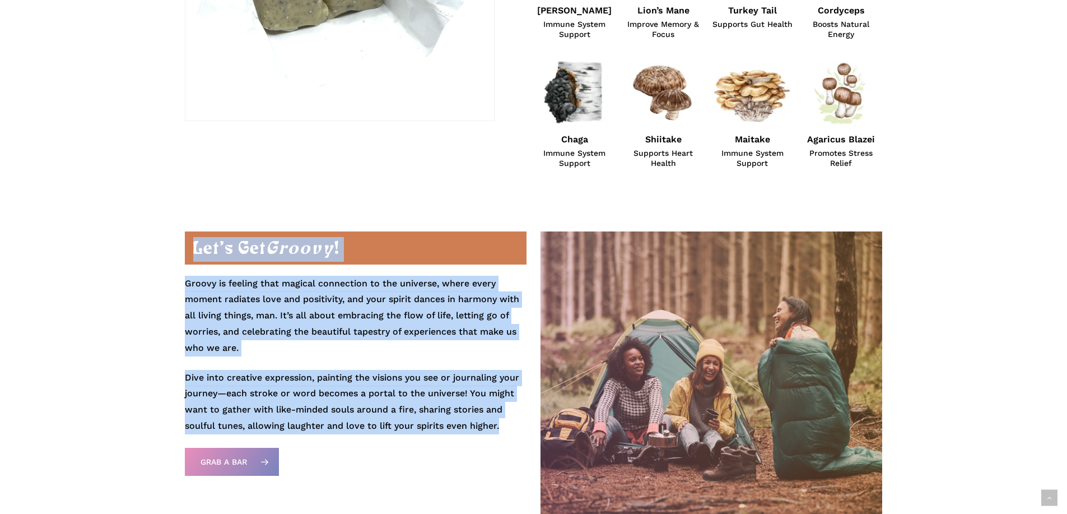
click at [193, 240] on h2 "Let’s Get Groovy !" at bounding box center [355, 247] width 341 height 33
drag, startPoint x: 193, startPoint y: 243, endPoint x: 520, endPoint y: 434, distance: 378.7
click at [520, 434] on div "Let’s Get Groovy ! Groovy is feeling that magical connection to the universe, w…" at bounding box center [355, 356] width 341 height 250
click at [516, 429] on p "Dive into creative expression, painting the visions you see or journaling your …" at bounding box center [355, 402] width 341 height 64
drag, startPoint x: 362, startPoint y: 343, endPoint x: 195, endPoint y: 245, distance: 194.4
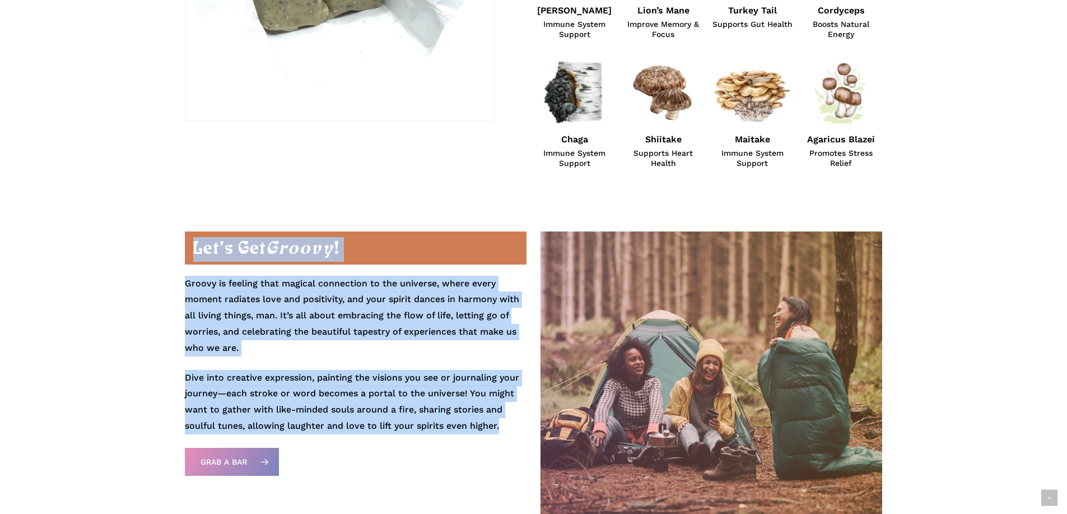
click at [195, 245] on div "Let’s Get Groovy ! Groovy is feeling that magical connection to the universe, w…" at bounding box center [355, 332] width 341 height 203
click at [195, 245] on h2 "Let’s Get Groovy !" at bounding box center [355, 247] width 341 height 33
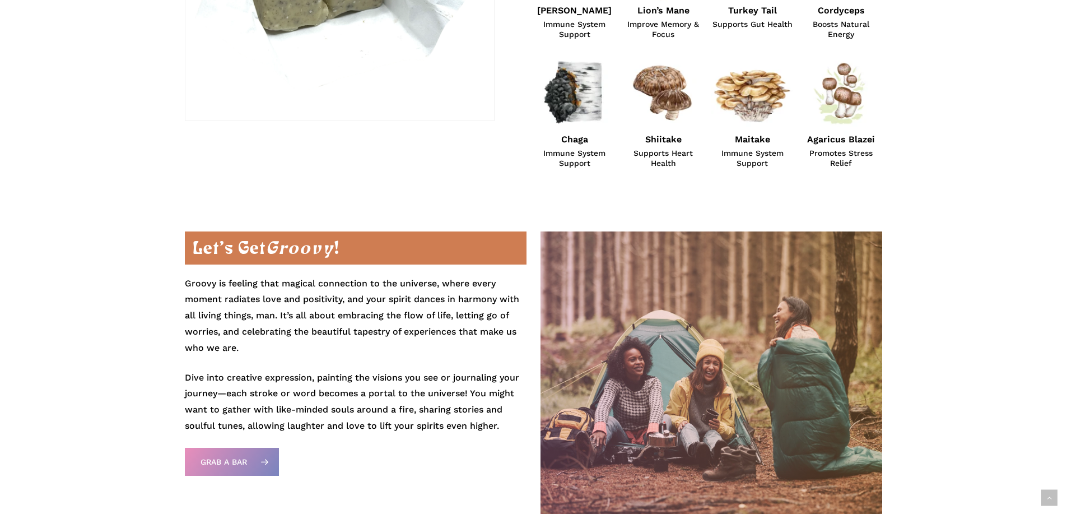
click at [251, 281] on p "Groovy is feeling that magical connection to the universe, where every moment r…" at bounding box center [355, 323] width 341 height 94
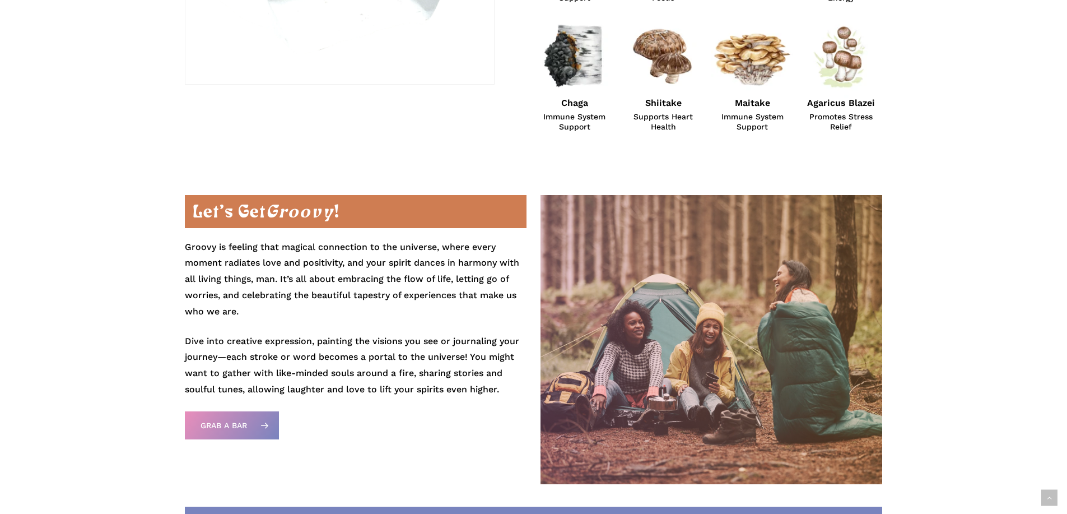
scroll to position [1064, 0]
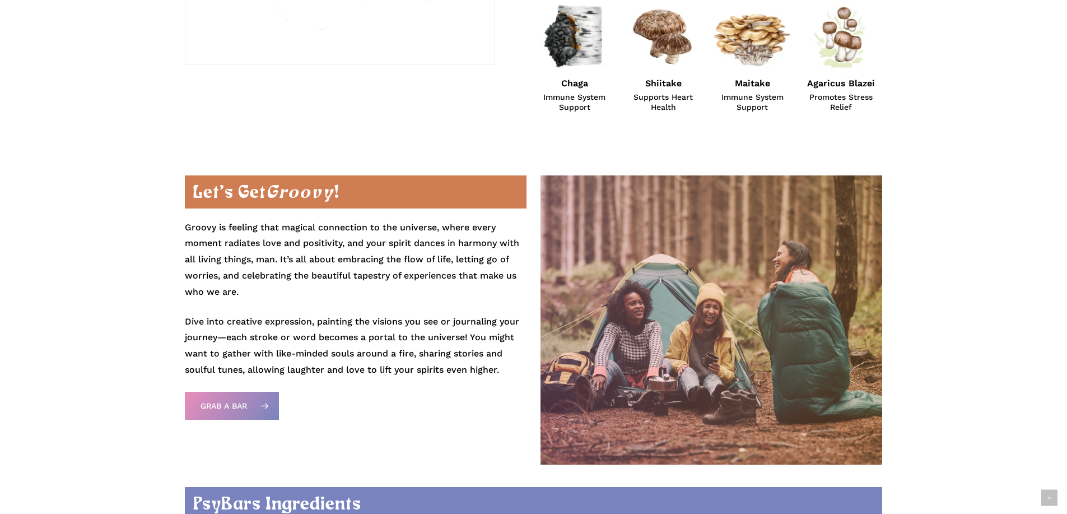
click at [274, 283] on p "Groovy is feeling that magical connection to the universe, where every moment r…" at bounding box center [355, 267] width 341 height 94
click at [349, 268] on p "Groovy is feeling that magical connection to the universe, where every moment r…" at bounding box center [355, 267] width 341 height 94
click at [280, 288] on p "Groovy is feeling that magical connection to the universe, where every moment r…" at bounding box center [355, 267] width 341 height 94
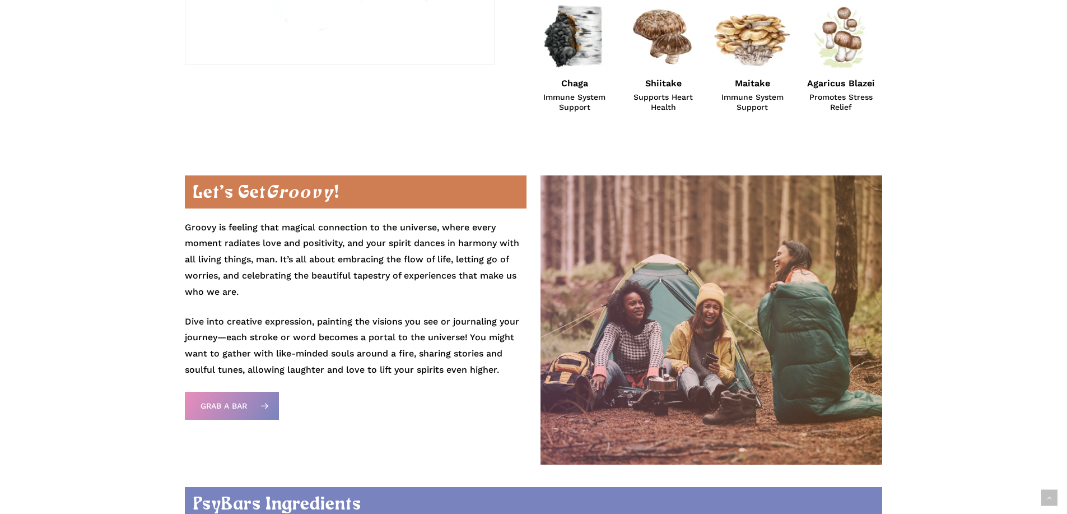
click at [280, 288] on p "Groovy is feeling that magical connection to the universe, where every moment r…" at bounding box center [355, 267] width 341 height 94
click at [336, 303] on p "Groovy is feeling that magical connection to the universe, where every moment r…" at bounding box center [355, 267] width 341 height 94
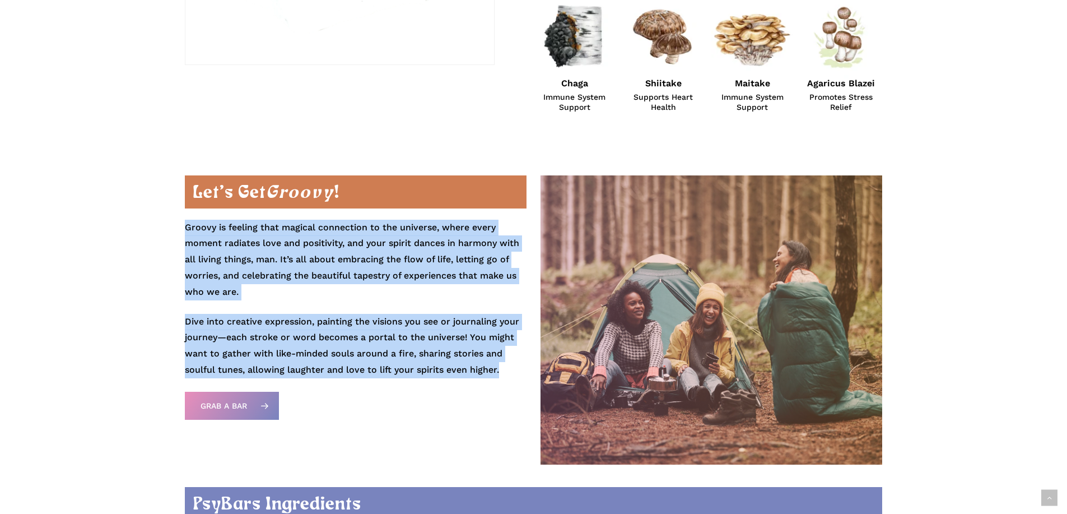
drag, startPoint x: 503, startPoint y: 372, endPoint x: 180, endPoint y: 231, distance: 352.2
click at [180, 231] on div "Let’s Get Groovy ! Groovy is feeling that magical connection to the universe, w…" at bounding box center [356, 319] width 356 height 289
click at [194, 229] on p "Groovy is feeling that magical connection to the universe, where every moment r…" at bounding box center [355, 267] width 341 height 94
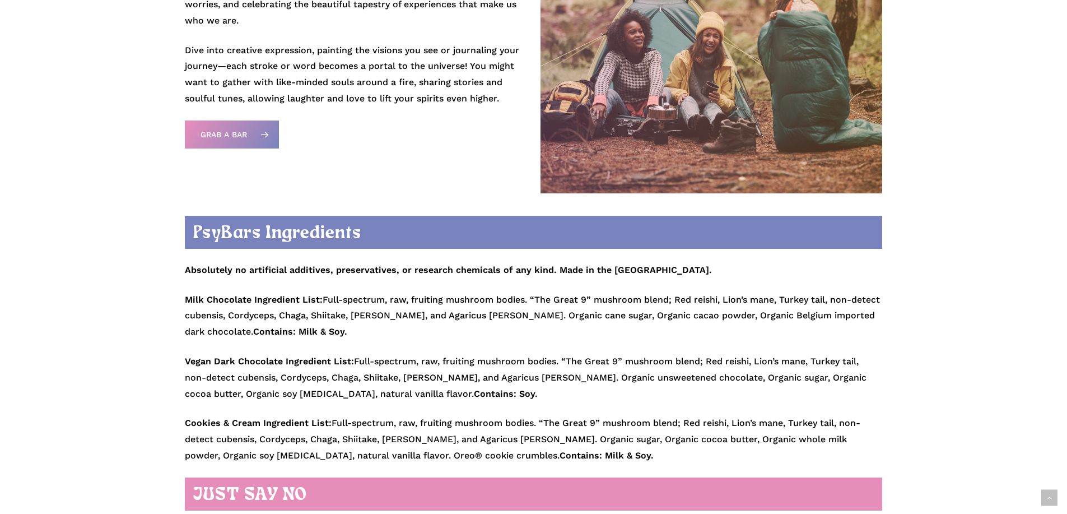
scroll to position [1345, 0]
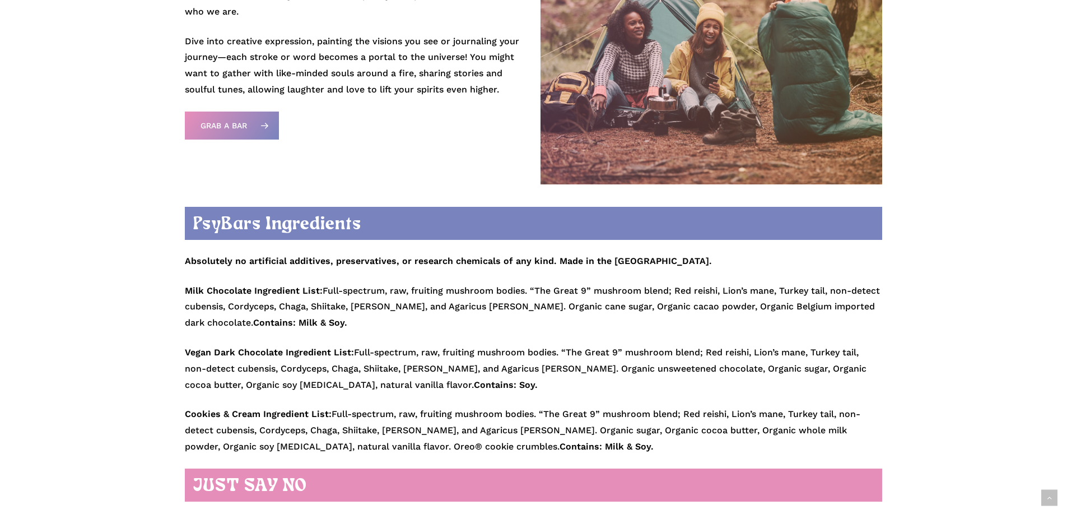
click at [337, 324] on p "Milk Chocolate Ingredient List: Full-spectrum, raw, fruiting mushroom bodies. “…" at bounding box center [533, 314] width 697 height 62
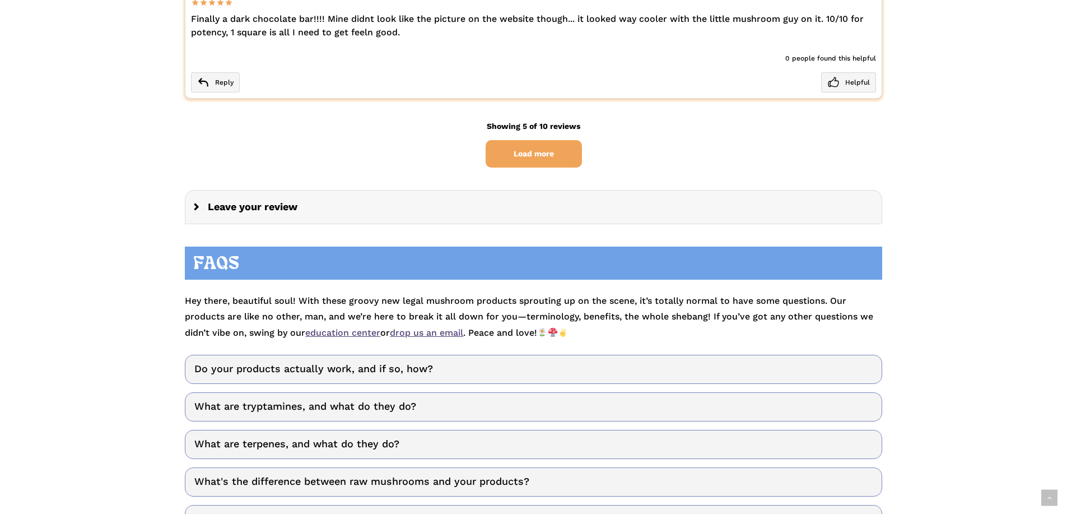
scroll to position [3025, 0]
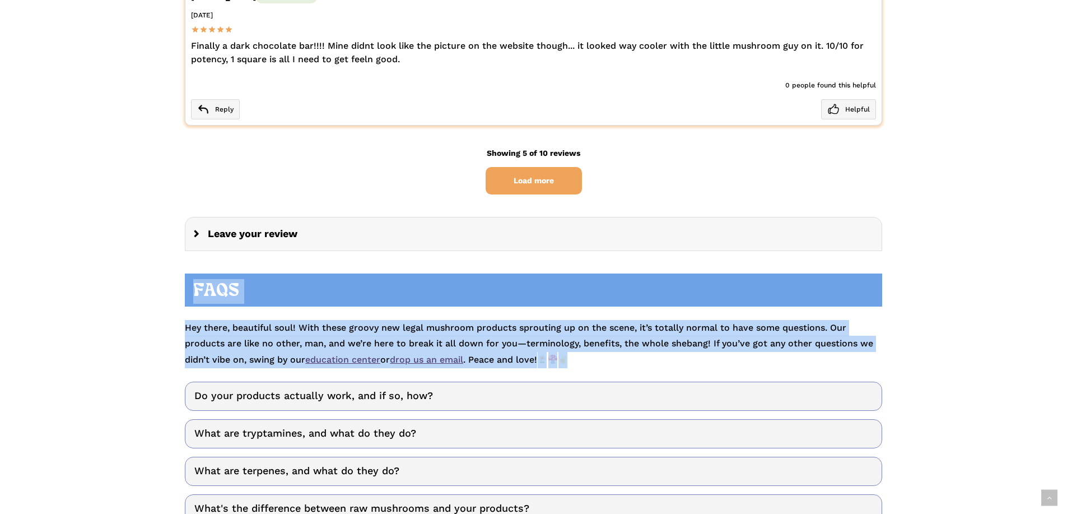
drag, startPoint x: 196, startPoint y: 287, endPoint x: 621, endPoint y: 362, distance: 432.3
click at [621, 362] on div "FAQS Hey there, beautiful soul! With these groovy new legal mushroom products s…" at bounding box center [533, 320] width 697 height 95
click at [621, 362] on p "Hey there, beautiful soul! With these groovy new legal mushroom products sprout…" at bounding box center [533, 338] width 697 height 59
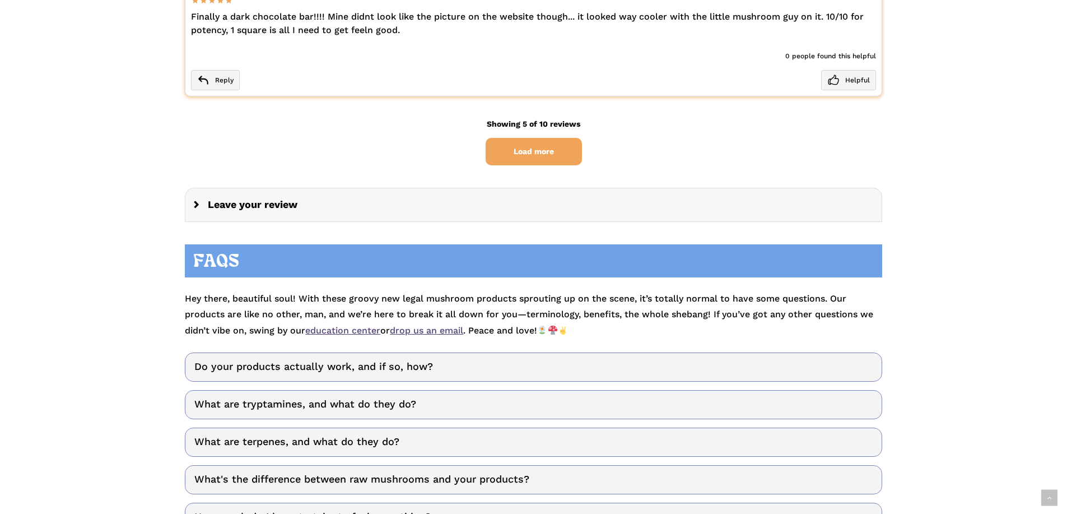
scroll to position [3081, 0]
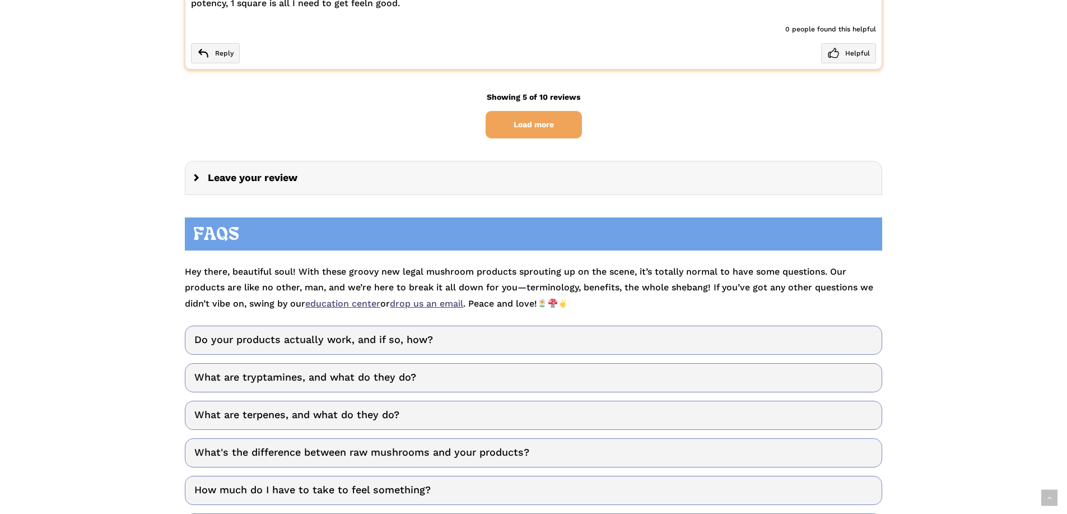
click at [346, 277] on p "Hey there, beautiful soul! With these groovy new legal mushroom products sprout…" at bounding box center [533, 282] width 697 height 59
click at [441, 271] on p "Hey there, beautiful soul! With these groovy new legal mushroom products sprout…" at bounding box center [533, 282] width 697 height 59
click at [628, 282] on p "Hey there, beautiful soul! With these groovy new legal mushroom products sprout…" at bounding box center [533, 282] width 697 height 59
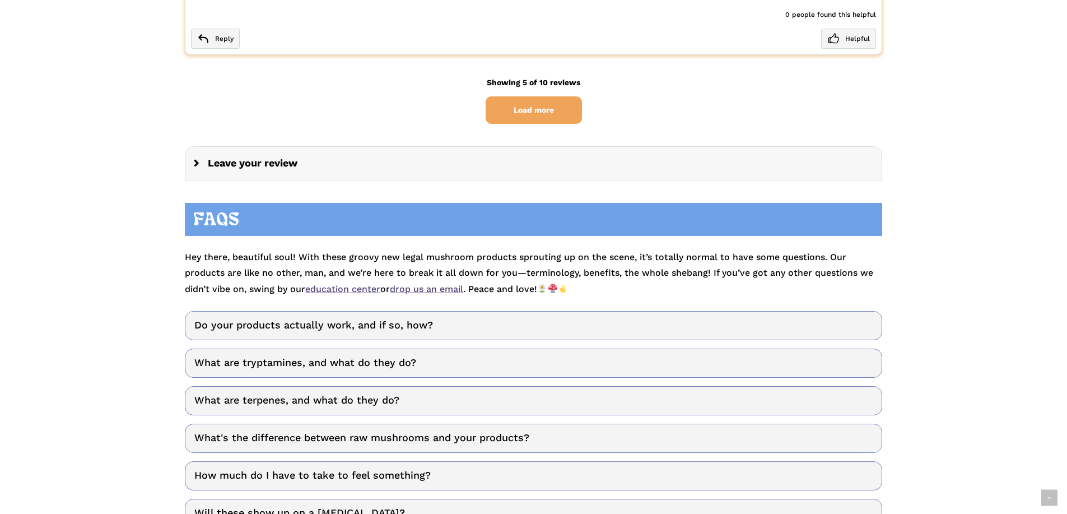
scroll to position [3137, 0]
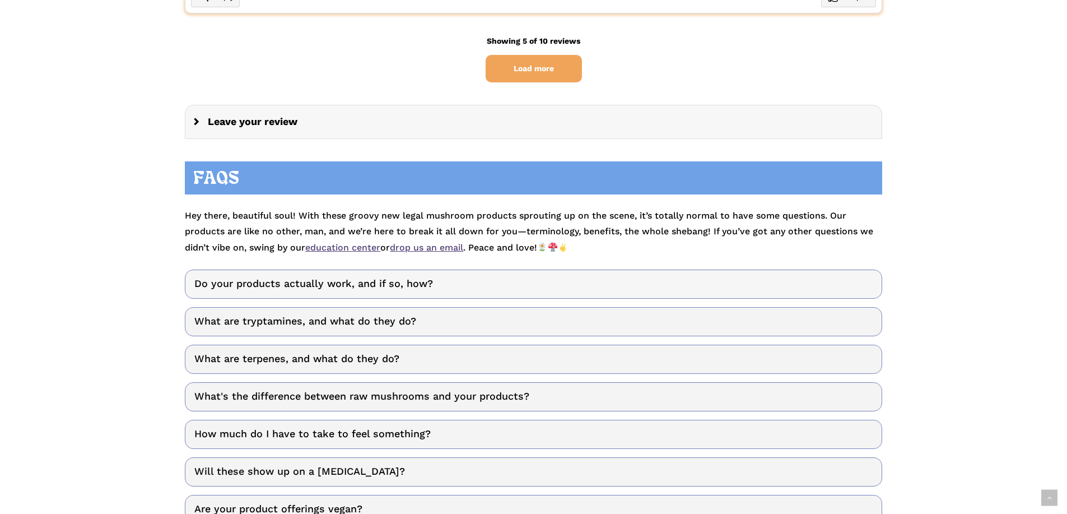
click at [300, 287] on link "Do your products actually work, and if so, how?" at bounding box center [533, 283] width 697 height 29
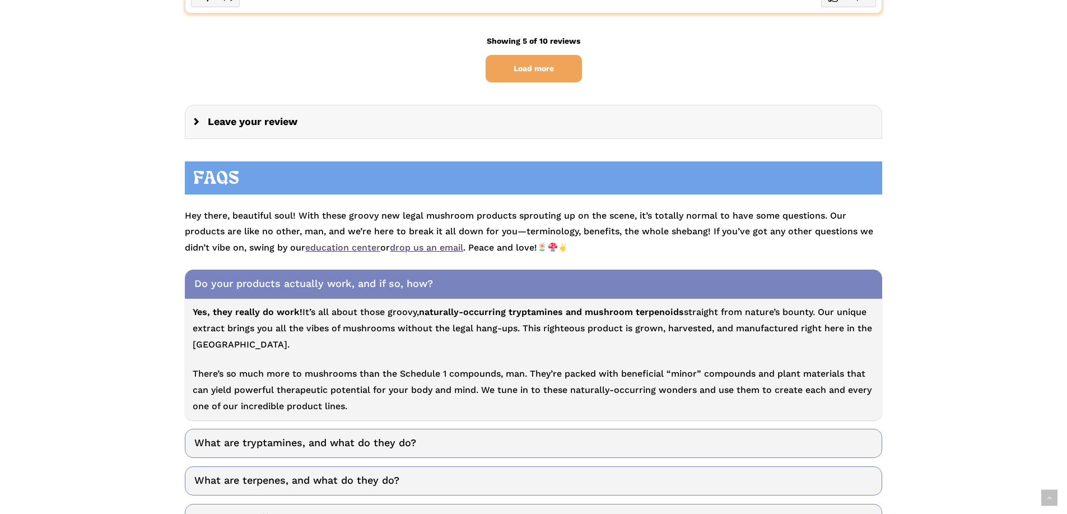
click at [300, 287] on link "Do your products actually work, and if so, how?" at bounding box center [533, 283] width 697 height 29
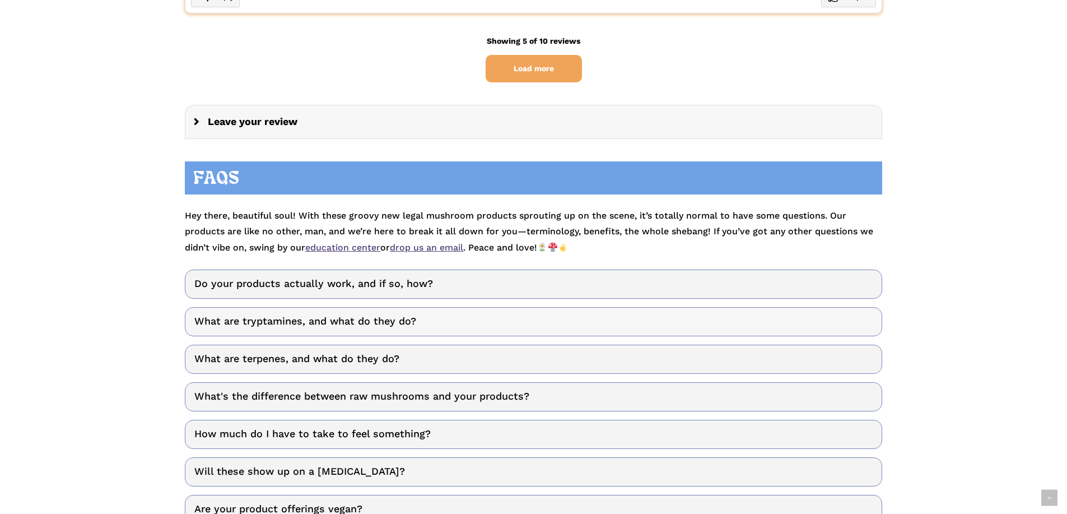
click at [302, 324] on link "What are tryptamines, and what do they do?" at bounding box center [533, 321] width 697 height 29
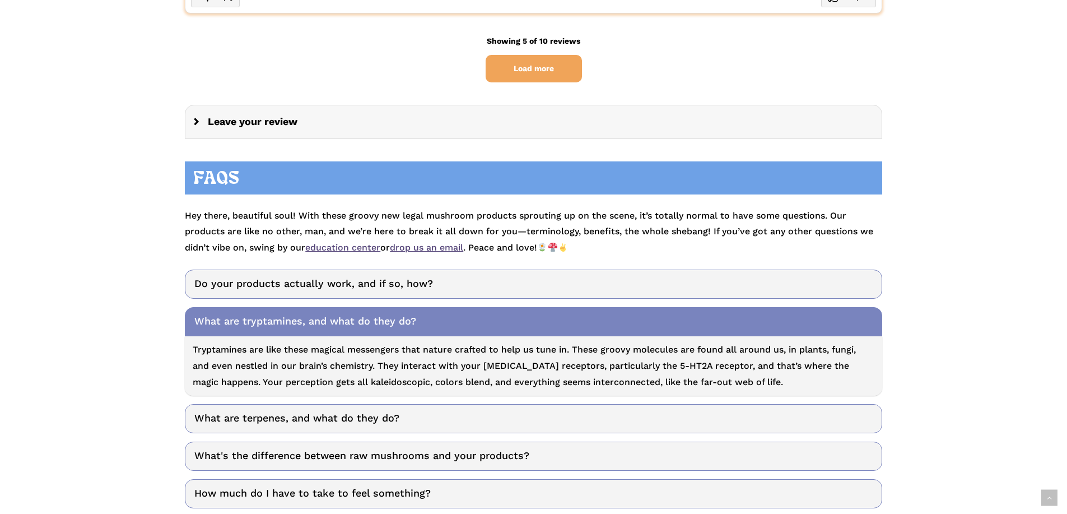
click at [302, 323] on link "What are tryptamines, and what do they do?" at bounding box center [533, 321] width 697 height 29
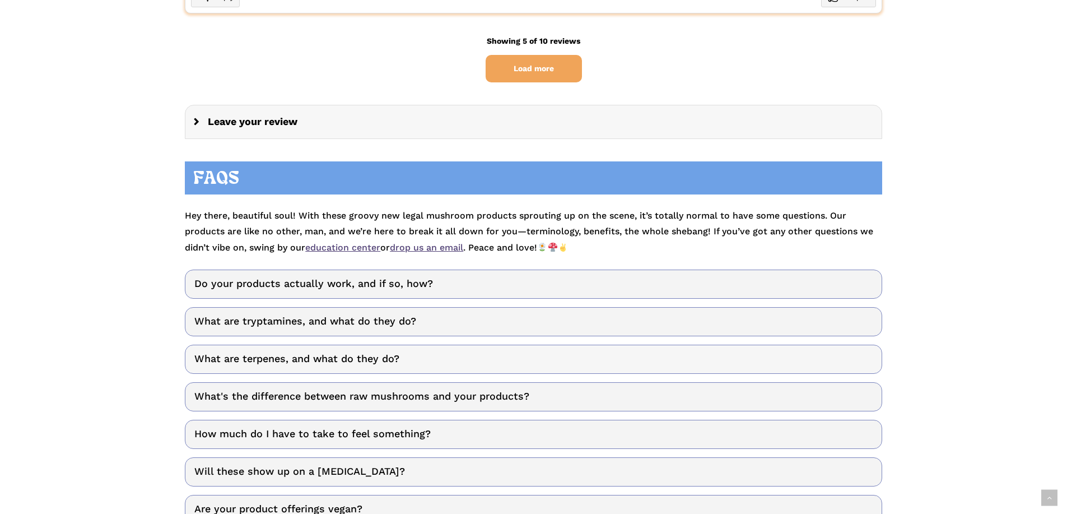
click at [318, 358] on link "What are terpenes, and what do they do?" at bounding box center [533, 359] width 697 height 29
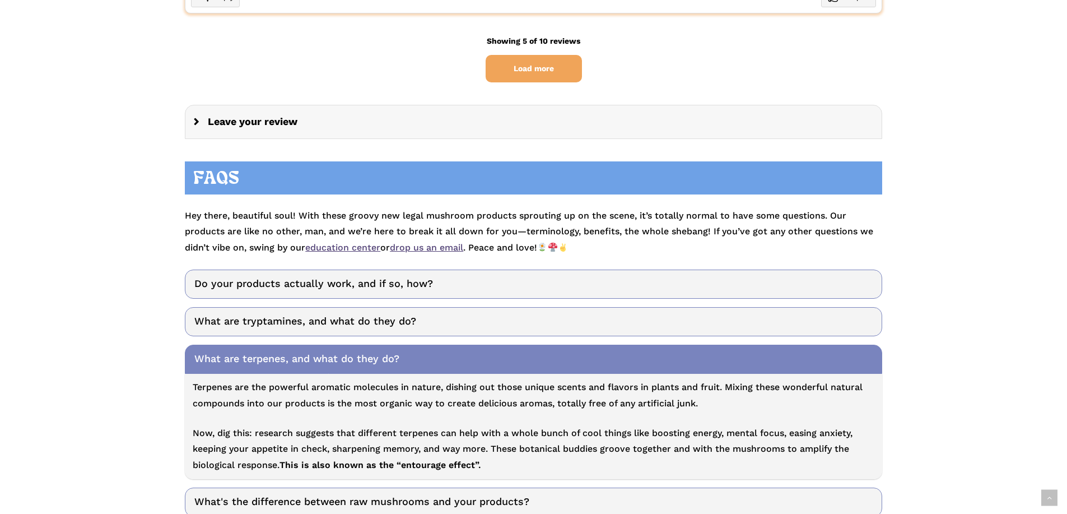
click at [318, 358] on link "What are terpenes, and what do they do?" at bounding box center [533, 359] width 697 height 29
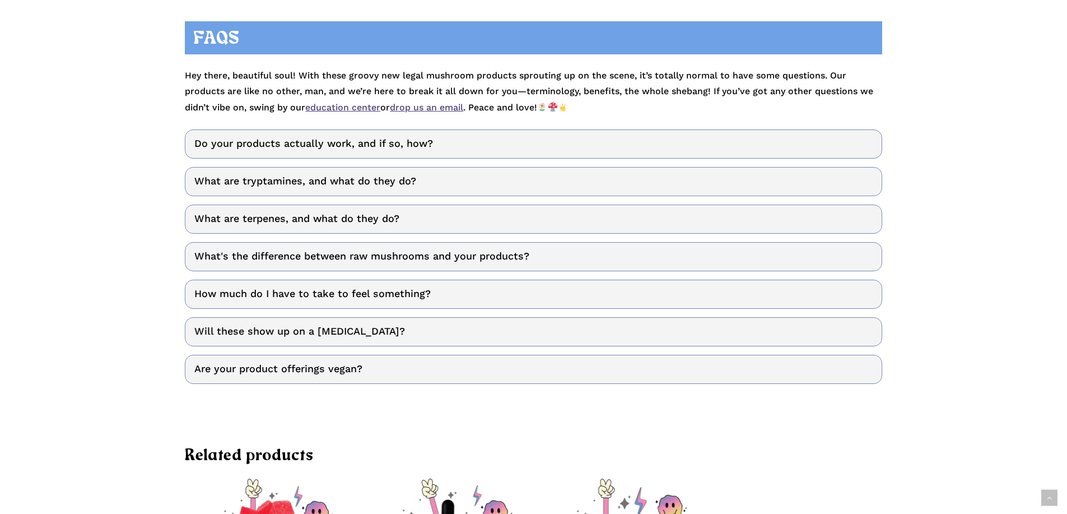
scroll to position [3305, 0]
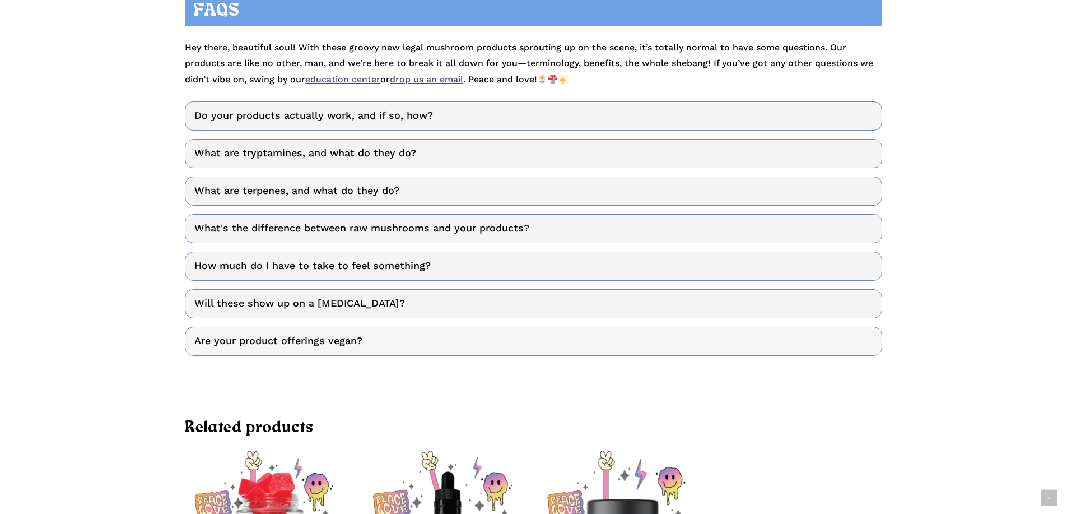
click at [319, 347] on link "Are your product offerings vegan?" at bounding box center [533, 341] width 697 height 29
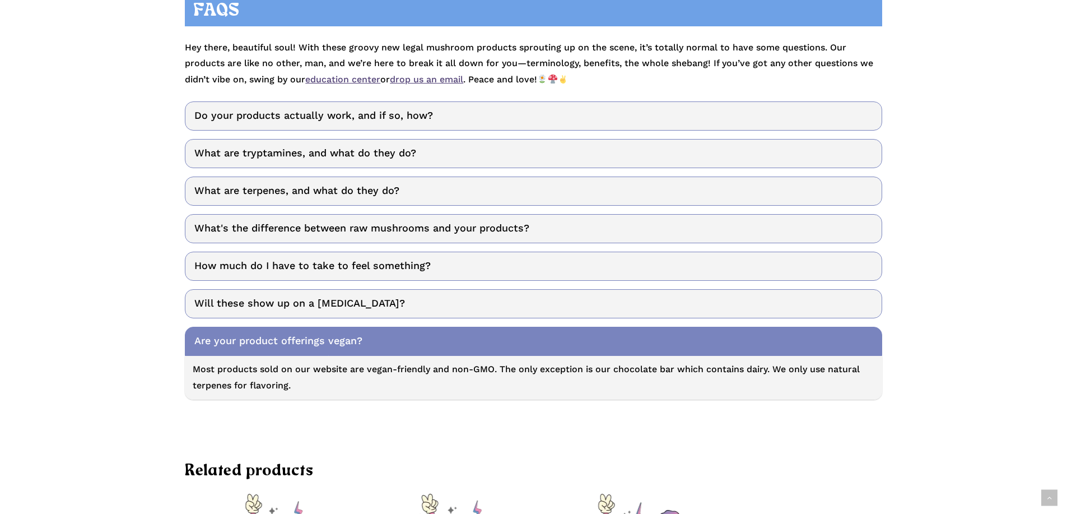
click at [320, 343] on link "Are your product offerings vegan?" at bounding box center [533, 341] width 697 height 29
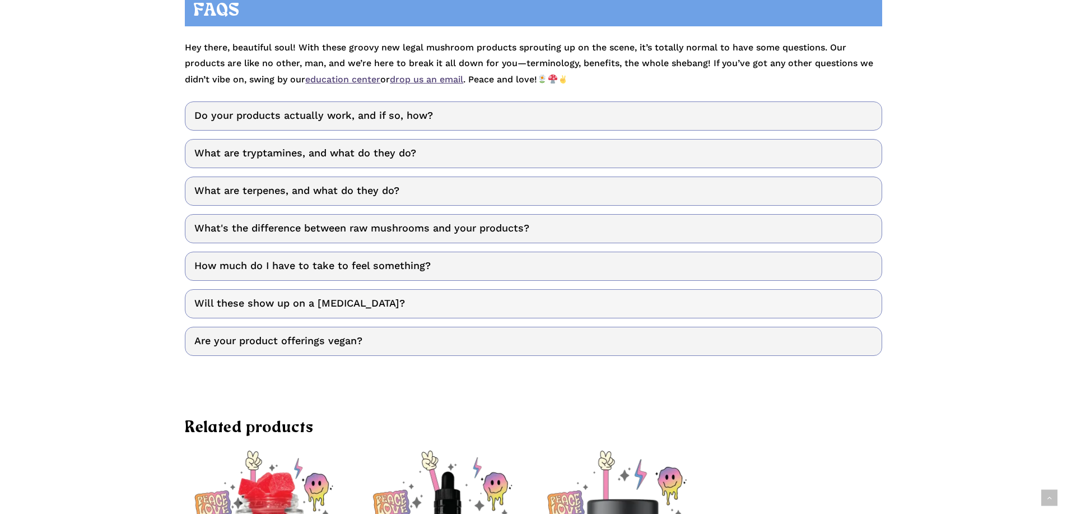
click at [319, 306] on link "Will these show up on a drug test?" at bounding box center [533, 303] width 697 height 29
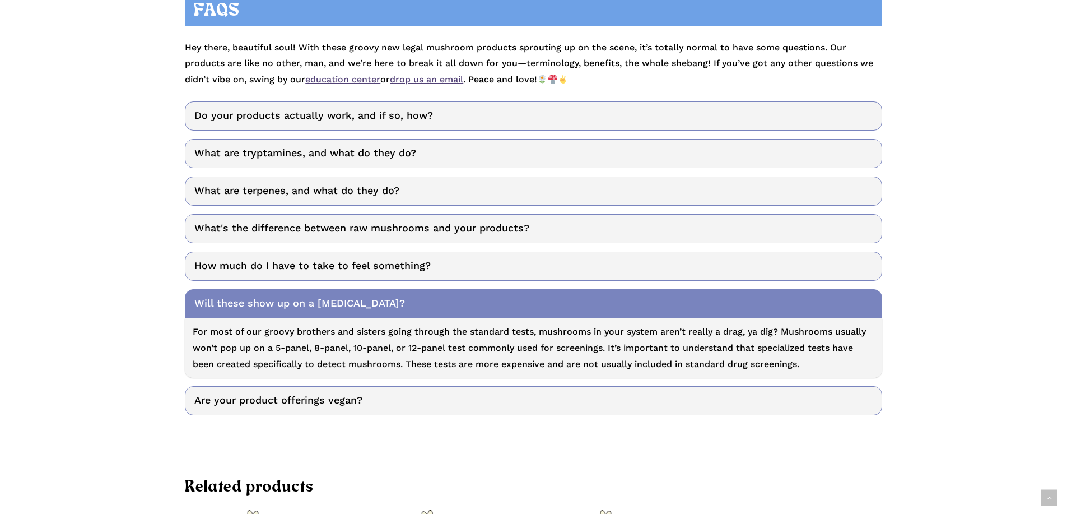
click at [319, 306] on link "Will these show up on a drug test?" at bounding box center [533, 303] width 697 height 29
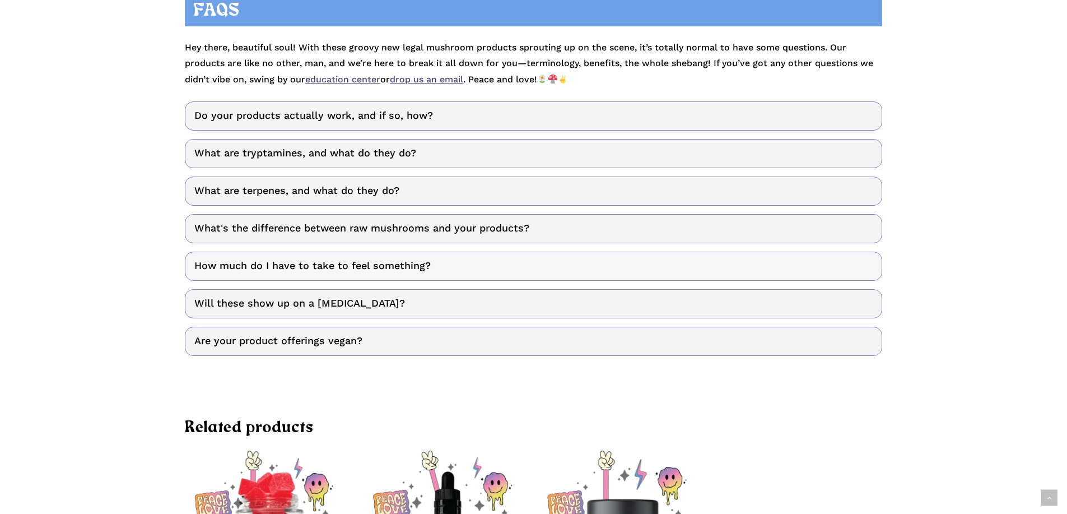
click at [321, 268] on link "How much do I have to take to feel something?" at bounding box center [533, 266] width 697 height 29
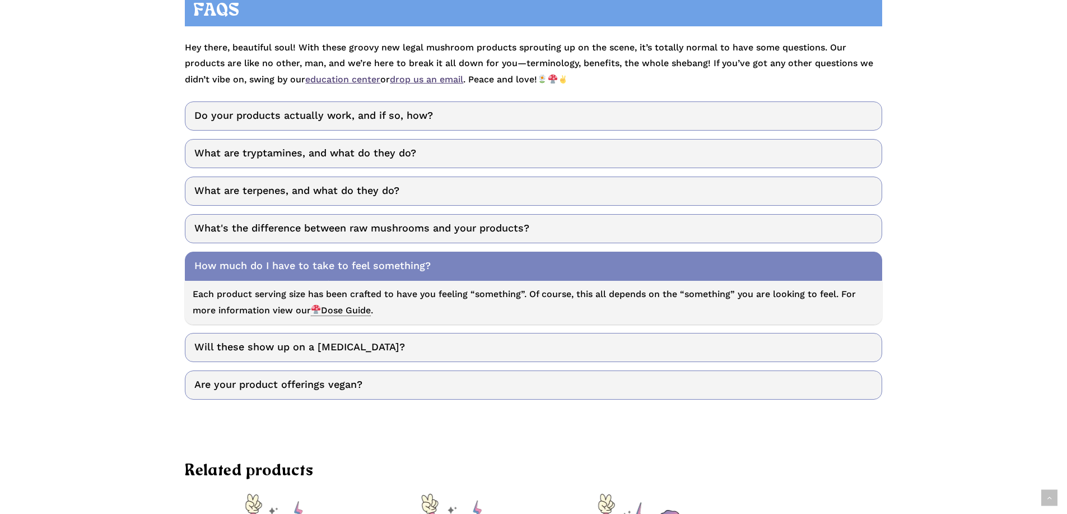
click at [321, 267] on link "How much do I have to take to feel something?" at bounding box center [533, 266] width 697 height 29
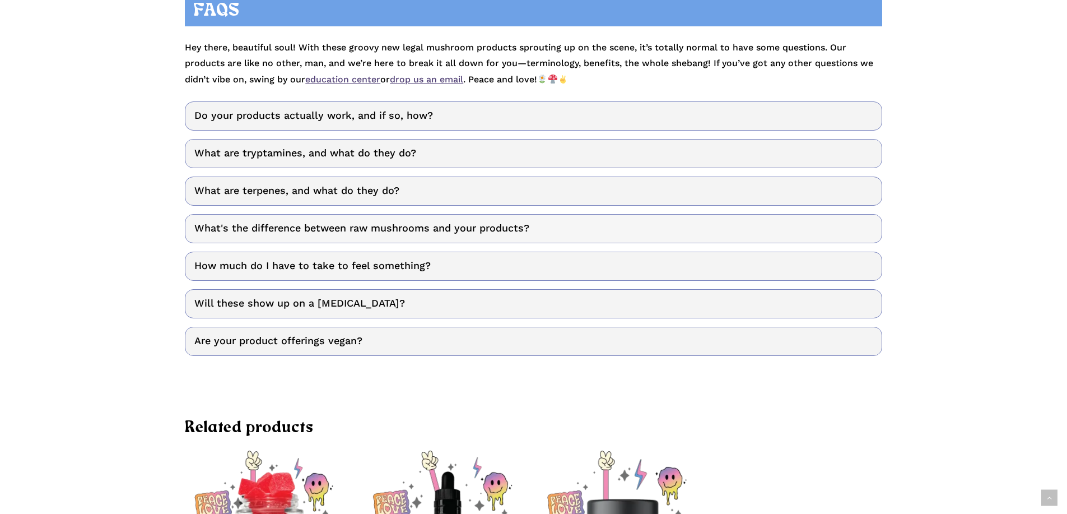
click at [320, 224] on link "What's the difference between raw mushrooms and your products?" at bounding box center [533, 228] width 697 height 29
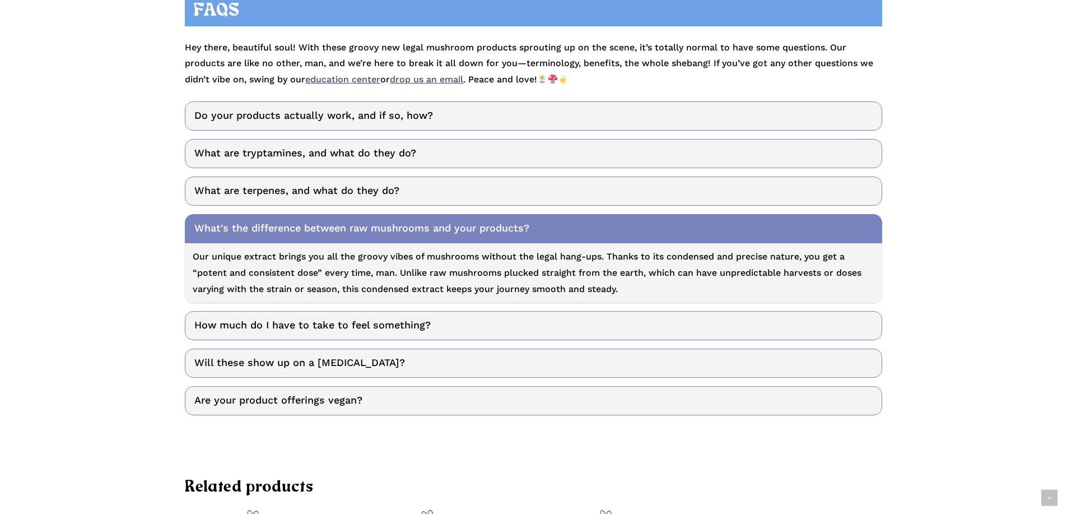
click at [320, 224] on link "What's the difference between raw mushrooms and your products?" at bounding box center [533, 228] width 697 height 29
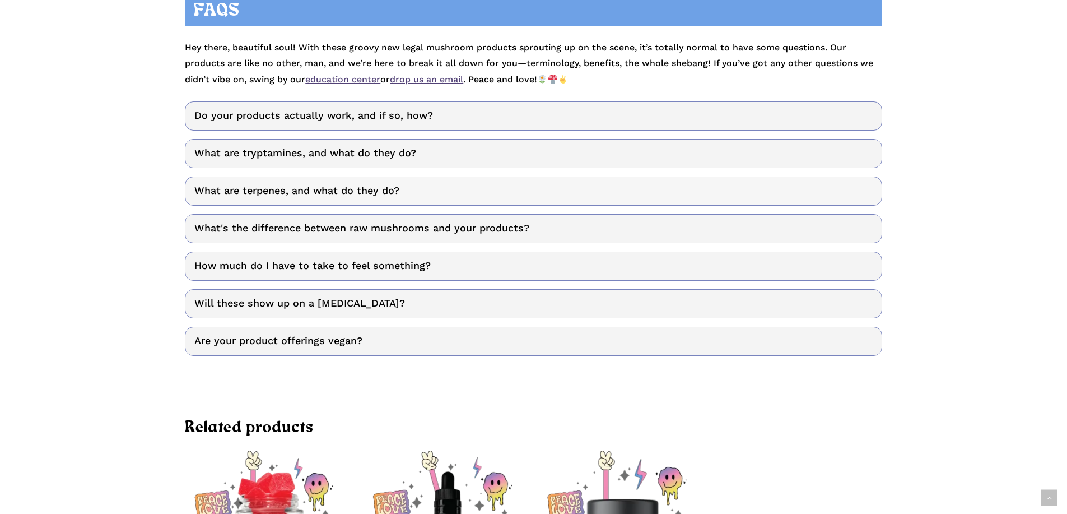
click at [325, 194] on link "What are terpenes, and what do they do?" at bounding box center [533, 190] width 697 height 29
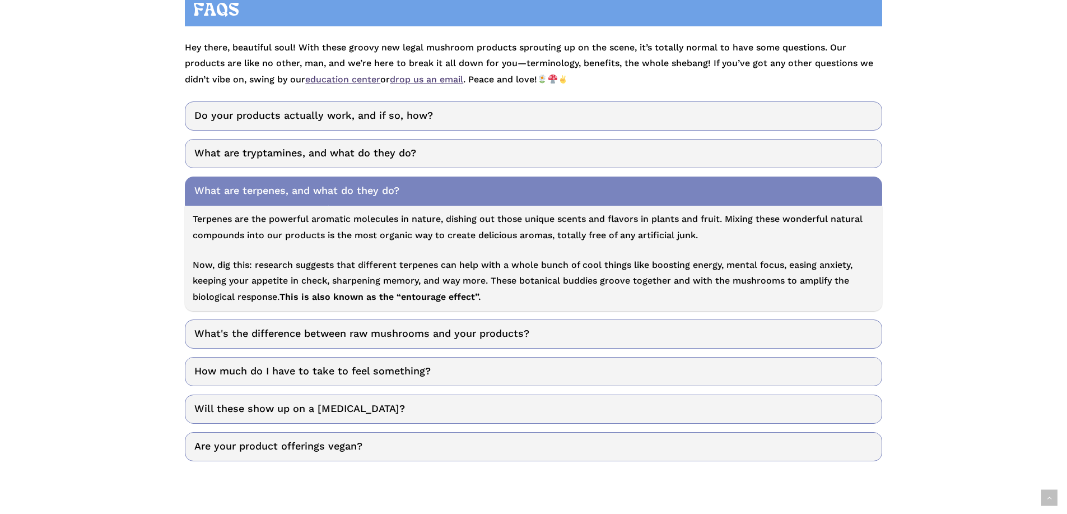
click at [328, 187] on link "What are terpenes, and what do they do?" at bounding box center [533, 190] width 697 height 29
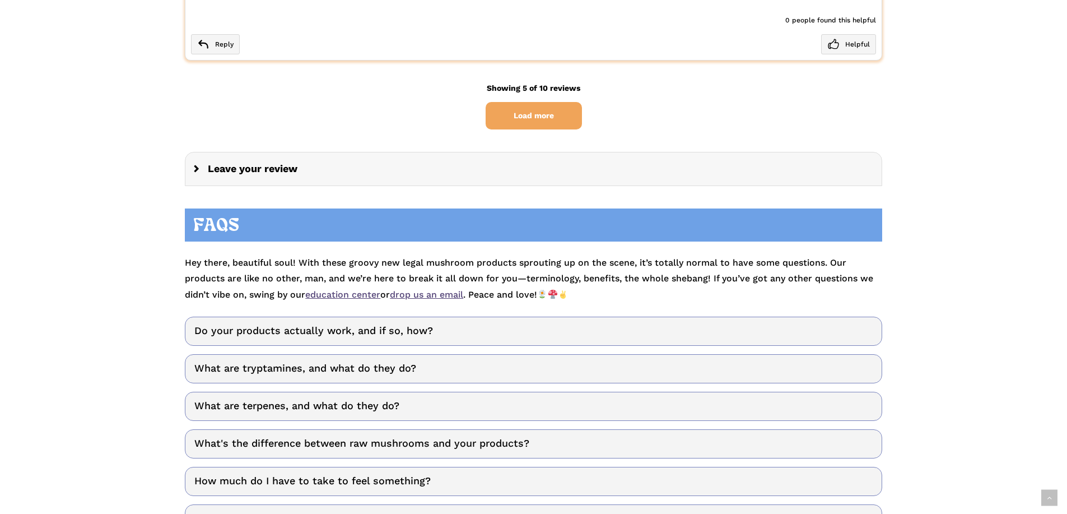
scroll to position [3081, 0]
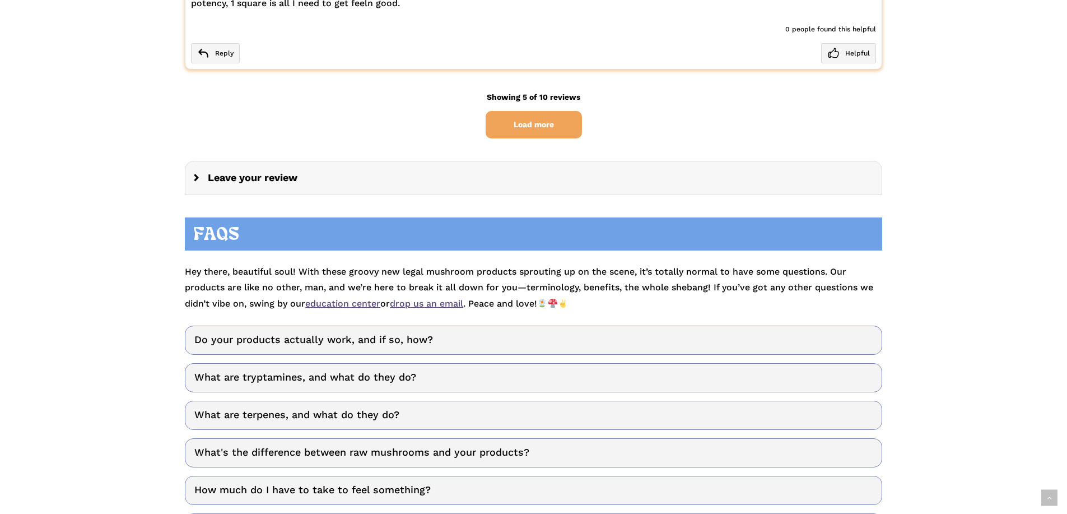
click at [628, 296] on p "Hey there, beautiful soul! With these groovy new legal mushroom products sprout…" at bounding box center [533, 282] width 697 height 59
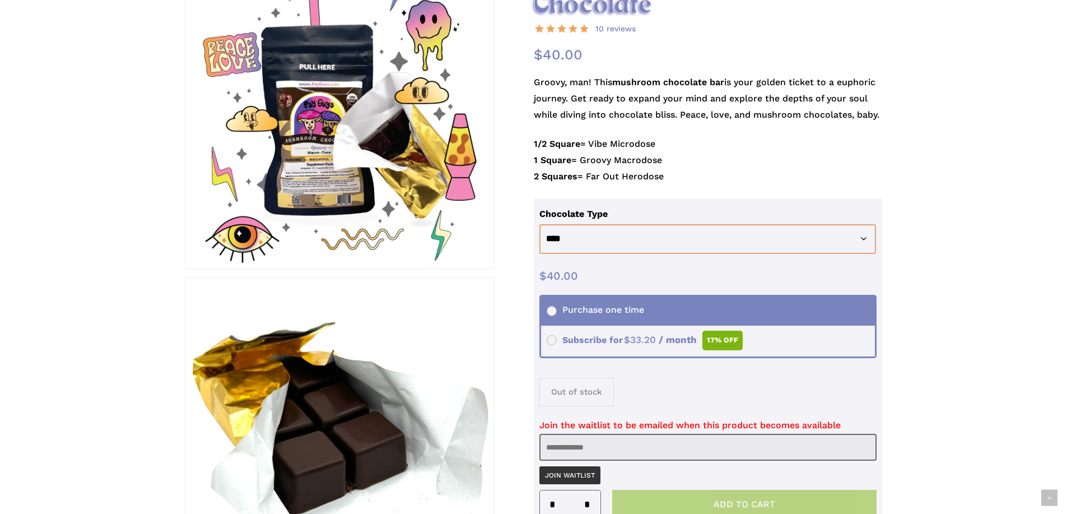
scroll to position [224, 0]
drag, startPoint x: 700, startPoint y: 173, endPoint x: 532, endPoint y: 79, distance: 192.8
click at [532, 79] on div "**********" at bounding box center [533, 482] width 697 height 1044
click at [534, 80] on p "Groovy, man! This mushroom chocolate bar is your golden ticket to a euphoric jo…" at bounding box center [708, 106] width 349 height 62
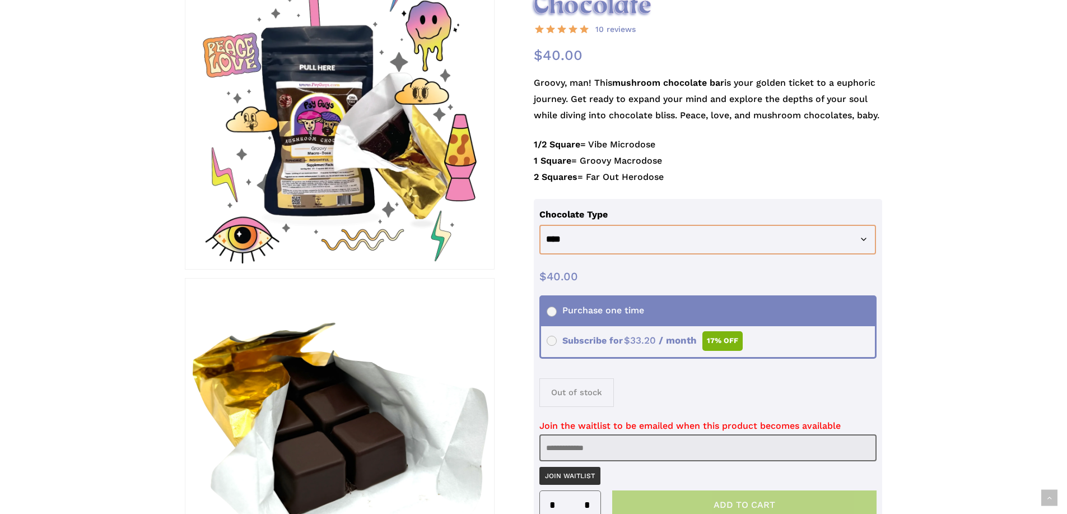
click at [705, 186] on p "1/2 Square = Vibe Microdose 1 Square = Groovy Macrodose 2 Squares = Far Out Her…" at bounding box center [708, 168] width 349 height 62
drag, startPoint x: 623, startPoint y: 155, endPoint x: 536, endPoint y: 81, distance: 114.1
click at [536, 81] on div "Groovy, man! This mushroom chocolate bar is your golden ticket to a euphoric jo…" at bounding box center [708, 137] width 349 height 124
click at [536, 81] on p "Groovy, man! This mushroom chocolate bar is your golden ticket to a euphoric jo…" at bounding box center [708, 106] width 349 height 62
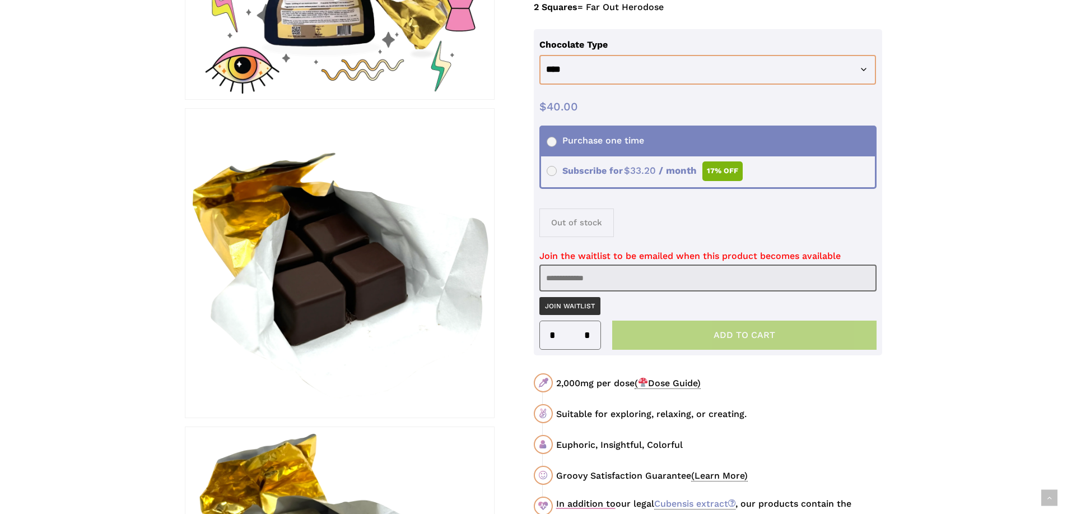
scroll to position [504, 0]
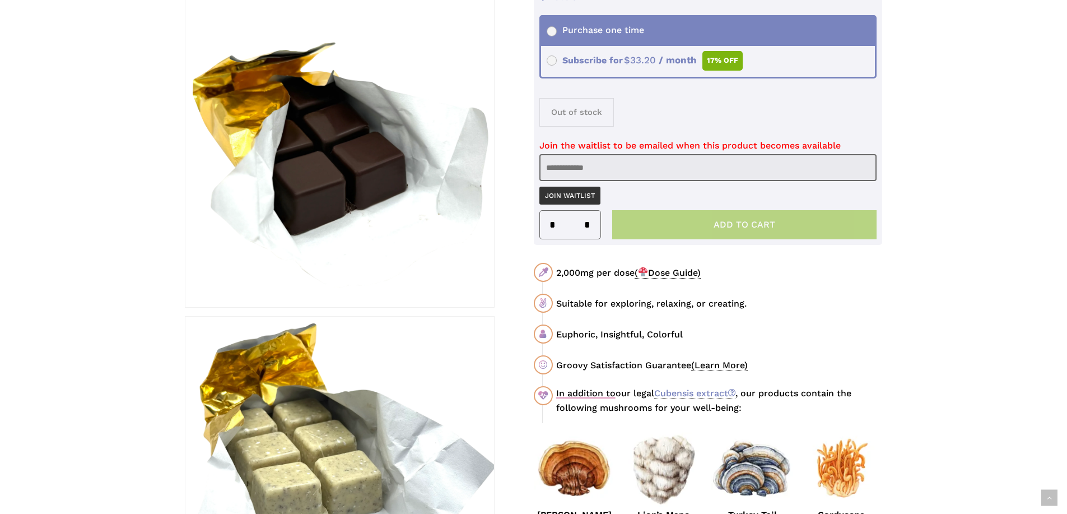
click at [756, 302] on div "Suitable for exploring, relaxing, or creating." at bounding box center [719, 303] width 326 height 14
drag, startPoint x: 568, startPoint y: 331, endPoint x: 696, endPoint y: 333, distance: 128.9
click at [696, 333] on div "Euphoric, Insightful, Colorful" at bounding box center [719, 334] width 326 height 14
click at [697, 333] on div "Euphoric, Insightful, Colorful" at bounding box center [719, 334] width 326 height 14
drag, startPoint x: 613, startPoint y: 364, endPoint x: 782, endPoint y: 356, distance: 168.3
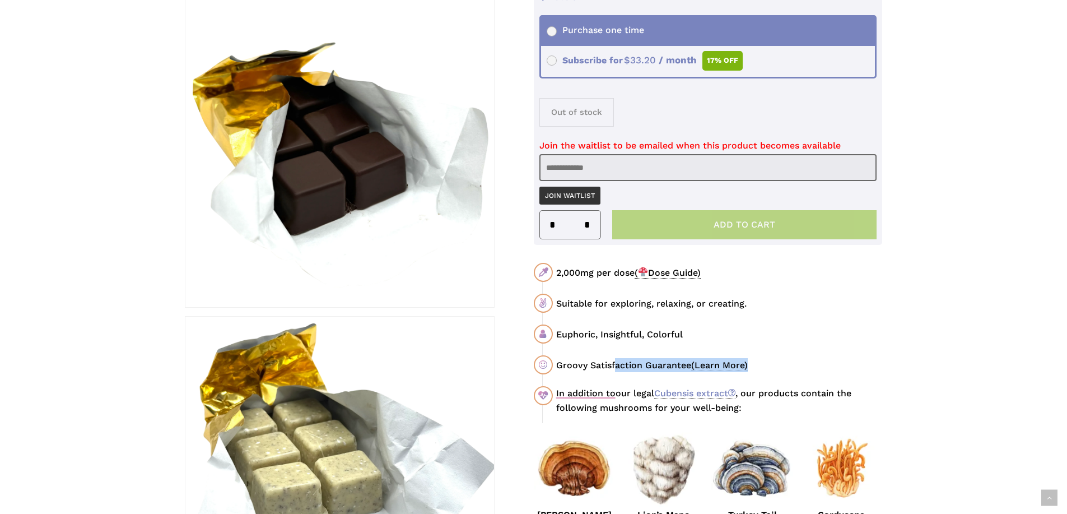
click at [782, 356] on div "Groovy Satisfaction Guarantee (Learn More)" at bounding box center [708, 365] width 348 height 20
click at [842, 282] on div "2,000mg per dose ( Dose Guide) Suitable for exploring, relaxing, or creating. E…" at bounding box center [708, 339] width 348 height 152
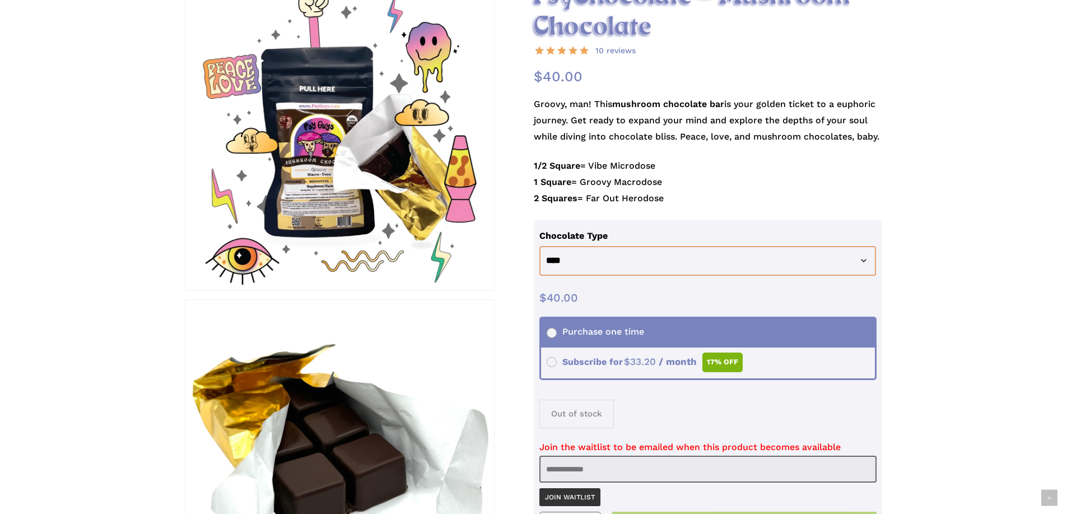
scroll to position [0, 0]
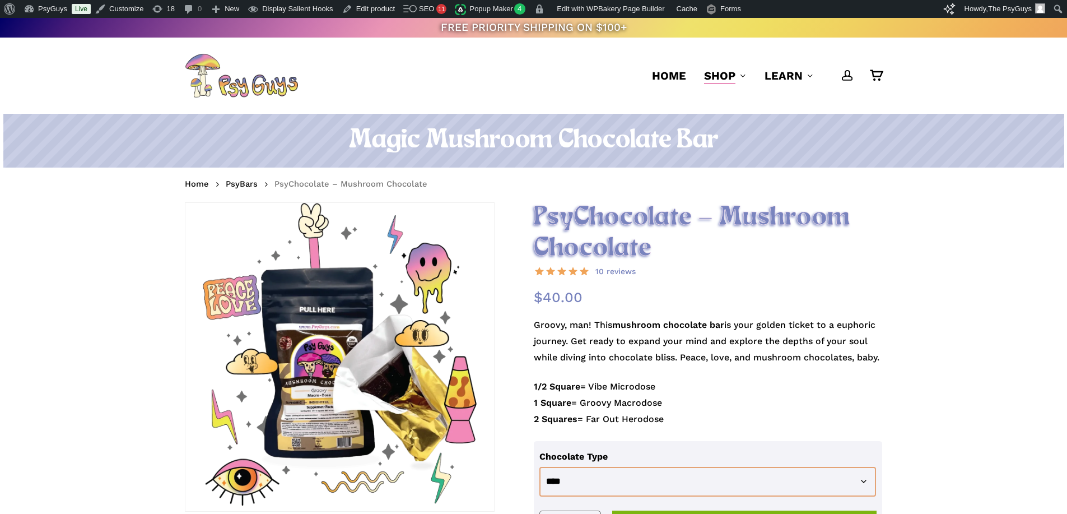
scroll to position [18, 0]
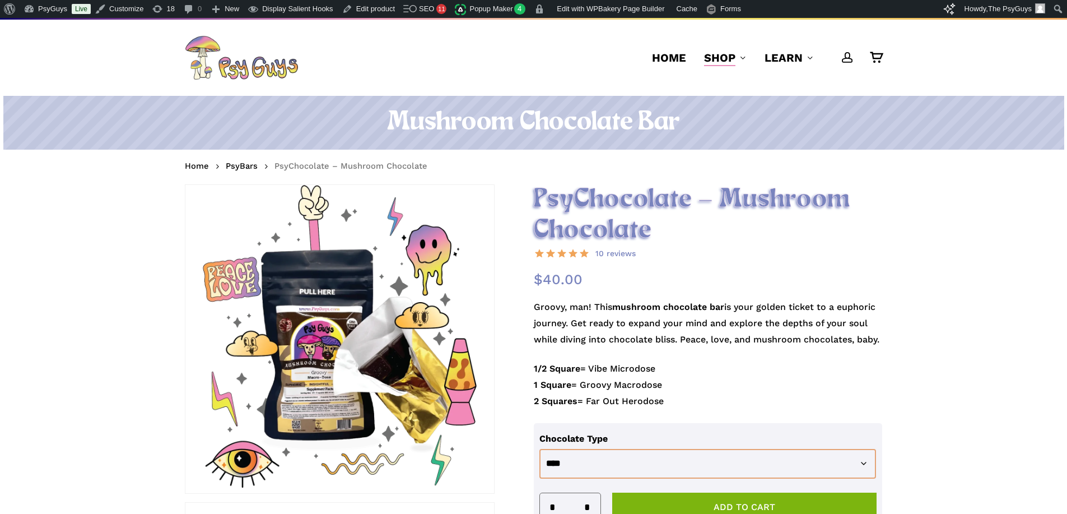
scroll to position [18, 0]
drag, startPoint x: 0, startPoint y: 0, endPoint x: 644, endPoint y: 165, distance: 665.0
click at [644, 165] on nav "Home PsyBars PsyChocolate – Mushroom Chocolate" at bounding box center [533, 167] width 697 height 18
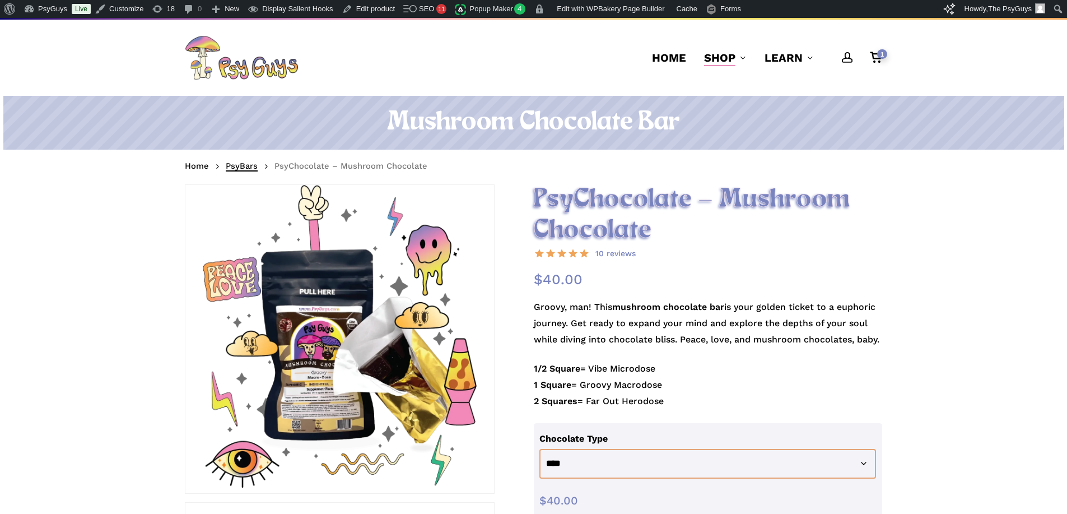
click at [241, 163] on link "PsyBars" at bounding box center [242, 165] width 32 height 11
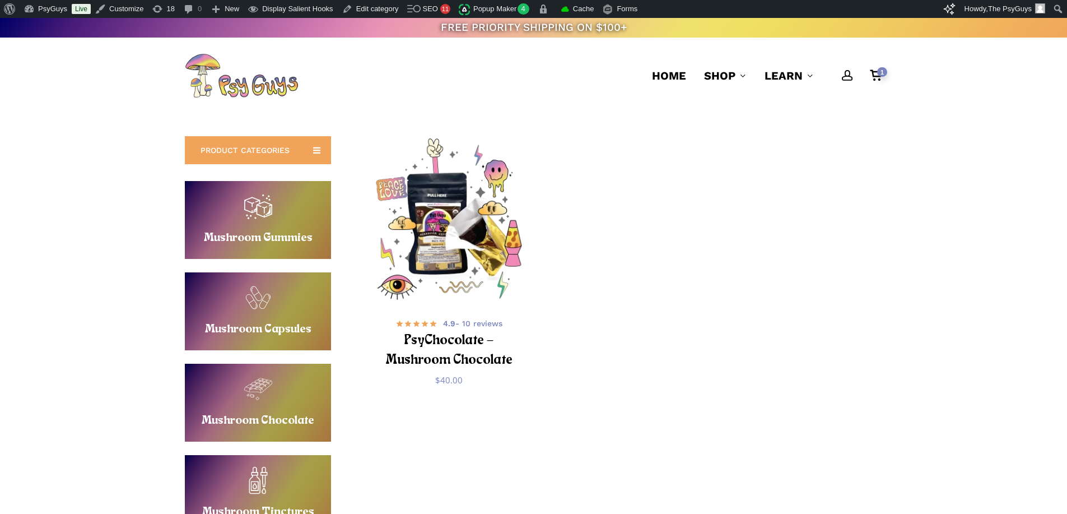
click at [538, 422] on div "PRODUCT CATEGORIES Buy Mushroom Gummies Mushroom Gummies Buy Mushroom Capsules …" at bounding box center [533, 397] width 697 height 522
click at [87, 321] on div "**********" at bounding box center [533, 397] width 1067 height 567
click at [81, 160] on div "**********" at bounding box center [533, 397] width 1067 height 567
click at [99, 286] on div "**********" at bounding box center [533, 397] width 1067 height 567
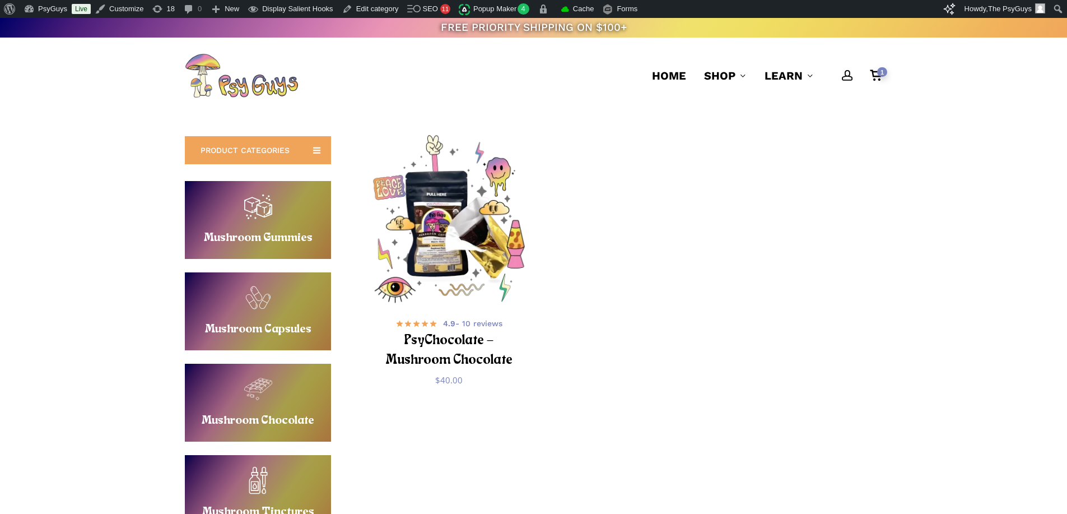
drag, startPoint x: 542, startPoint y: 396, endPoint x: 239, endPoint y: 119, distance: 409.6
click at [385, 175] on ul "Select options This product has multiple variants. The options may be chosen on…" at bounding box center [630, 274] width 526 height 273
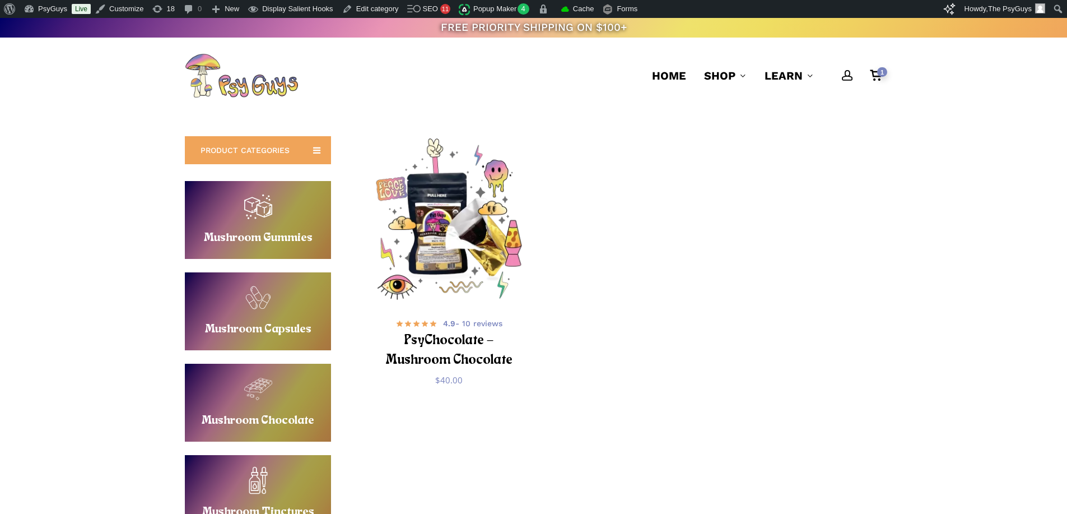
click at [90, 108] on header "account 1 Menu Home Shop Gummies Capsules Chocolates Tinctures Vapes View All L…" at bounding box center [533, 76] width 1067 height 76
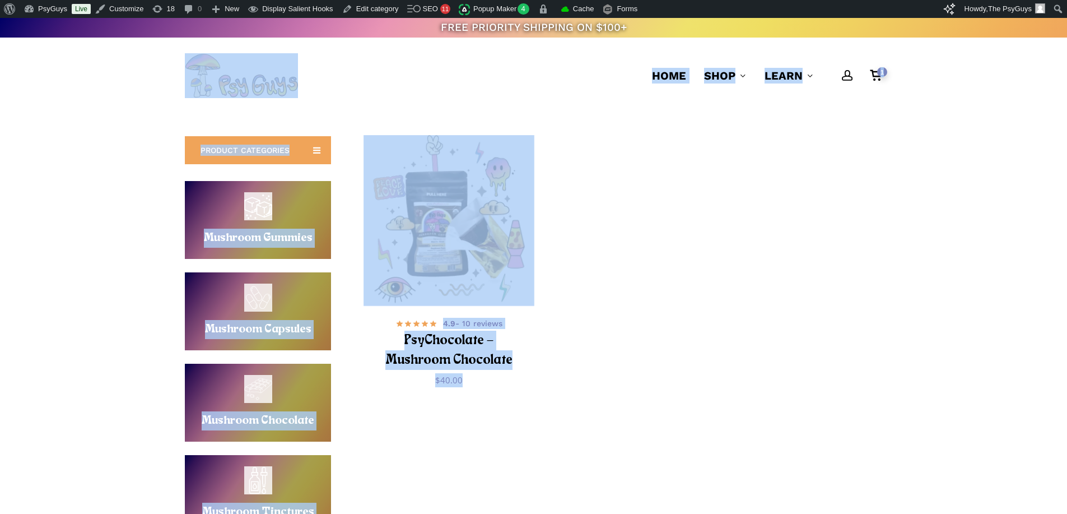
drag, startPoint x: 137, startPoint y: 71, endPoint x: 486, endPoint y: 385, distance: 470.1
click at [486, 385] on span "$ 40.00 — or $ 33.20 / month" at bounding box center [449, 379] width 136 height 16
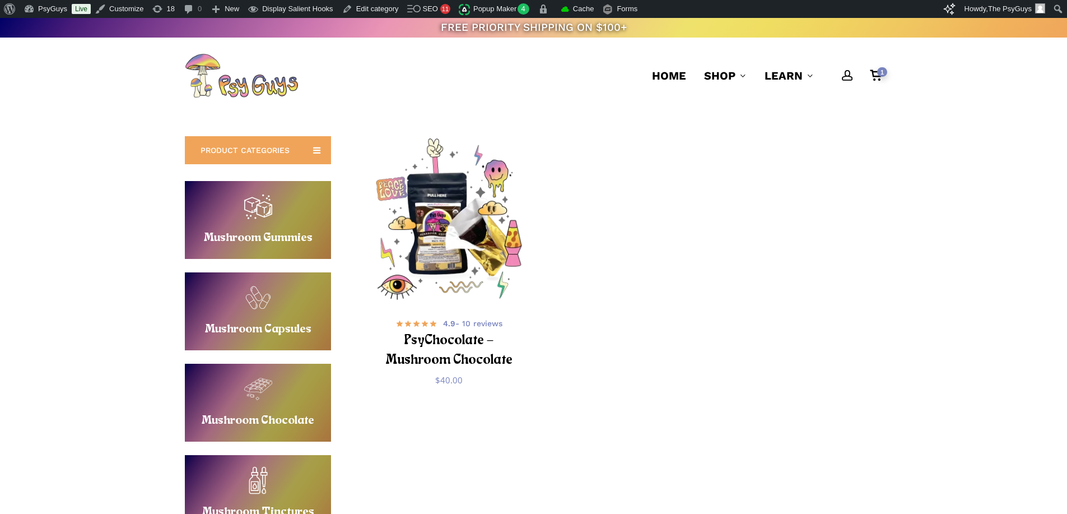
click at [68, 186] on div "**********" at bounding box center [533, 397] width 1067 height 567
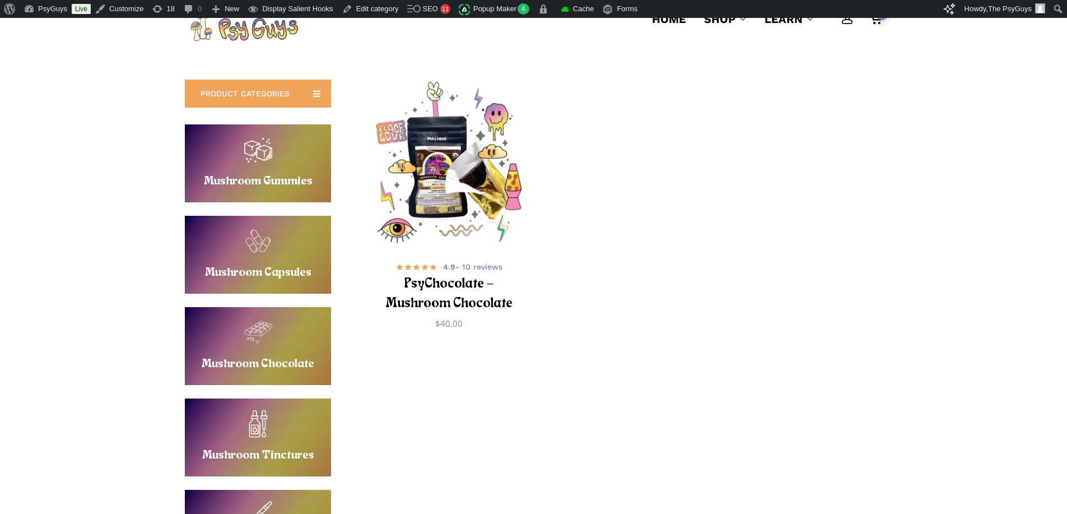
scroll to position [56, 0]
click at [103, 194] on div "**********" at bounding box center [533, 341] width 1067 height 567
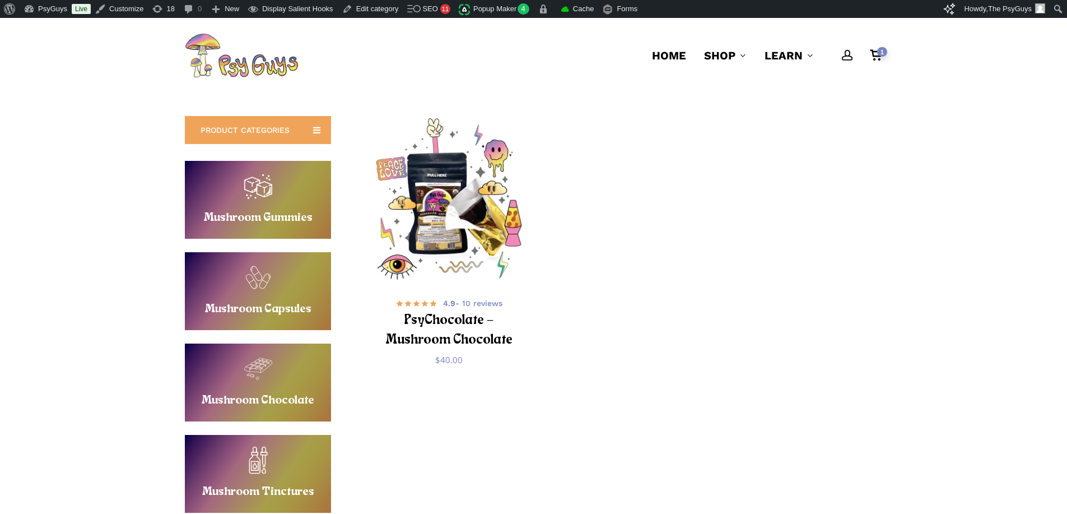
scroll to position [0, 0]
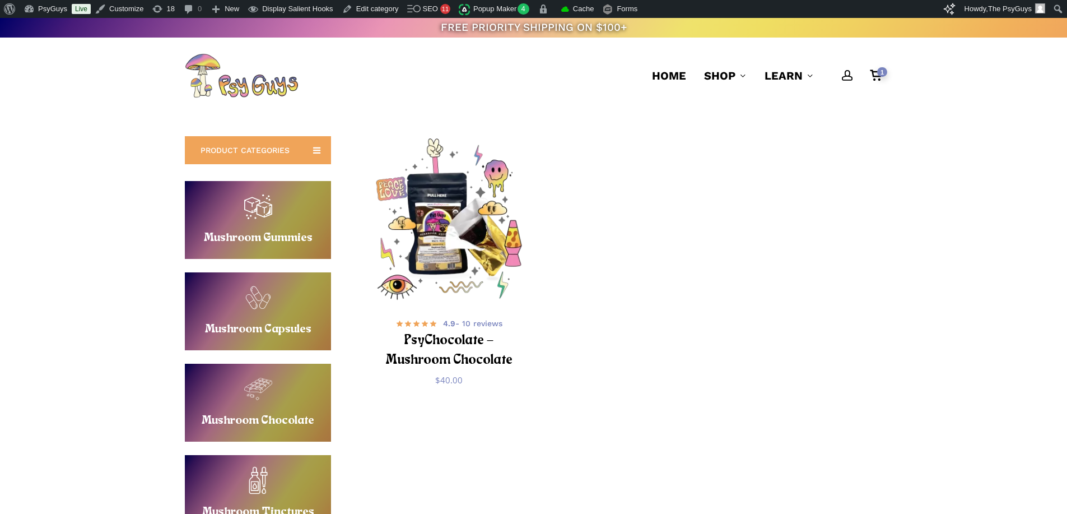
click at [133, 337] on div "**********" at bounding box center [533, 397] width 1067 height 567
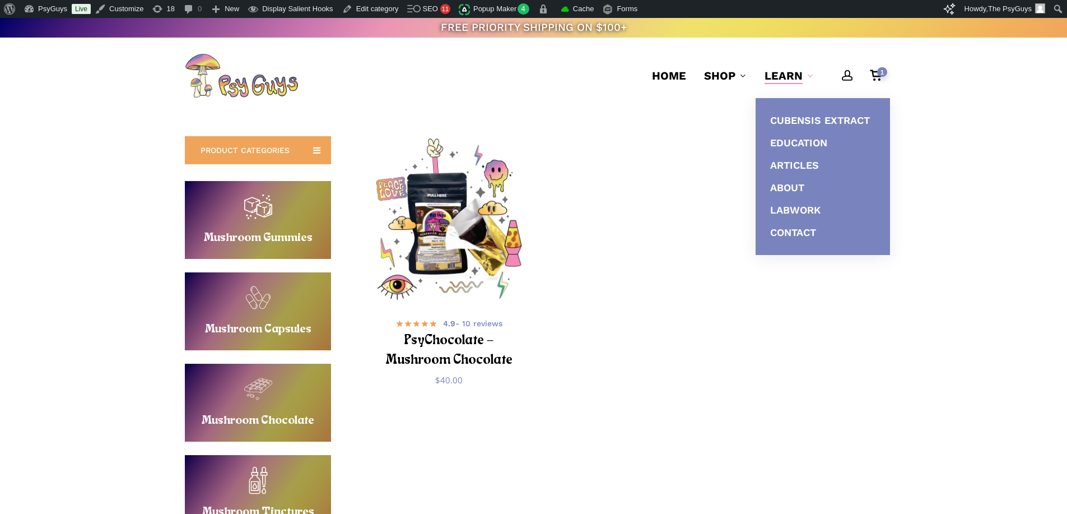
click at [971, 136] on div "**********" at bounding box center [533, 397] width 1067 height 567
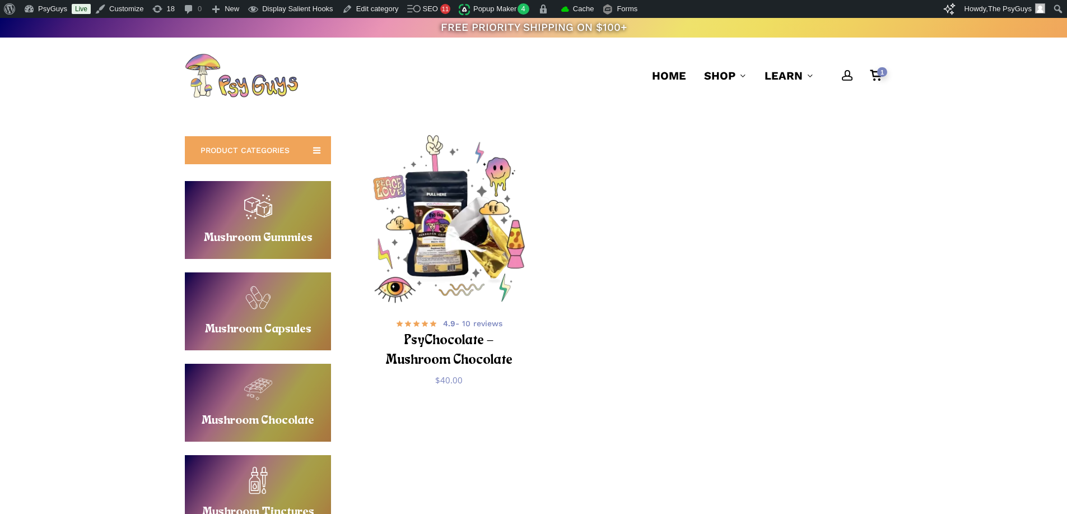
click at [477, 206] on img "PsyChocolate - Mushroom Chocolate" at bounding box center [449, 220] width 170 height 170
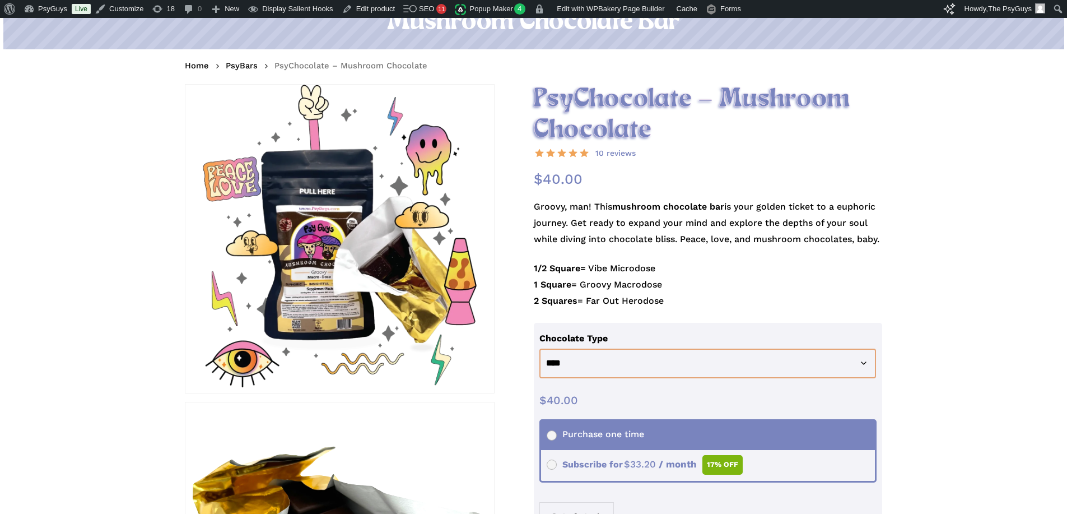
scroll to position [168, 0]
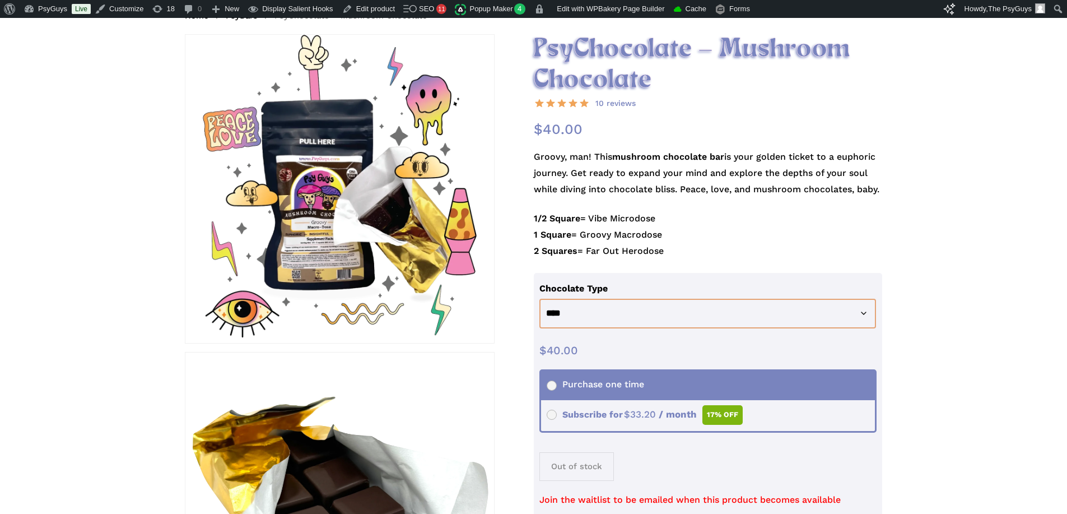
click at [610, 182] on p "Groovy, man! This mushroom chocolate bar is your golden ticket to a euphoric jo…" at bounding box center [708, 180] width 349 height 62
click at [669, 183] on p "Groovy, man! This mushroom chocolate bar is your golden ticket to a euphoric jo…" at bounding box center [708, 180] width 349 height 62
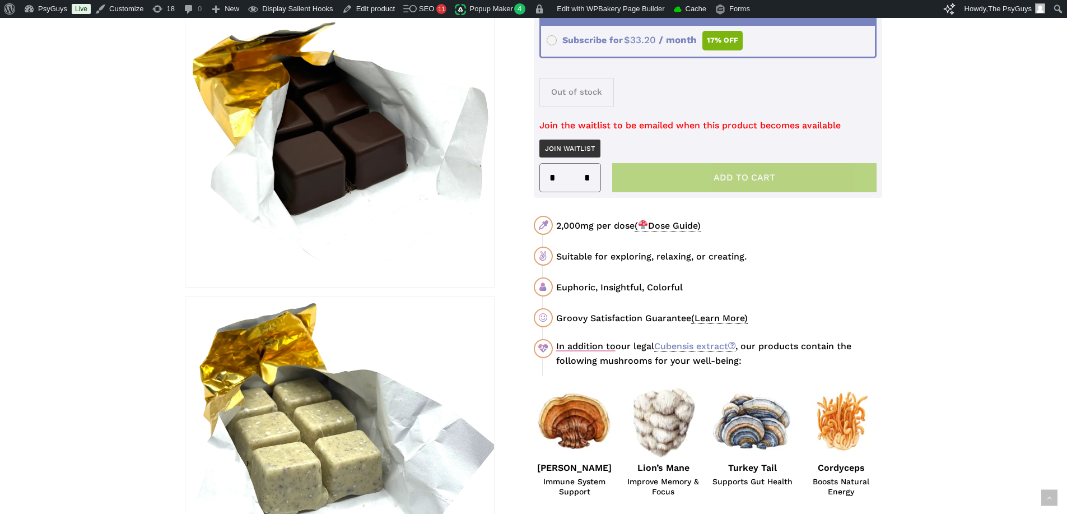
scroll to position [616, 0]
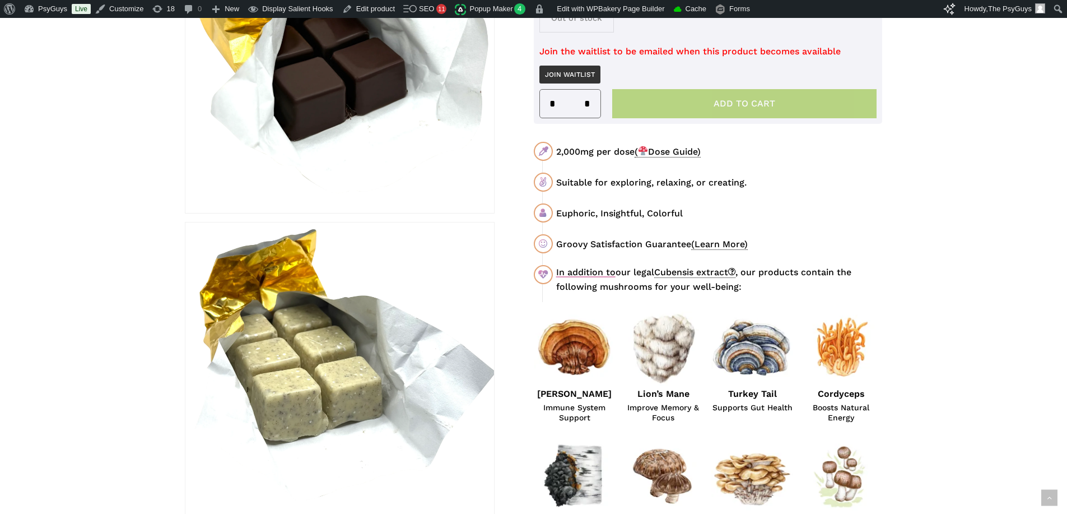
click at [691, 273] on link "Cubensis extract" at bounding box center [694, 272] width 81 height 11
click at [815, 265] on div "In addition to our legal Cubensis extract , our products contain the following …" at bounding box center [719, 279] width 326 height 29
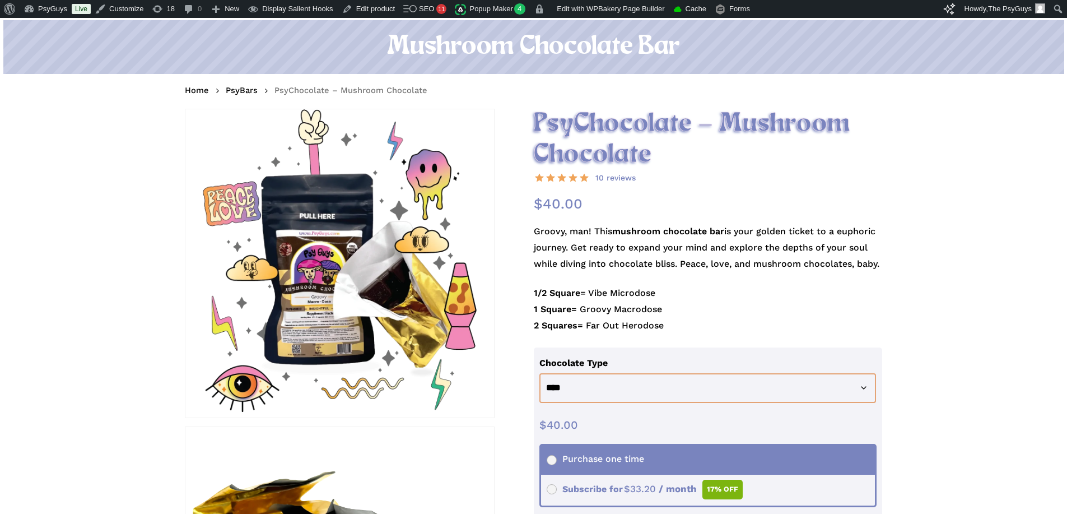
scroll to position [56, 0]
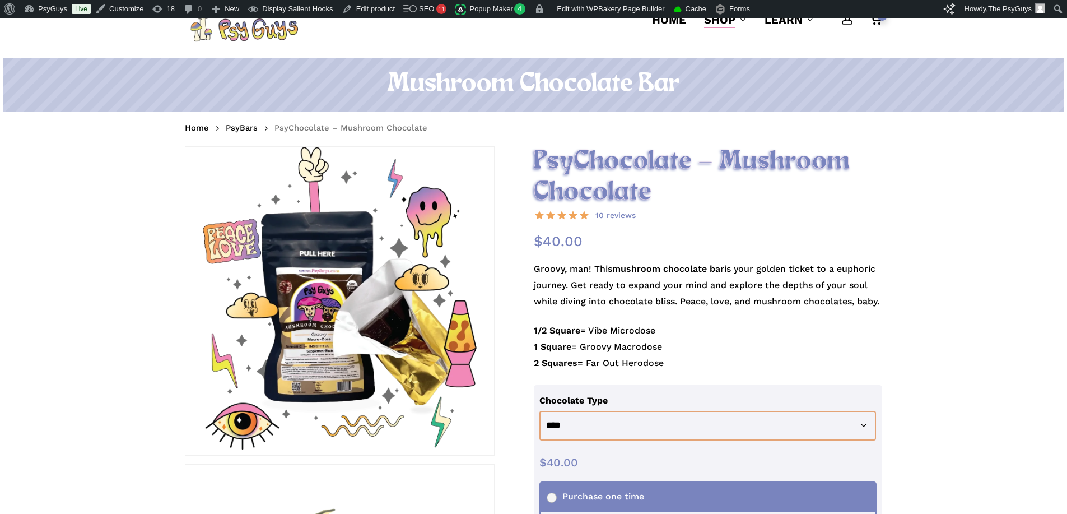
click at [678, 301] on p "Groovy, man! This mushroom chocolate bar is your golden ticket to a euphoric jo…" at bounding box center [708, 292] width 349 height 62
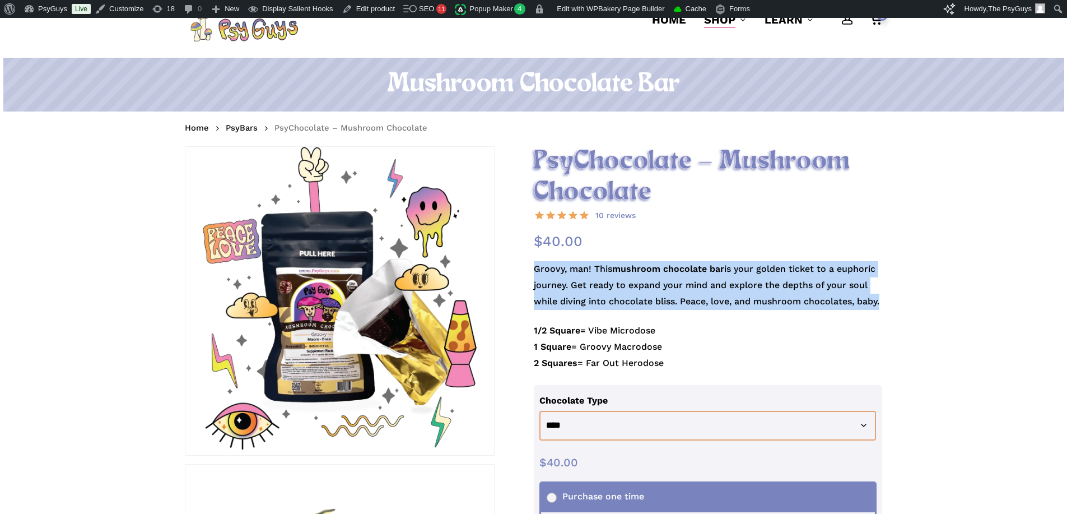
click at [678, 301] on p "Groovy, man! This mushroom chocolate bar is your golden ticket to a euphoric jo…" at bounding box center [708, 292] width 349 height 62
click at [673, 274] on strong "mushroom chocolate bar" at bounding box center [668, 268] width 112 height 11
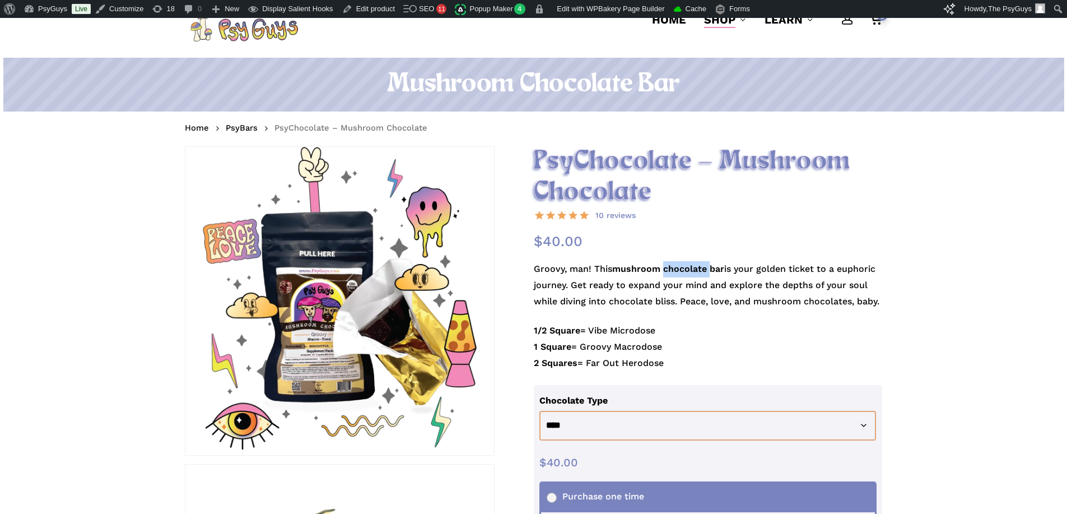
click at [673, 274] on strong "mushroom chocolate bar" at bounding box center [668, 268] width 112 height 11
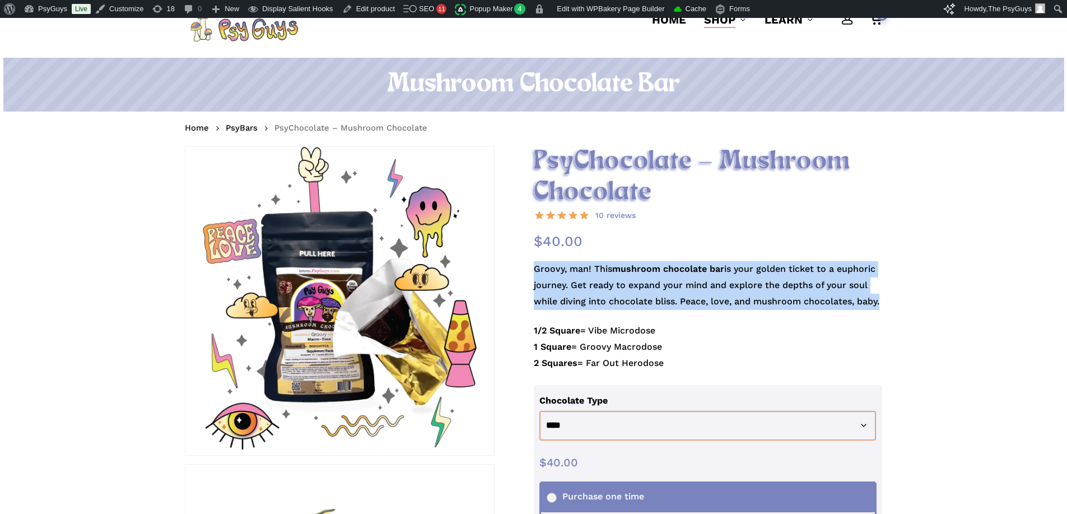
click at [673, 274] on strong "mushroom chocolate bar" at bounding box center [668, 268] width 112 height 11
click at [671, 268] on strong "mushroom chocolate bar" at bounding box center [668, 268] width 112 height 11
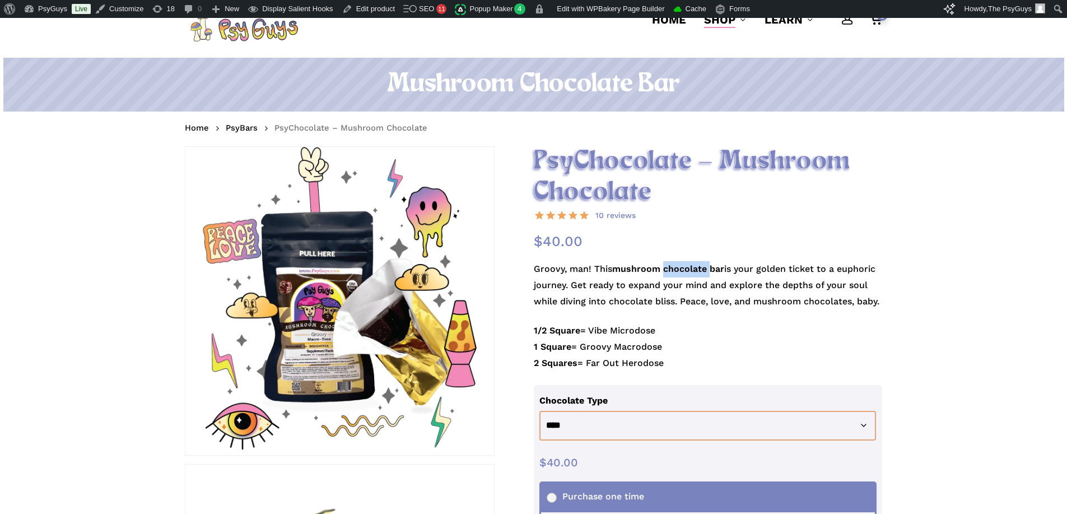
click at [671, 268] on strong "mushroom chocolate bar" at bounding box center [668, 268] width 112 height 11
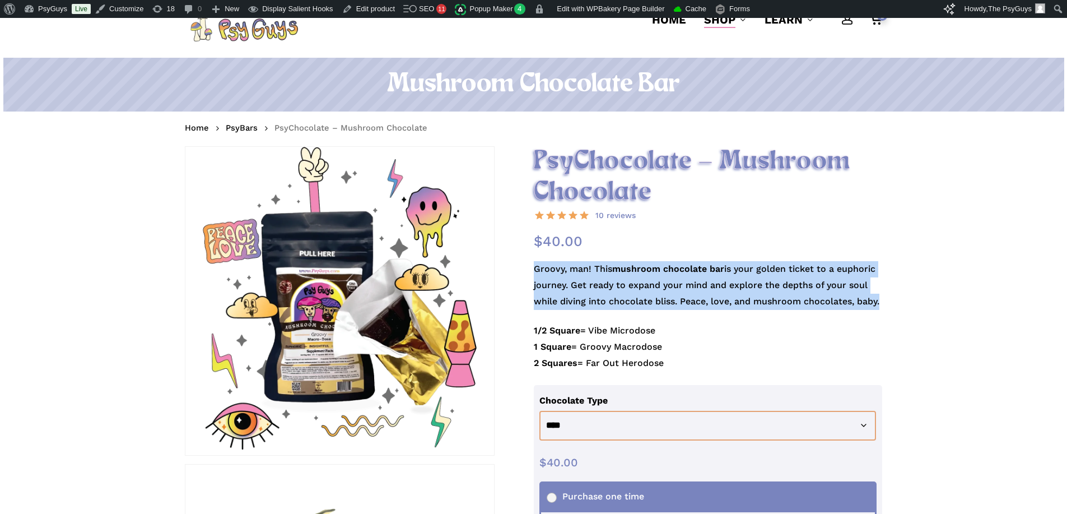
click at [671, 268] on strong "mushroom chocolate bar" at bounding box center [668, 268] width 112 height 11
click at [671, 277] on p "Groovy, man! This mushroom chocolate bar is your golden ticket to a euphoric jo…" at bounding box center [708, 292] width 349 height 62
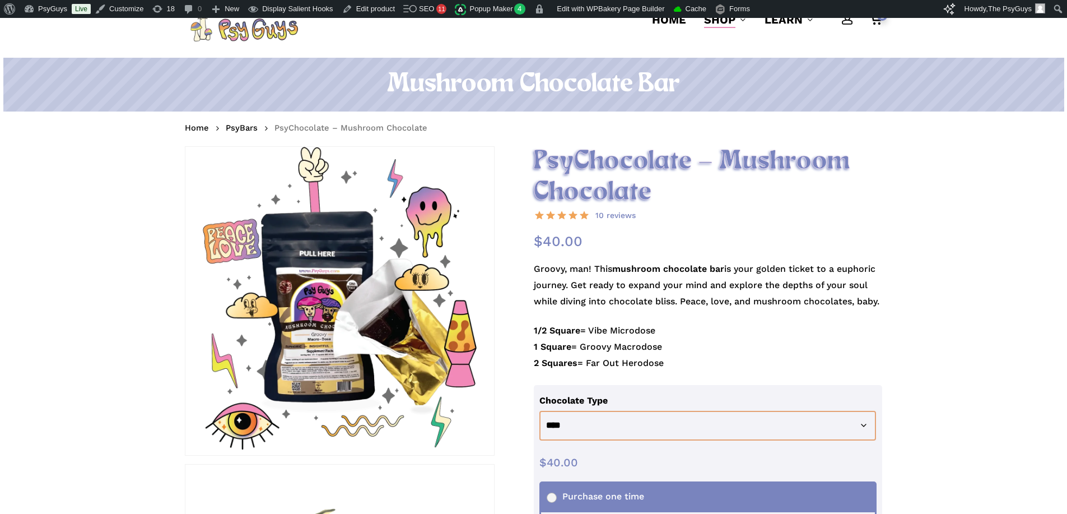
click at [671, 277] on p "Groovy, man! This mushroom chocolate bar is your golden ticket to a euphoric jo…" at bounding box center [708, 292] width 349 height 62
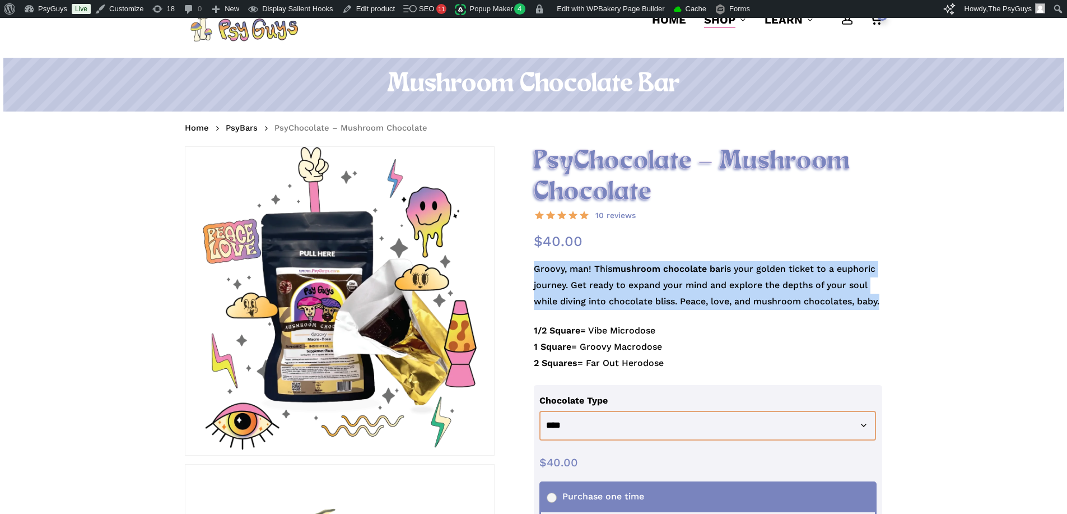
click at [671, 277] on p "Groovy, man! This mushroom chocolate bar is your golden ticket to a euphoric jo…" at bounding box center [708, 292] width 349 height 62
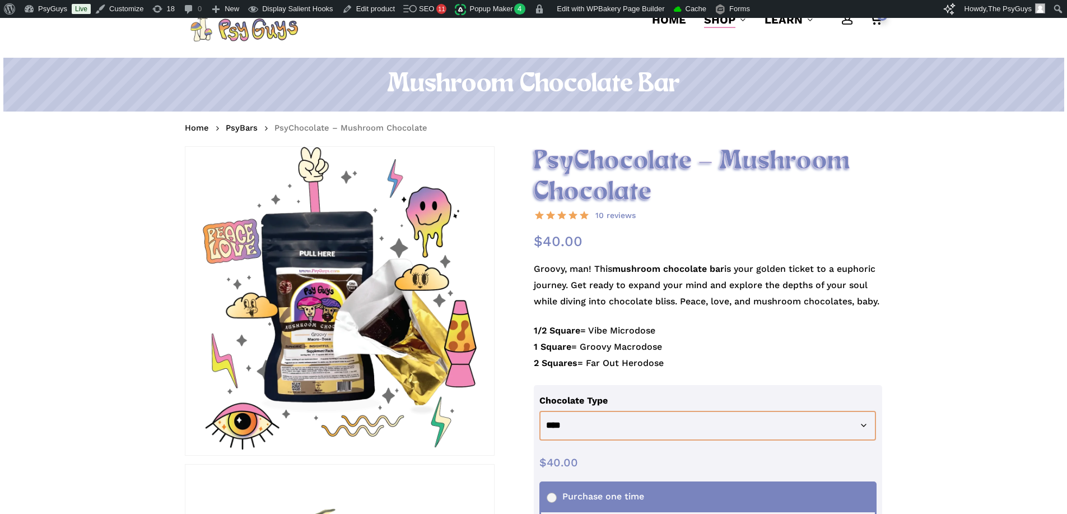
click at [631, 83] on h1 "Mushroom Chocolate Bar" at bounding box center [533, 84] width 697 height 31
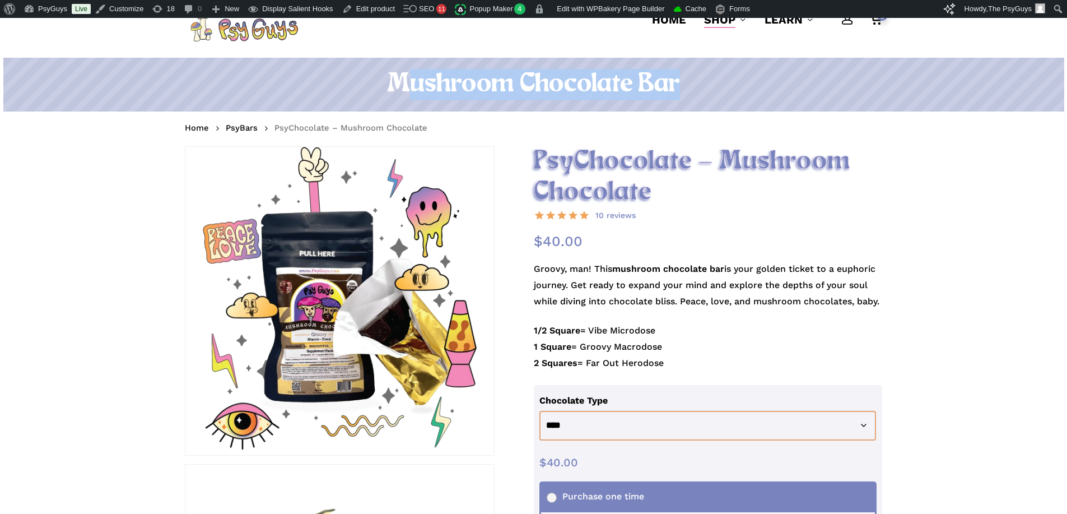
click at [631, 83] on h1 "Mushroom Chocolate Bar" at bounding box center [533, 84] width 697 height 31
click at [666, 83] on h1 "Mushroom Chocolate Bar" at bounding box center [533, 84] width 697 height 31
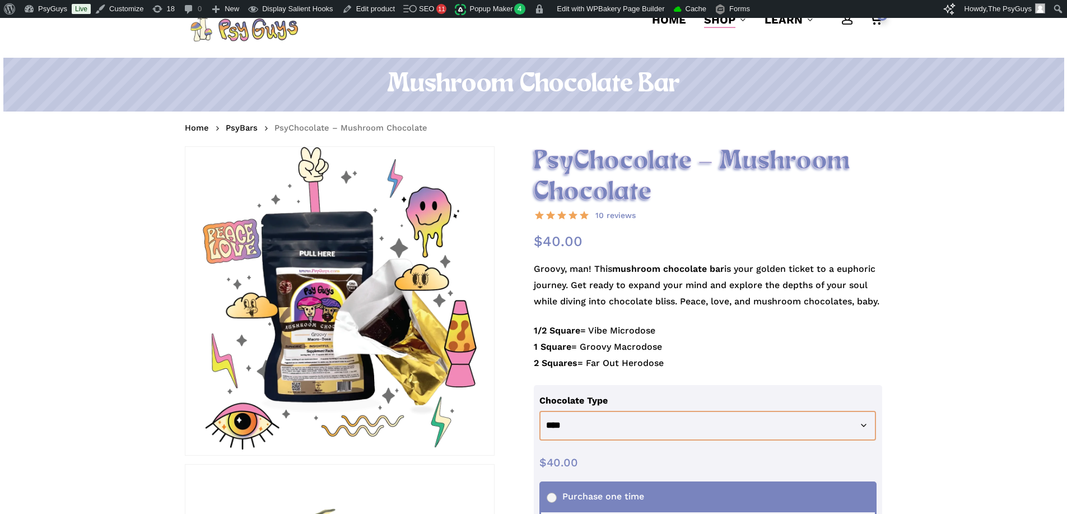
click at [686, 280] on p "Groovy, man! This mushroom chocolate bar is your golden ticket to a euphoric jo…" at bounding box center [708, 292] width 349 height 62
click at [598, 184] on h2 "PsyChocolate – Mushroom Chocolate" at bounding box center [708, 177] width 349 height 62
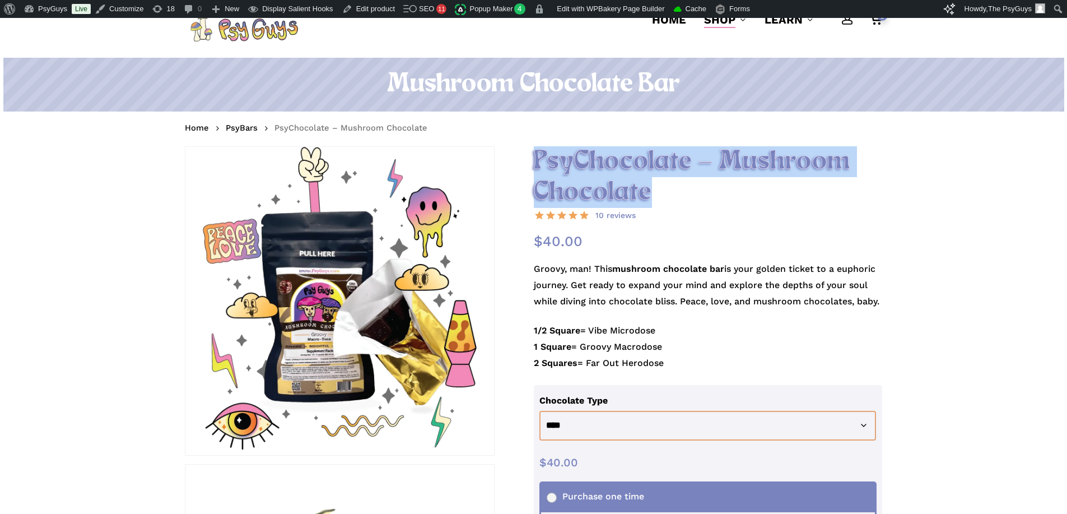
click at [598, 184] on h2 "PsyChocolate – Mushroom Chocolate" at bounding box center [708, 177] width 349 height 62
click at [589, 162] on h2 "PsyChocolate – Mushroom Chocolate" at bounding box center [708, 177] width 349 height 62
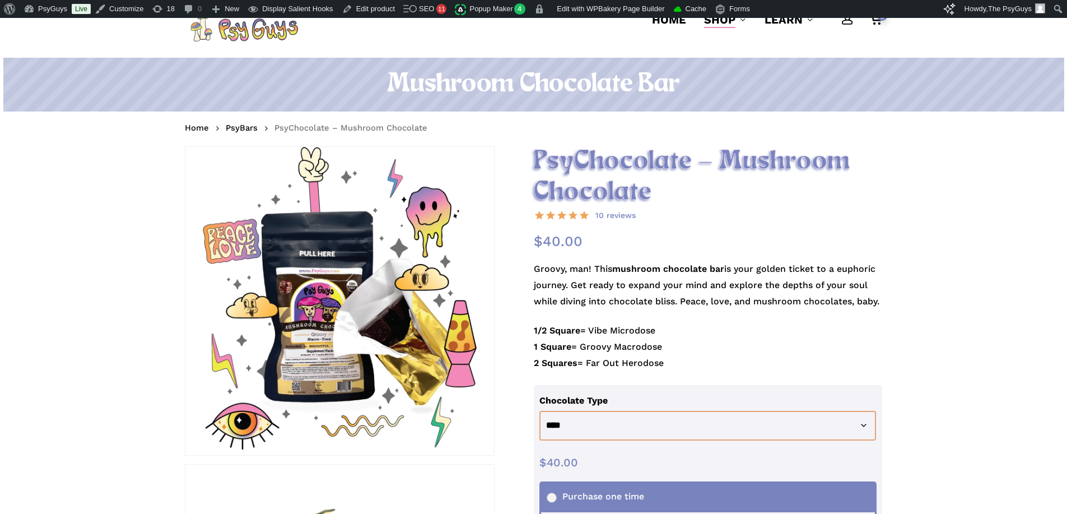
click at [589, 159] on h2 "PsyChocolate – Mushroom Chocolate" at bounding box center [708, 177] width 349 height 62
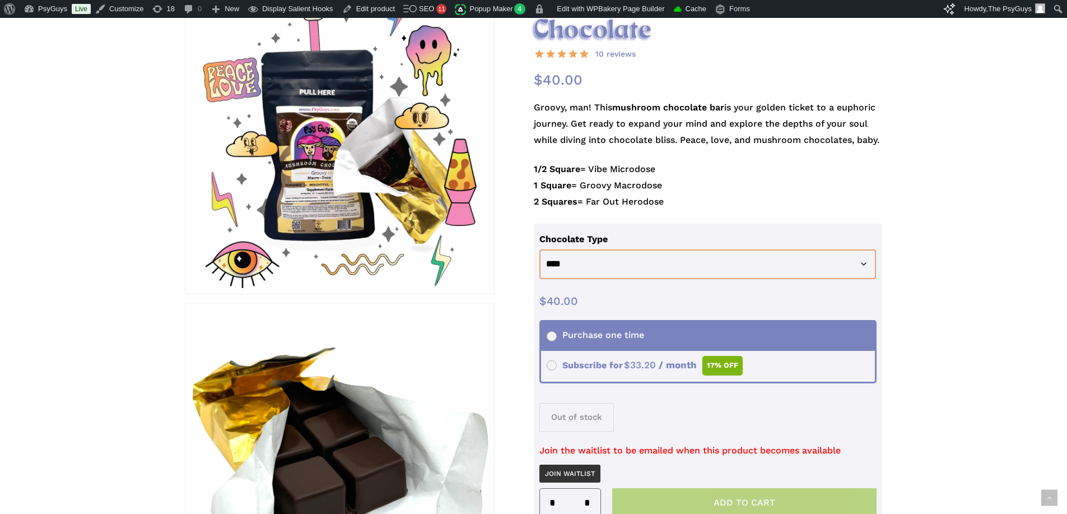
scroll to position [224, 0]
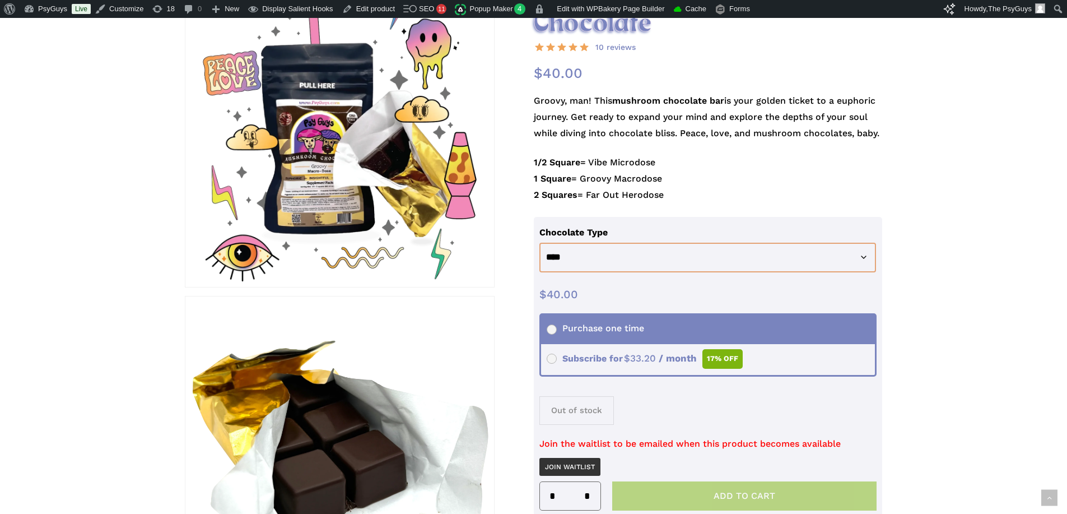
click at [876, 182] on p "1/2 Square = Vibe Microdose 1 Square = Groovy Macrodose 2 Squares = Far Out Her…" at bounding box center [708, 186] width 349 height 62
click at [675, 174] on p "1/2 Square = Vibe Microdose 1 Square = Groovy Macrodose 2 Squares = Far Out Her…" at bounding box center [708, 186] width 349 height 62
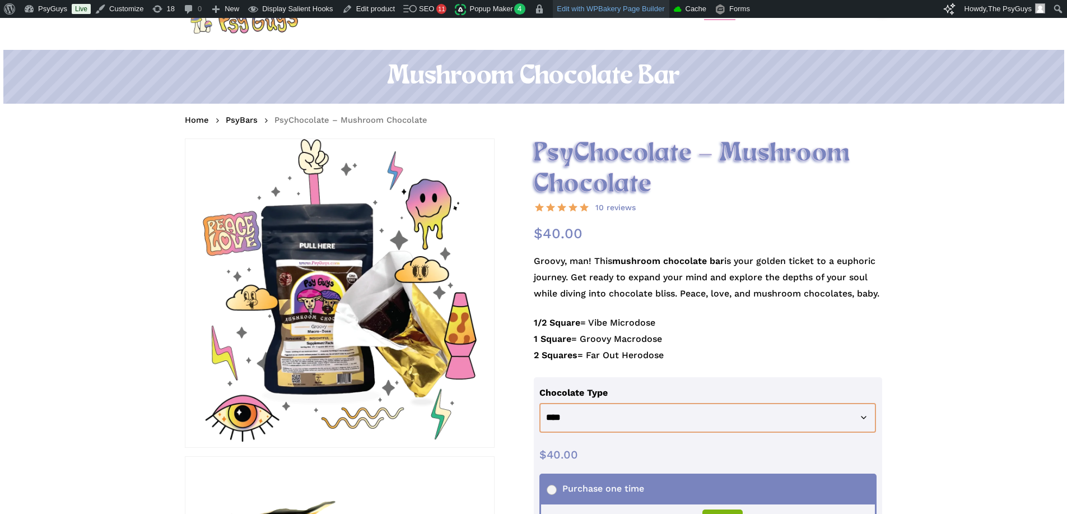
scroll to position [0, 0]
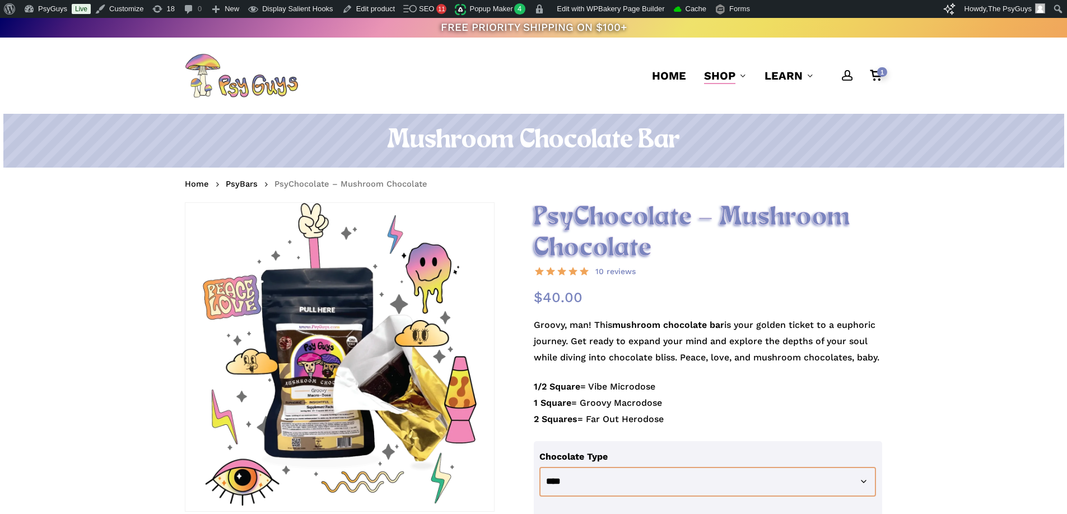
click at [621, 251] on h2 "PsyChocolate – Mushroom Chocolate" at bounding box center [708, 233] width 349 height 62
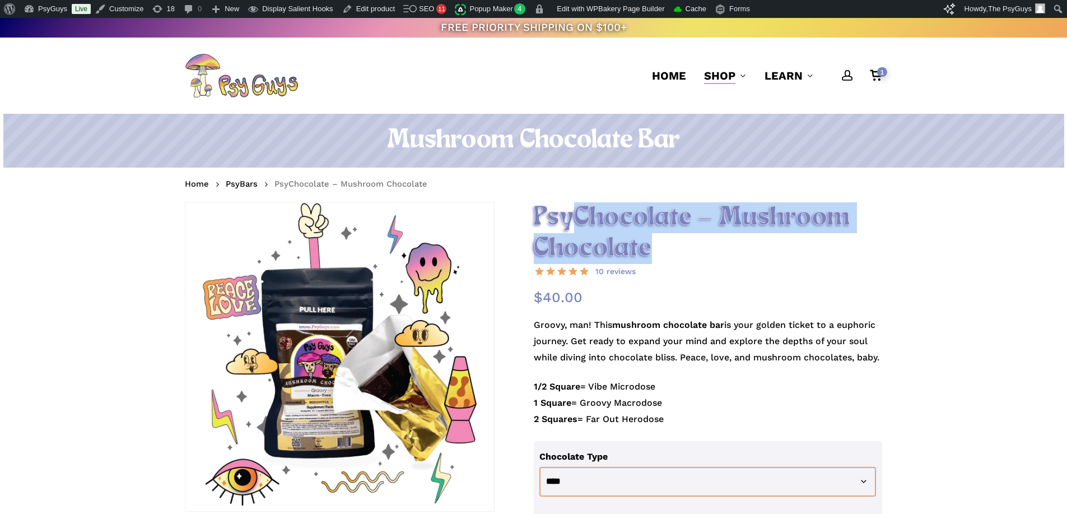
drag, startPoint x: 589, startPoint y: 227, endPoint x: 563, endPoint y: 221, distance: 26.5
click at [563, 221] on h2 "PsyChocolate – Mushroom Chocolate" at bounding box center [708, 233] width 349 height 62
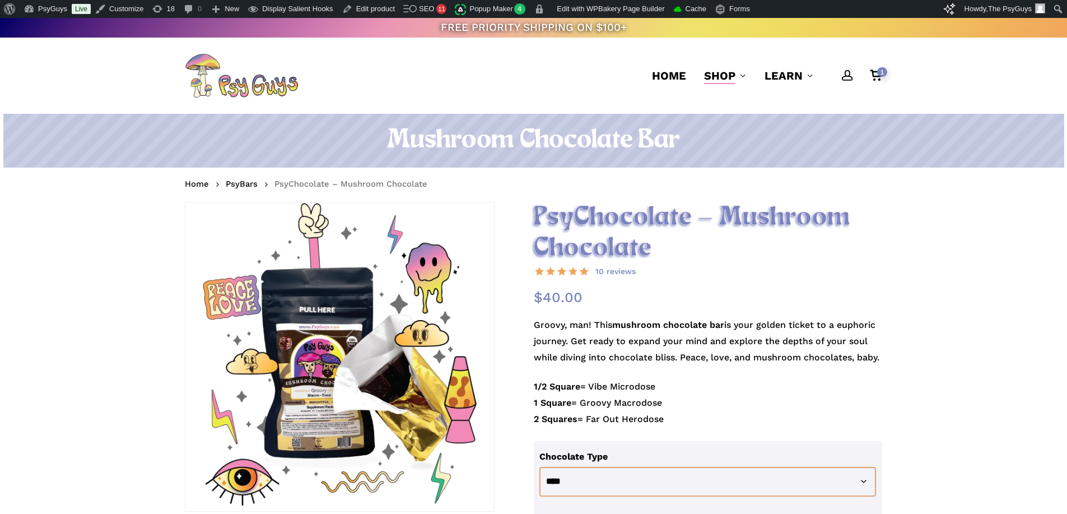
click at [606, 210] on h2 "PsyChocolate – Mushroom Chocolate" at bounding box center [708, 233] width 349 height 62
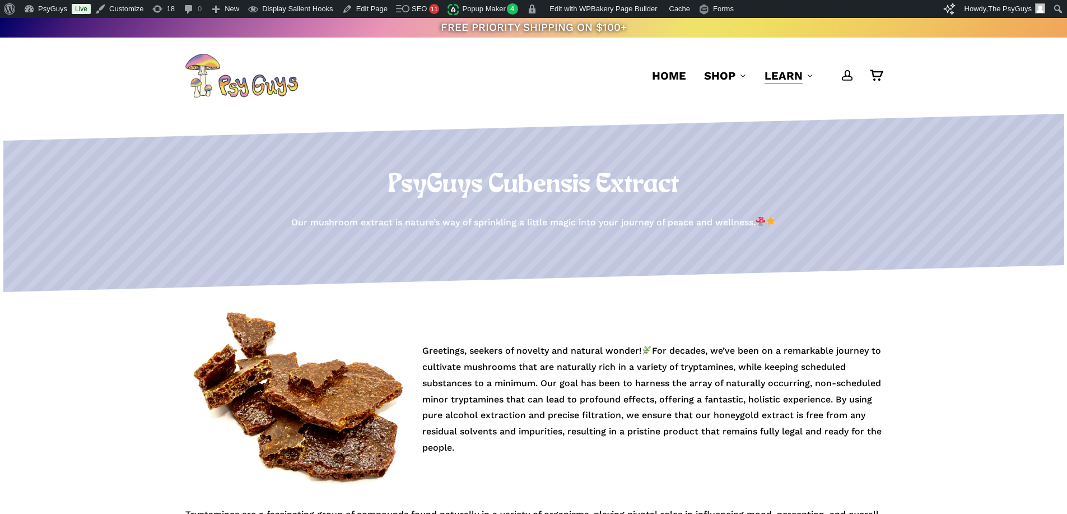
click at [463, 189] on h1 "PsyGuys Cubensis Extract" at bounding box center [533, 185] width 697 height 31
click at [475, 174] on h1 "PsyGuys Cubensis Extract" at bounding box center [533, 185] width 697 height 31
click at [472, 225] on p "Our mushroom extract is nature’s way of sprinkling a little magic into your jou…" at bounding box center [533, 223] width 485 height 16
click at [565, 219] on p "Our mushroom extract is nature’s way of sprinkling a little magic into your jou…" at bounding box center [533, 223] width 485 height 16
click at [558, 197] on h1 "PsyGuys Cubensis Extract" at bounding box center [533, 185] width 697 height 31
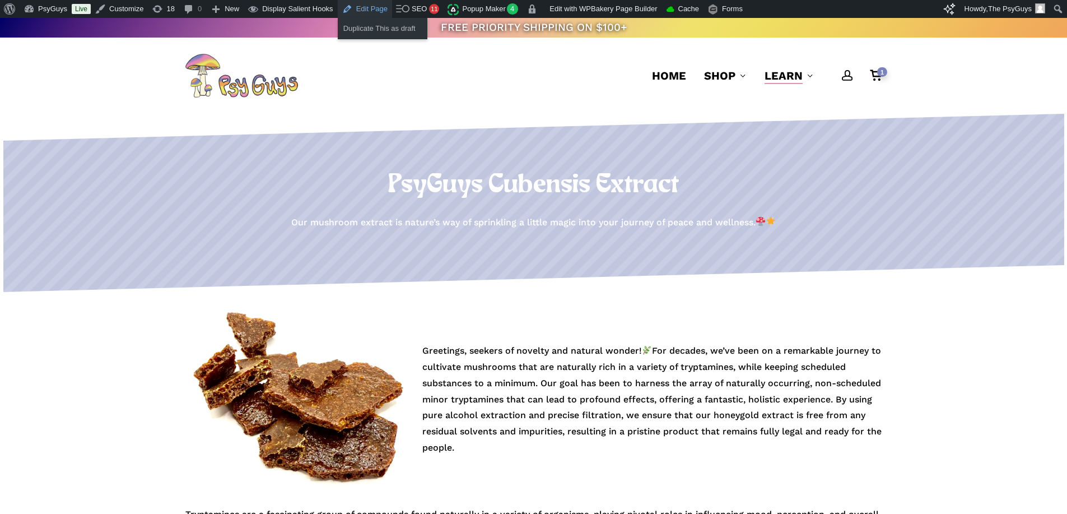
click at [354, 10] on link "Edit Page" at bounding box center [365, 9] width 54 height 18
